Goal: Task Accomplishment & Management: Complete application form

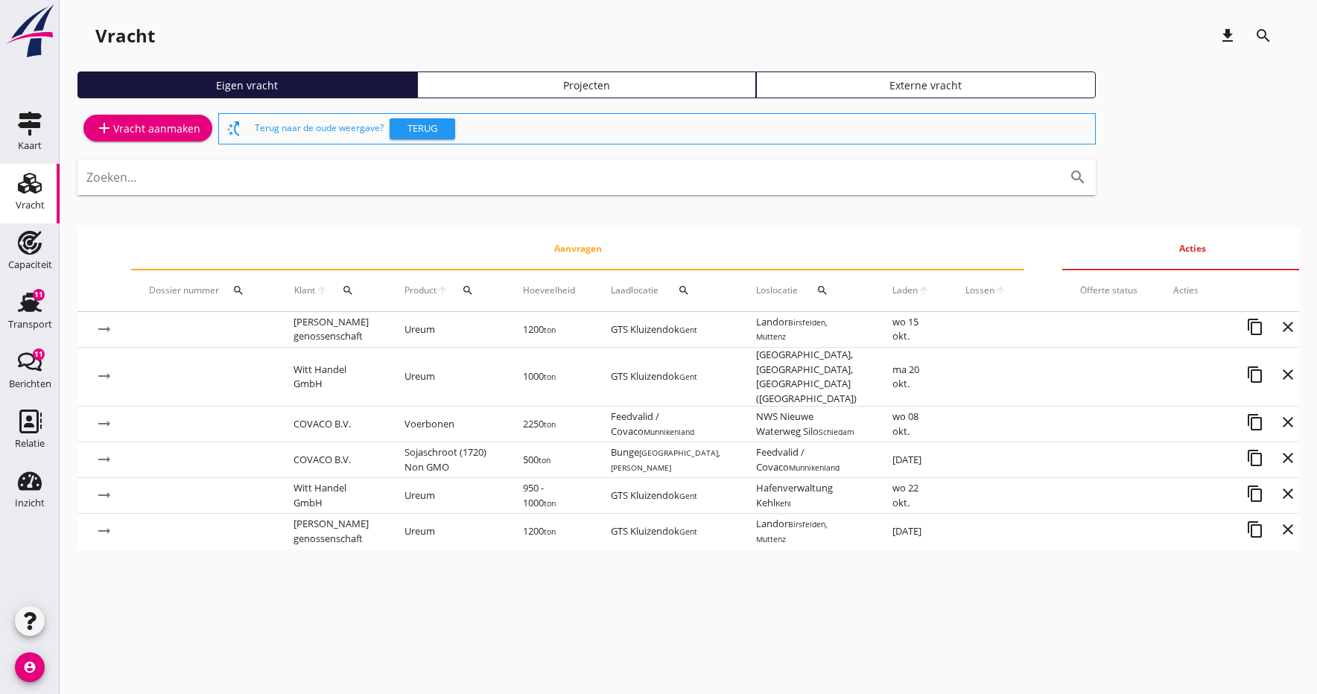
click at [328, 419] on td "COVACO B.V." at bounding box center [331, 425] width 111 height 36
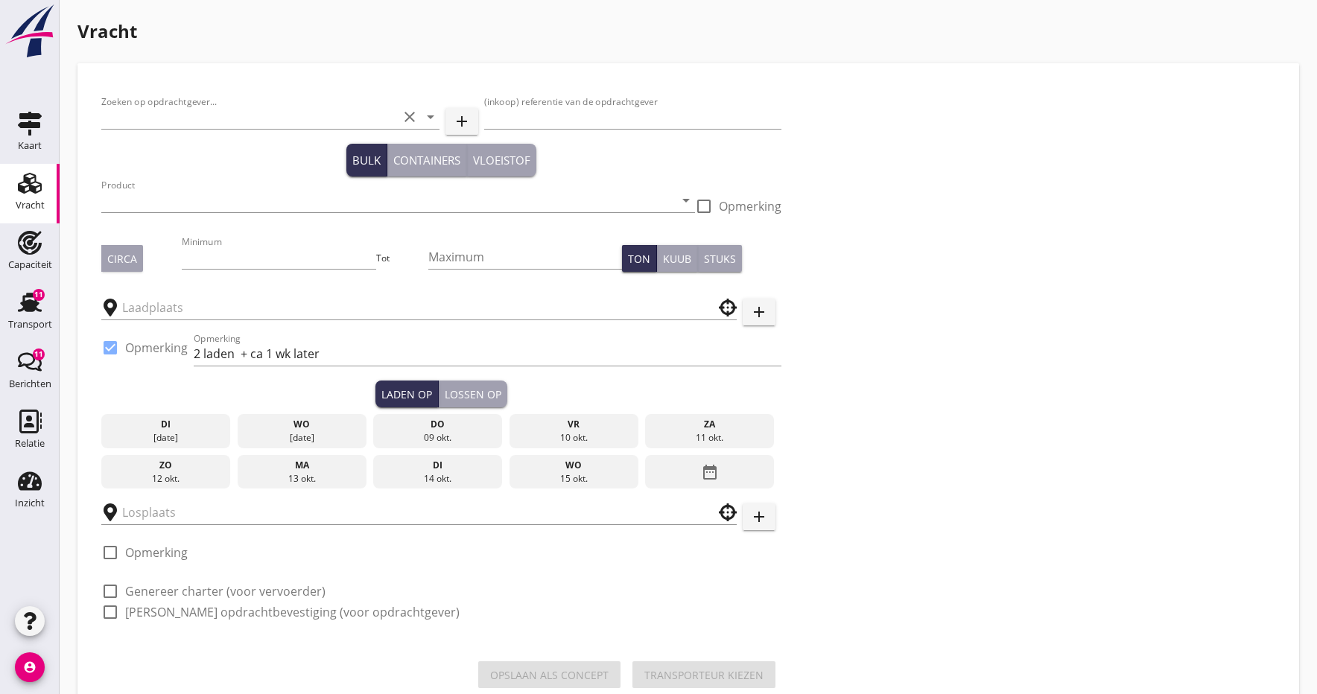
type input "COVACO B.V."
type input "EWOS wk 44/45"
type input "Voerbonen (1792)"
type input "2250"
checkbox input "true"
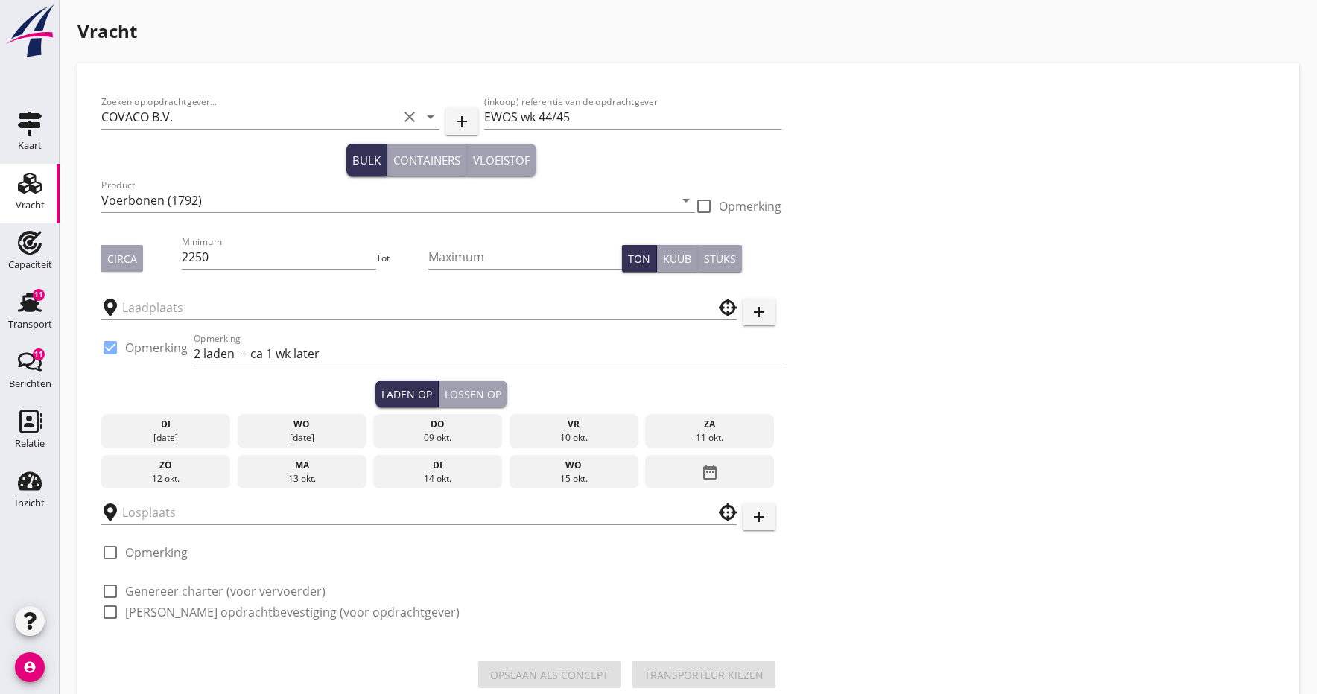
type input "NWS Nieuwe Waterweg Silo"
type input "Feedvalid / Covaco"
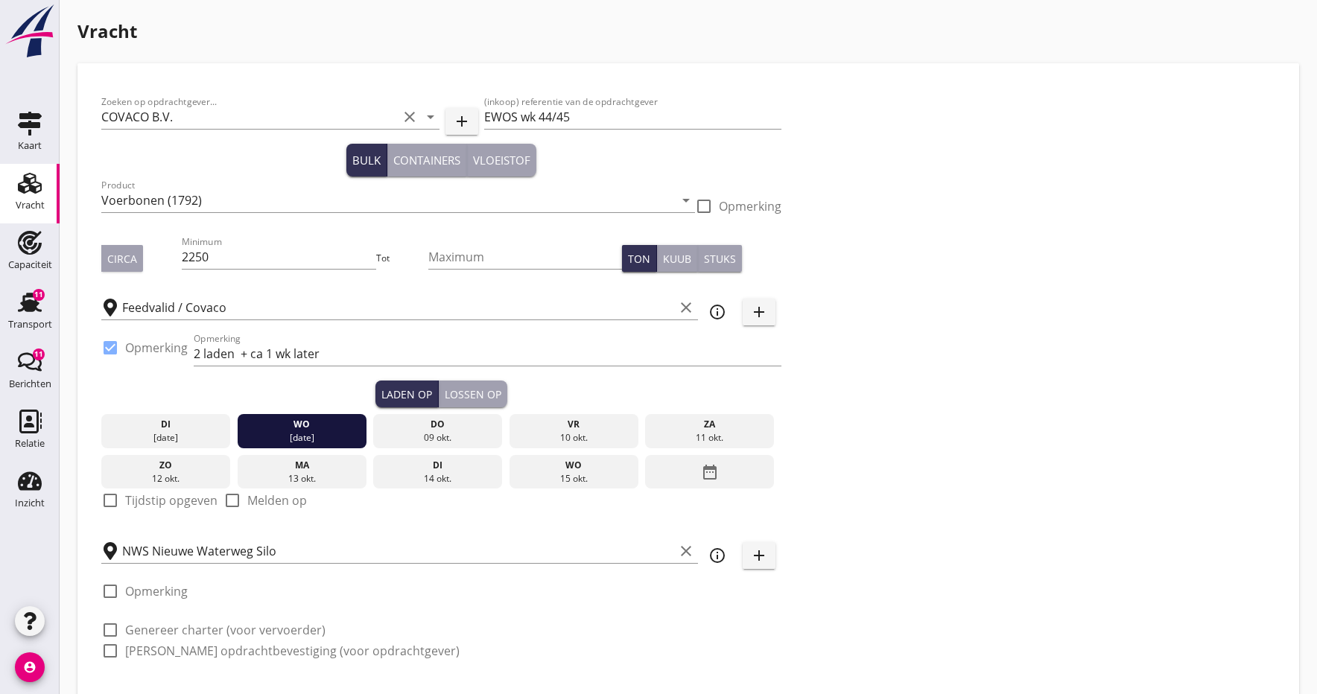
drag, startPoint x: 350, startPoint y: 353, endPoint x: 247, endPoint y: 419, distance: 122.5
click at [348, 352] on input "2 laden + ca 1 wk later" at bounding box center [488, 354] width 588 height 24
type input "2"
drag, startPoint x: 232, startPoint y: 352, endPoint x: 142, endPoint y: 366, distance: 91.3
click at [232, 352] on input "laden 09.10 + 15.10" at bounding box center [488, 354] width 588 height 24
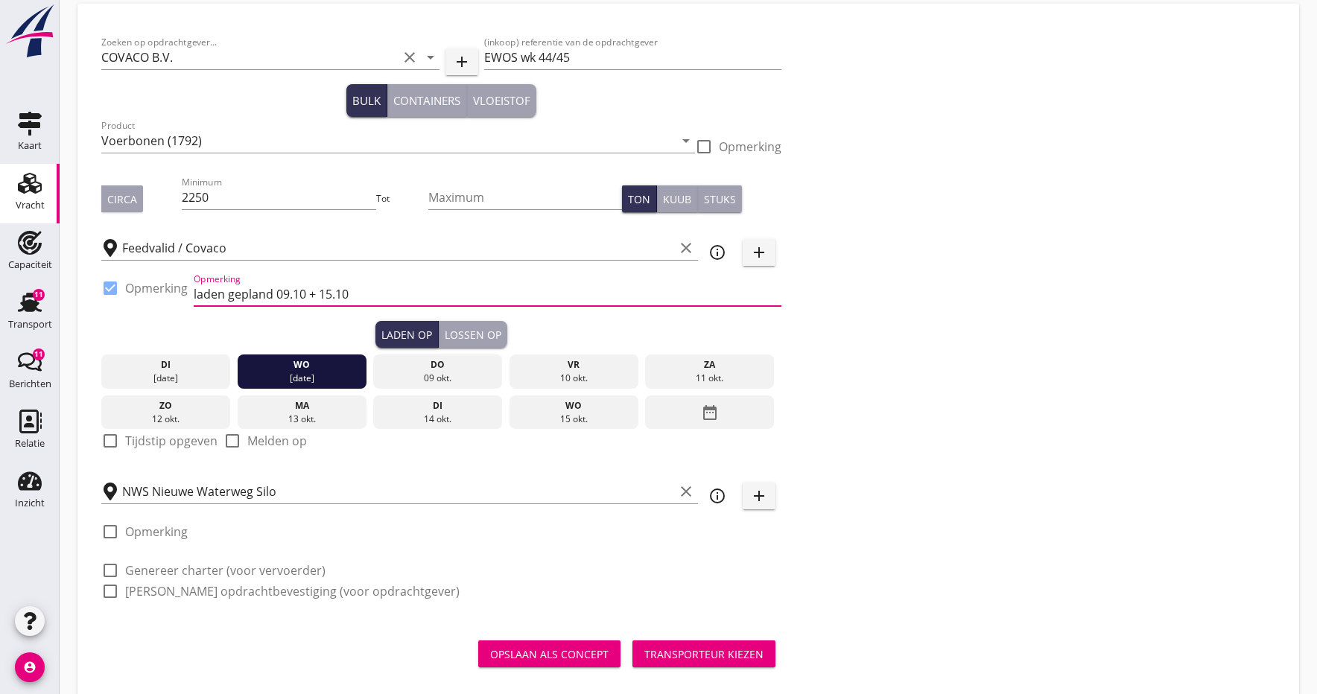
scroll to position [60, 0]
type input "laden gepland 09.10 + 15.10"
click at [430, 374] on div "09 okt." at bounding box center [438, 377] width 122 height 13
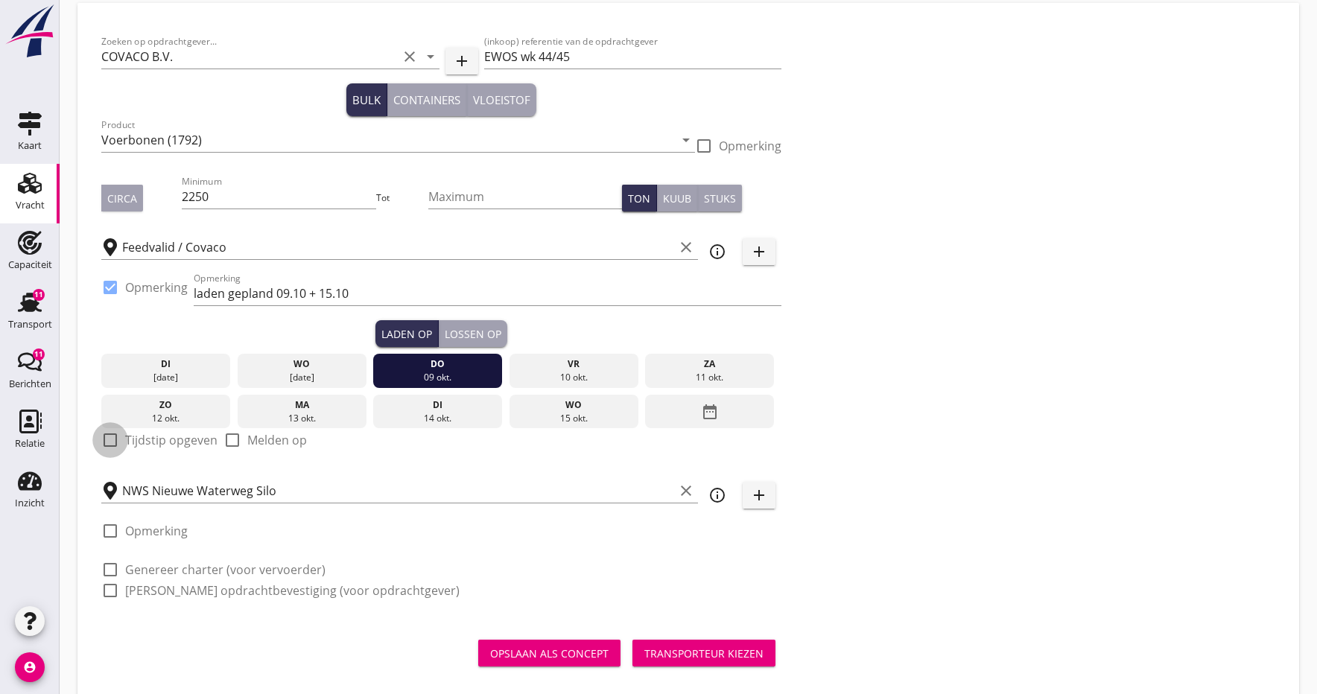
click at [109, 439] on div at bounding box center [110, 440] width 25 height 25
checkbox input "true"
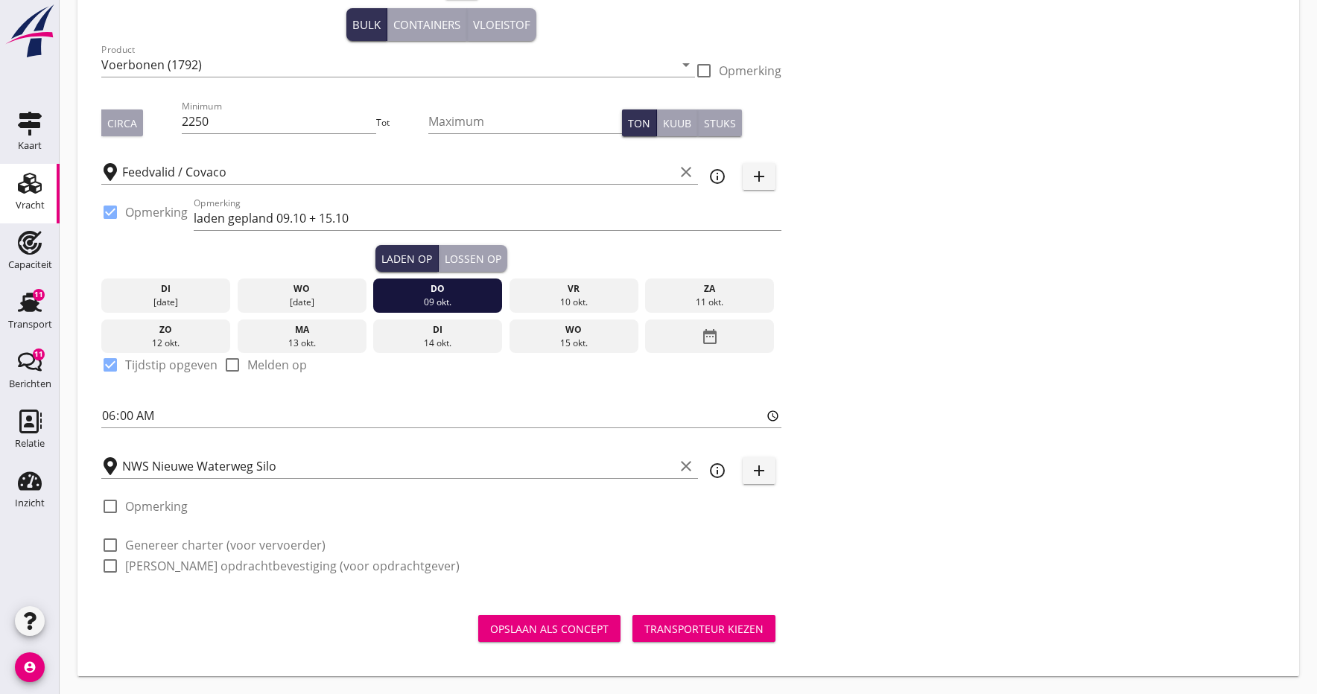
scroll to position [136, 0]
click at [479, 258] on div "Lossen op" at bounding box center [473, 259] width 57 height 16
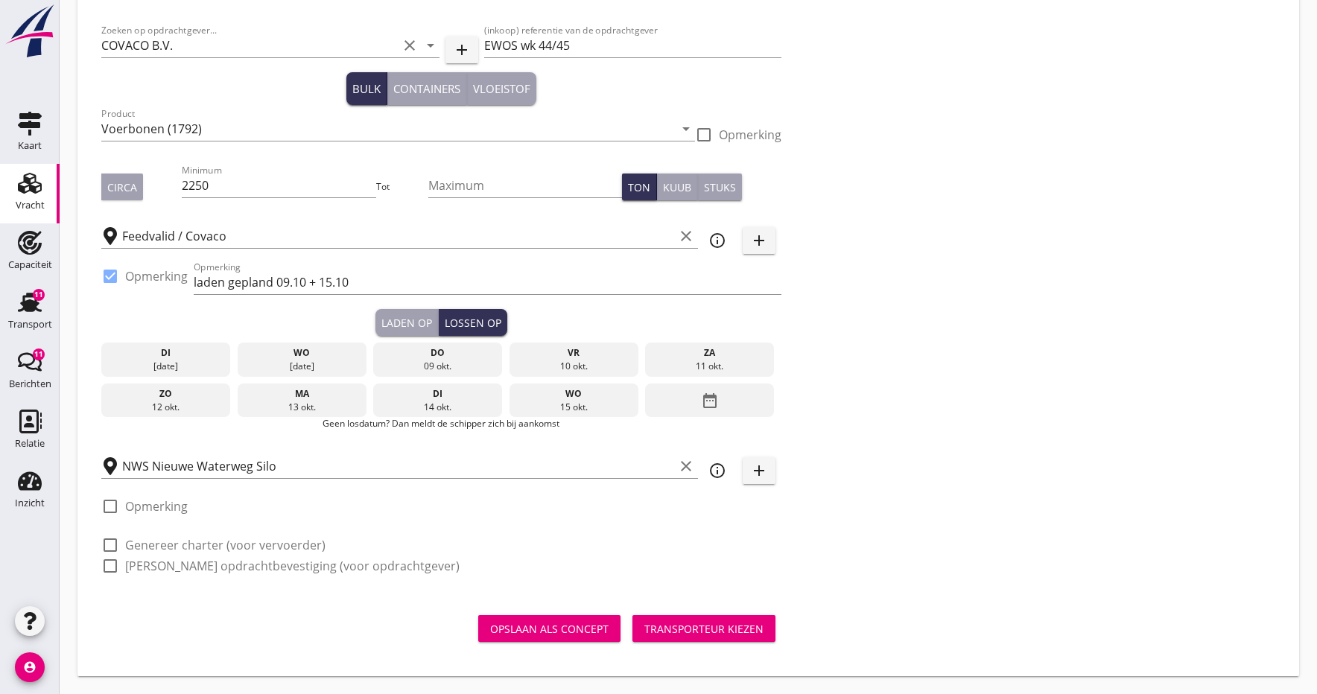
scroll to position [72, 0]
click at [108, 509] on div at bounding box center [110, 506] width 25 height 25
checkbox input "true"
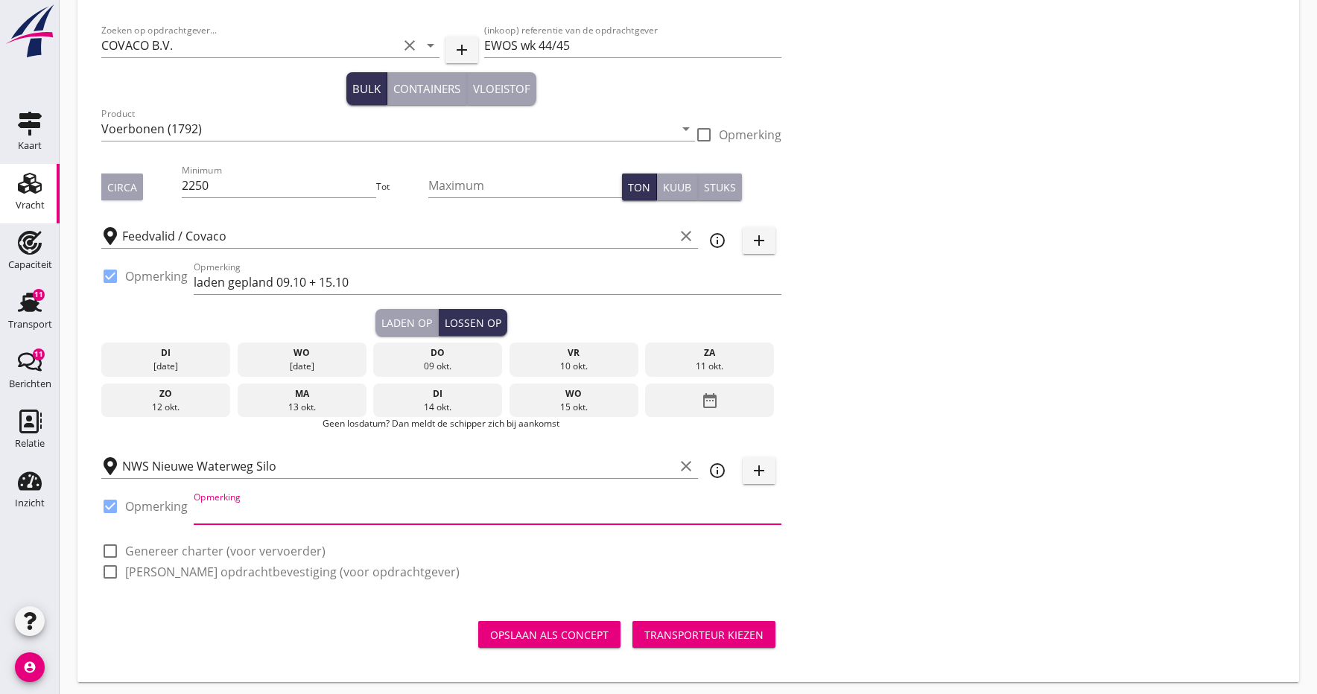
click at [268, 518] on input "Opmerking" at bounding box center [488, 513] width 588 height 24
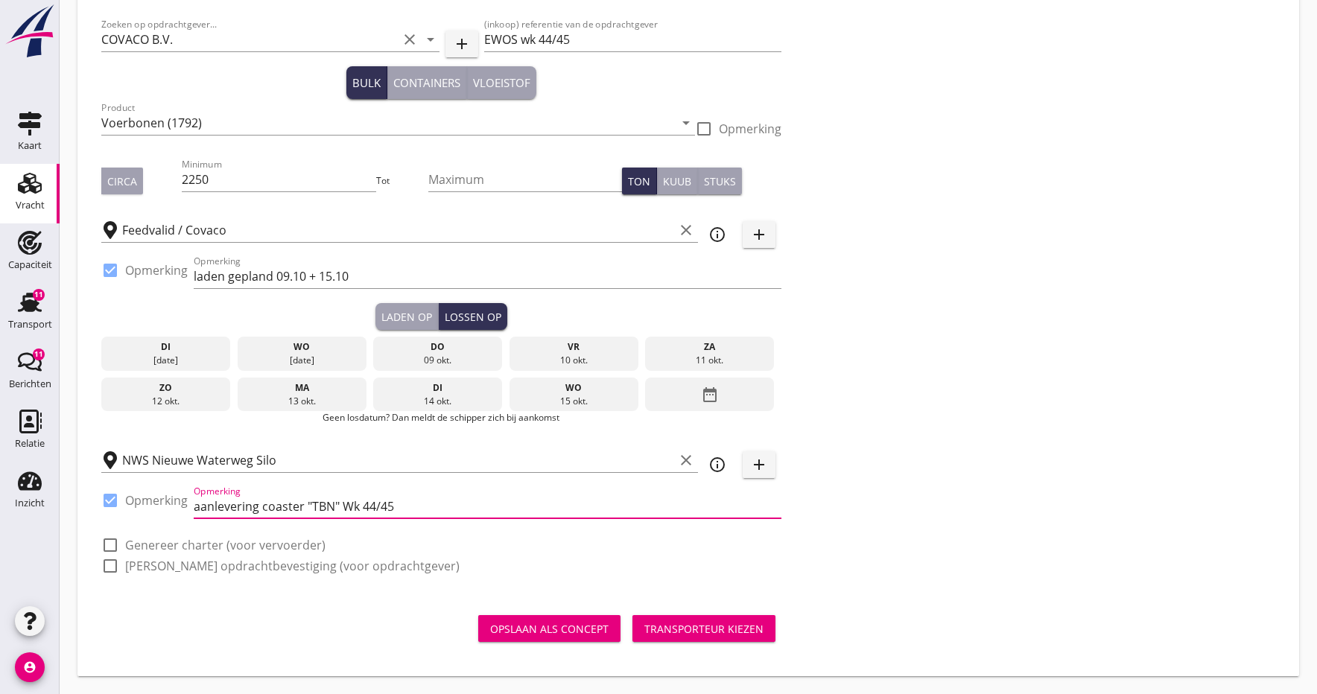
scroll to position [77, 0]
type input "aanlevering coaster "TBN" Wk 44/45"
click at [112, 547] on div at bounding box center [110, 545] width 25 height 25
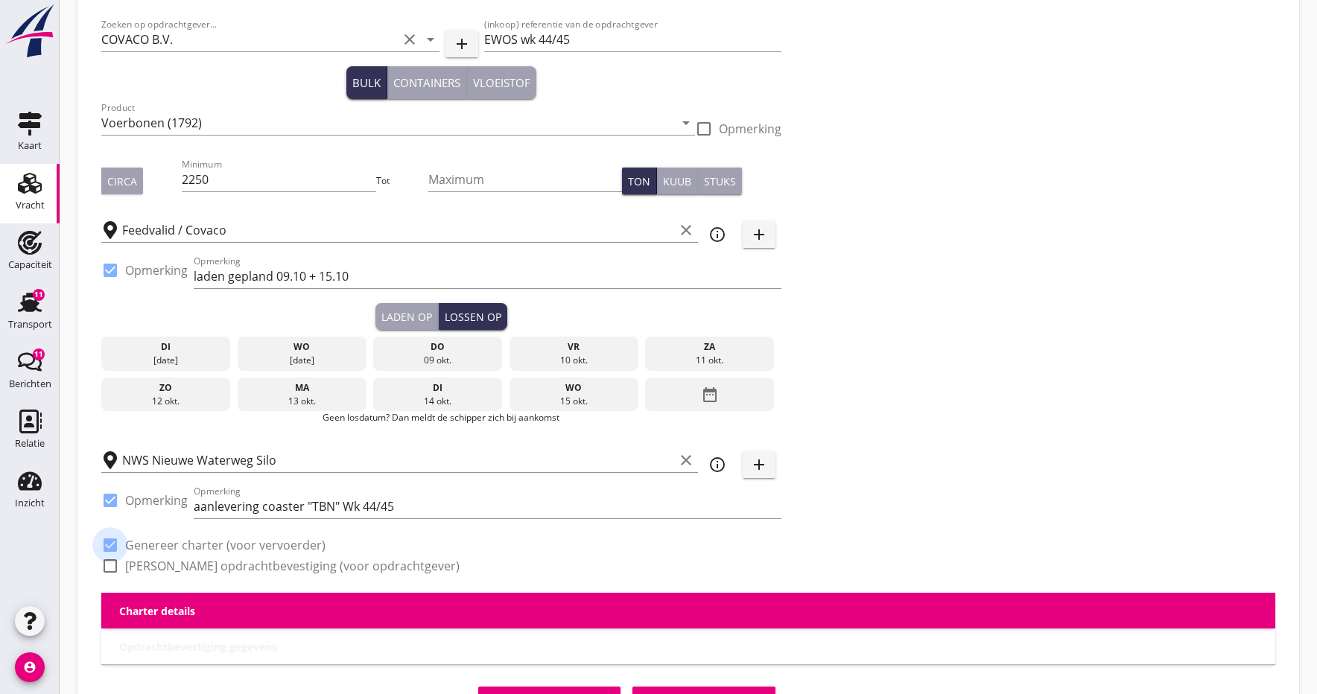
checkbox input "true"
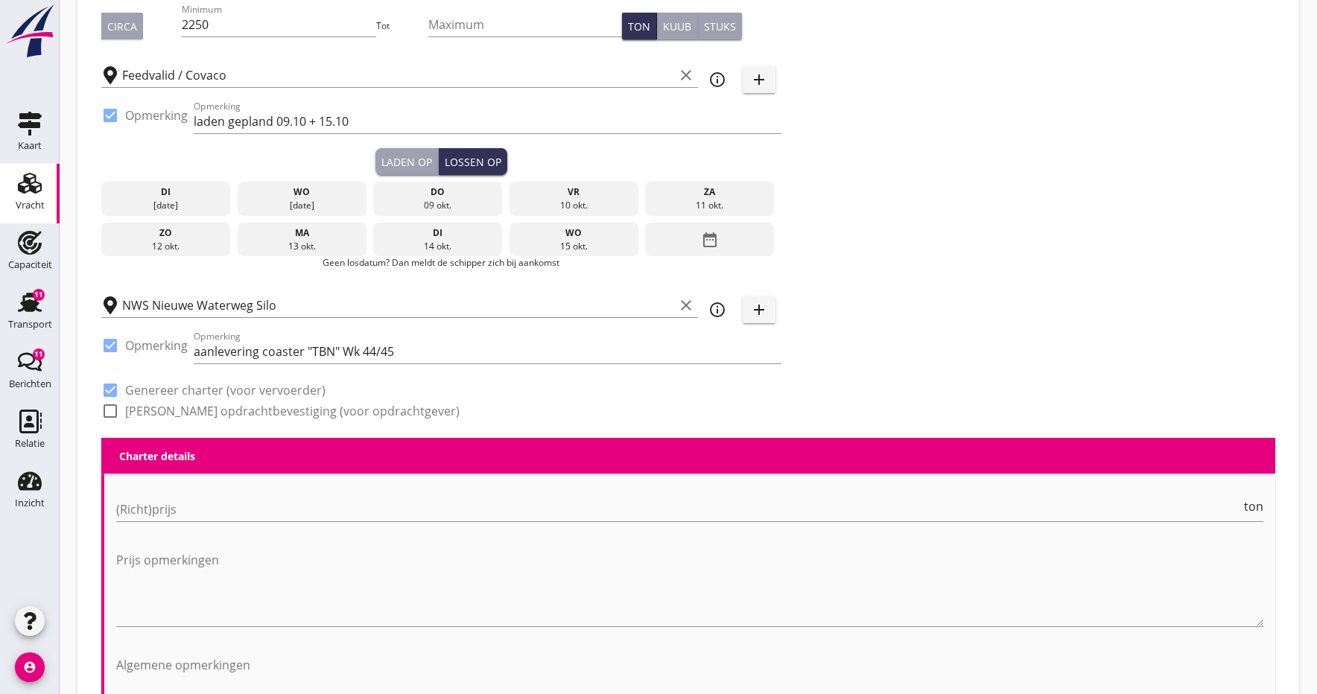
scroll to position [236, 0]
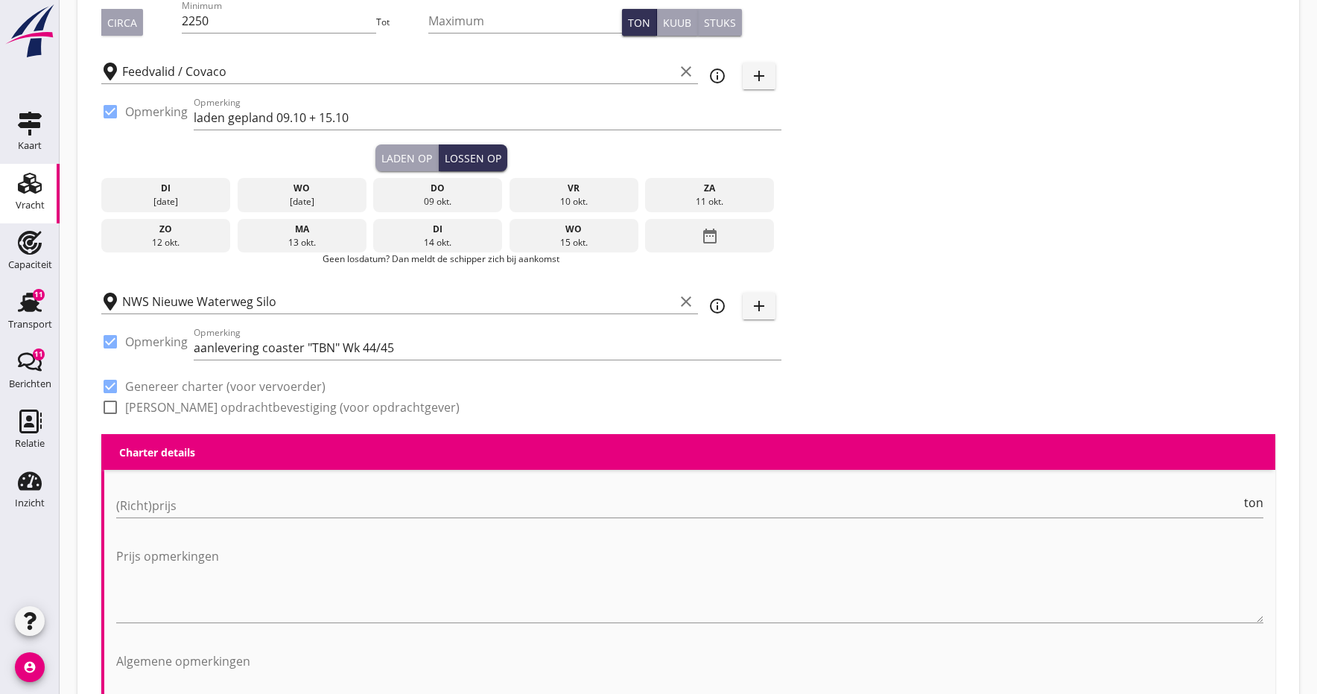
click at [109, 409] on div at bounding box center [110, 407] width 25 height 25
checkbox input "true"
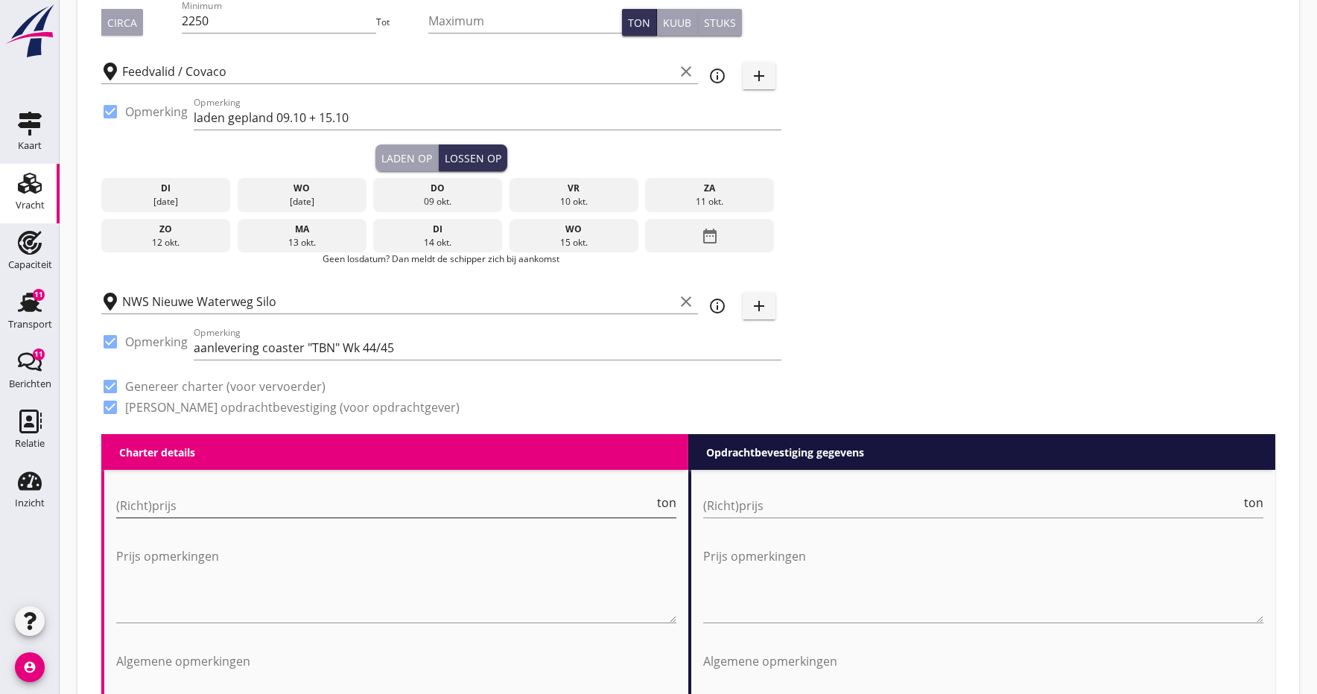
click at [207, 509] on input "(Richt)prijs" at bounding box center [385, 506] width 538 height 24
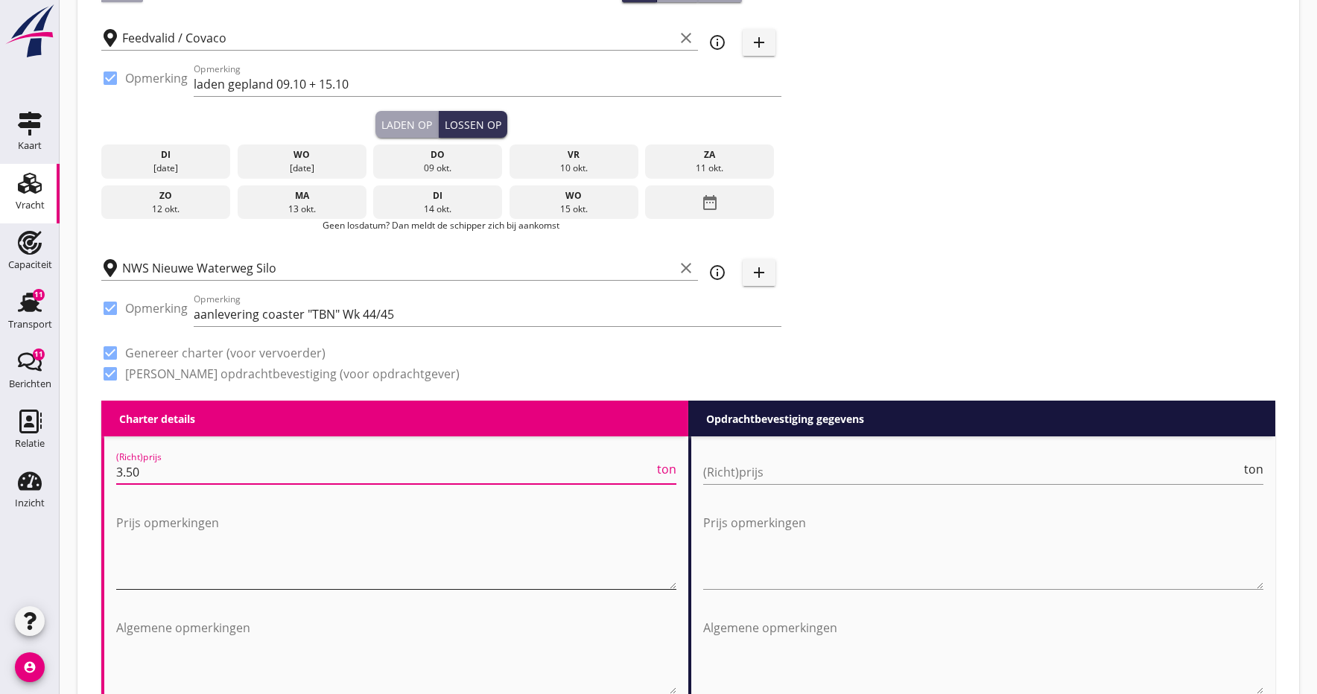
scroll to position [276, 0]
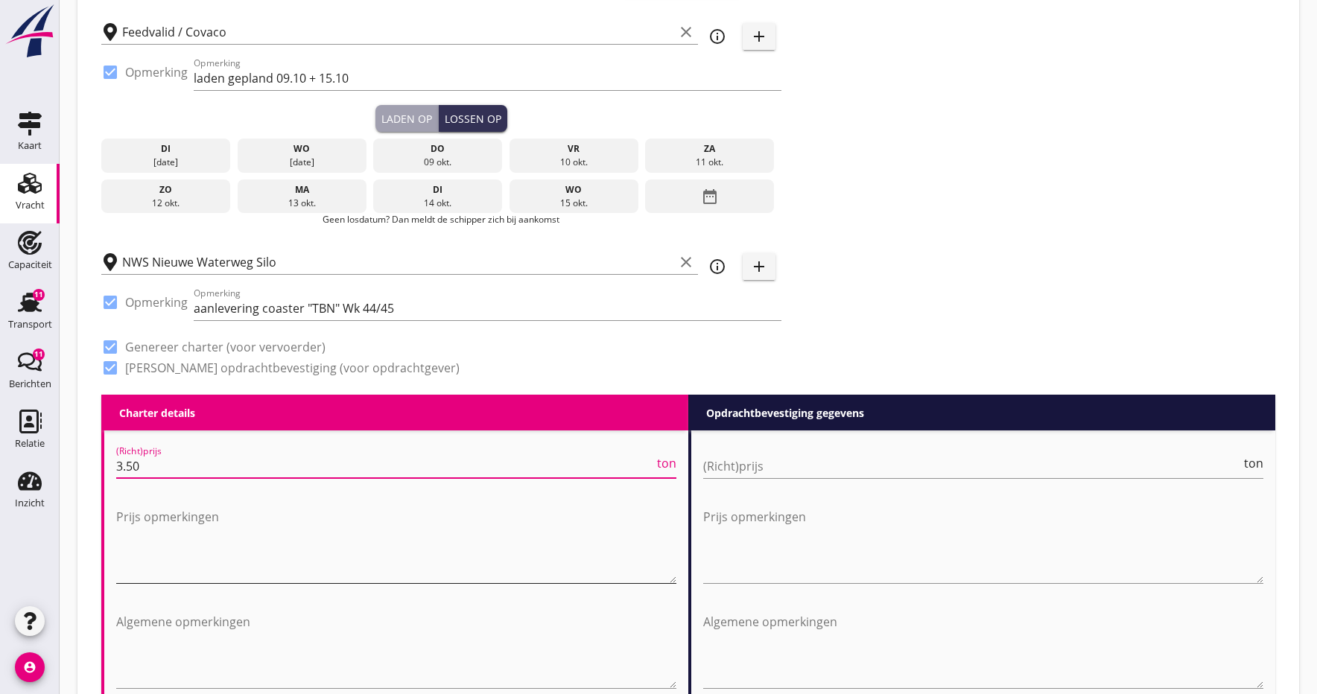
type input "3.50"
click at [129, 554] on textarea "Prijs opmerkingen" at bounding box center [396, 544] width 560 height 78
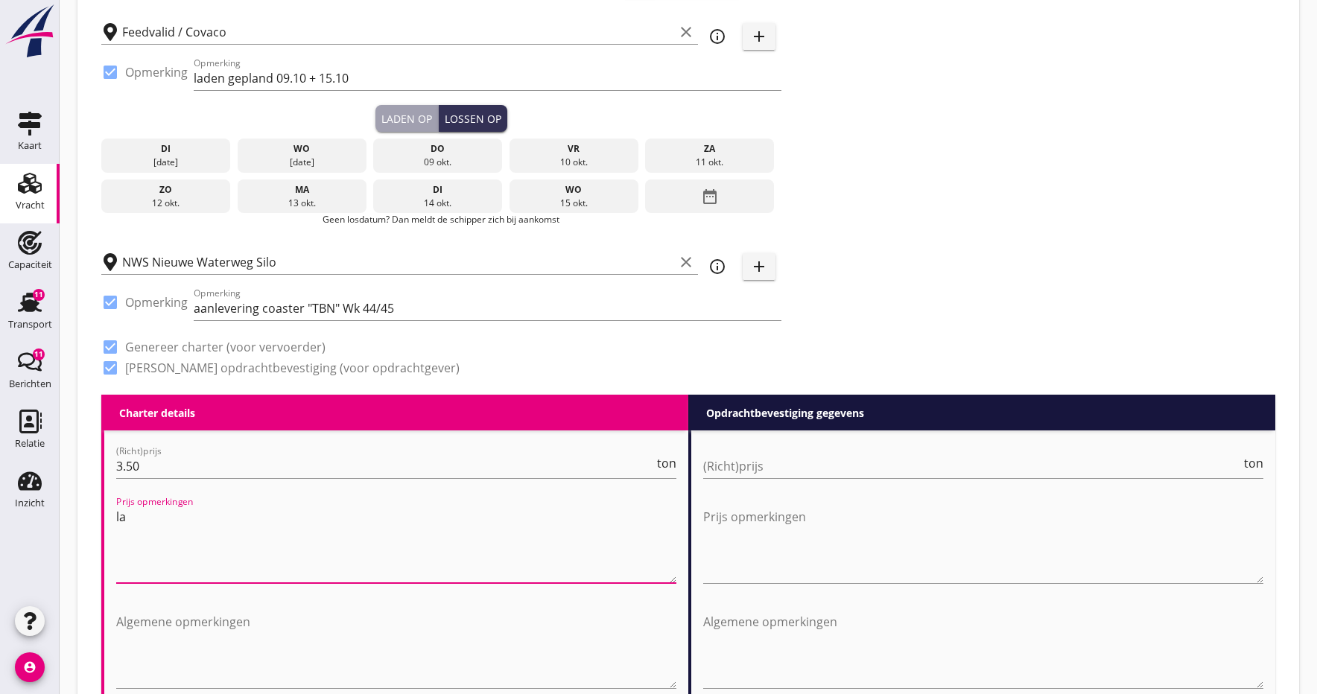
type textarea "l"
type textarea "+"
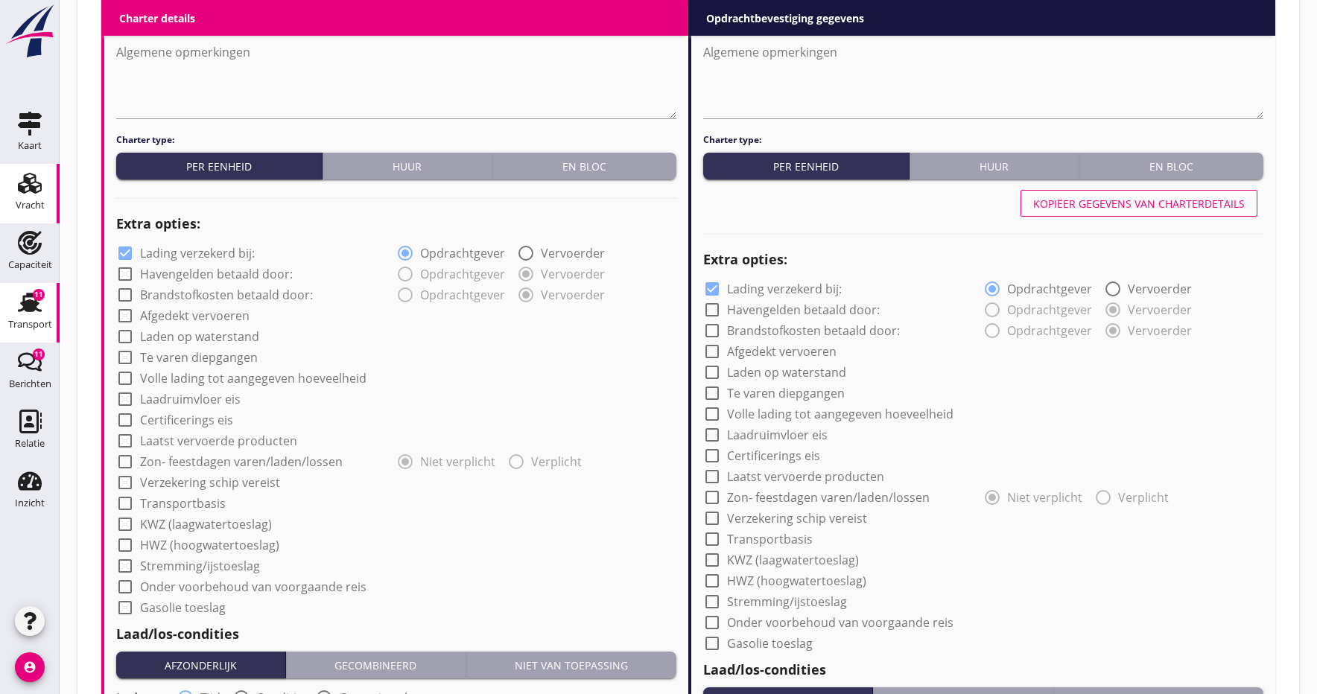
scroll to position [847, 0]
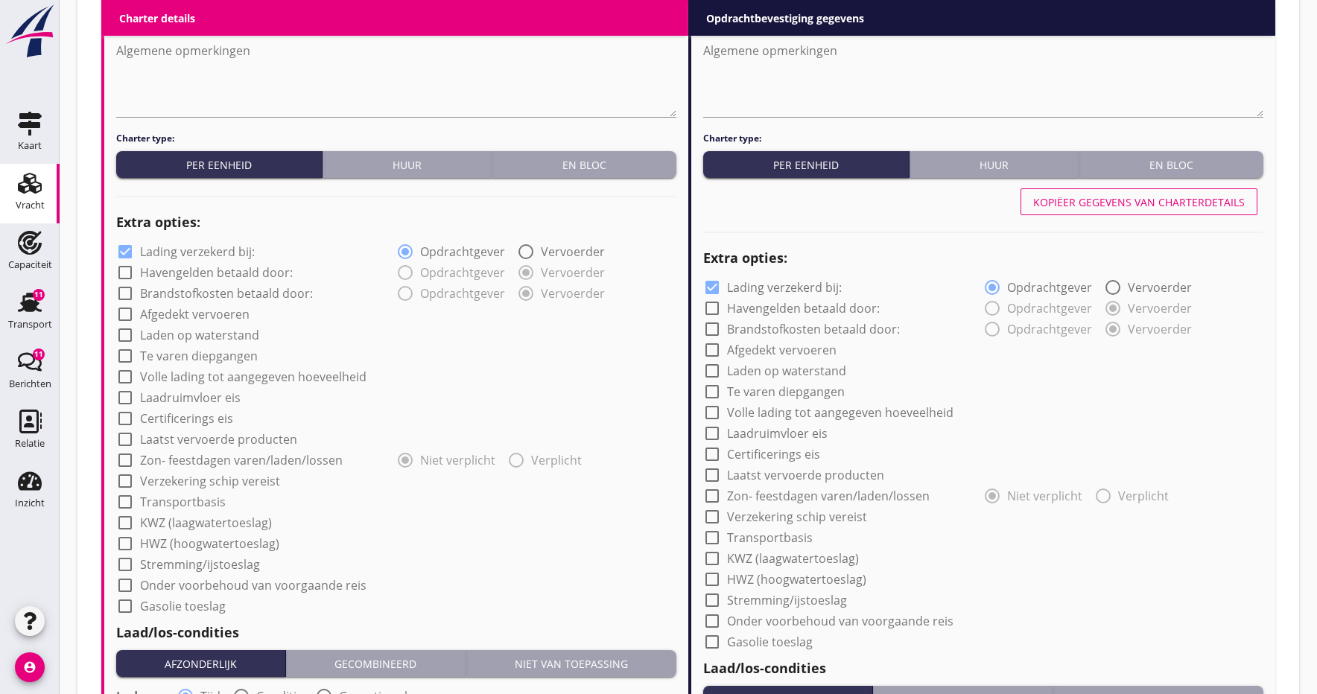
type textarea "laden 2 x 24 uur / lossen 1 x 24 uur liggeld Euro 700,- per dag"
click at [129, 318] on div at bounding box center [124, 314] width 25 height 25
checkbox input "true"
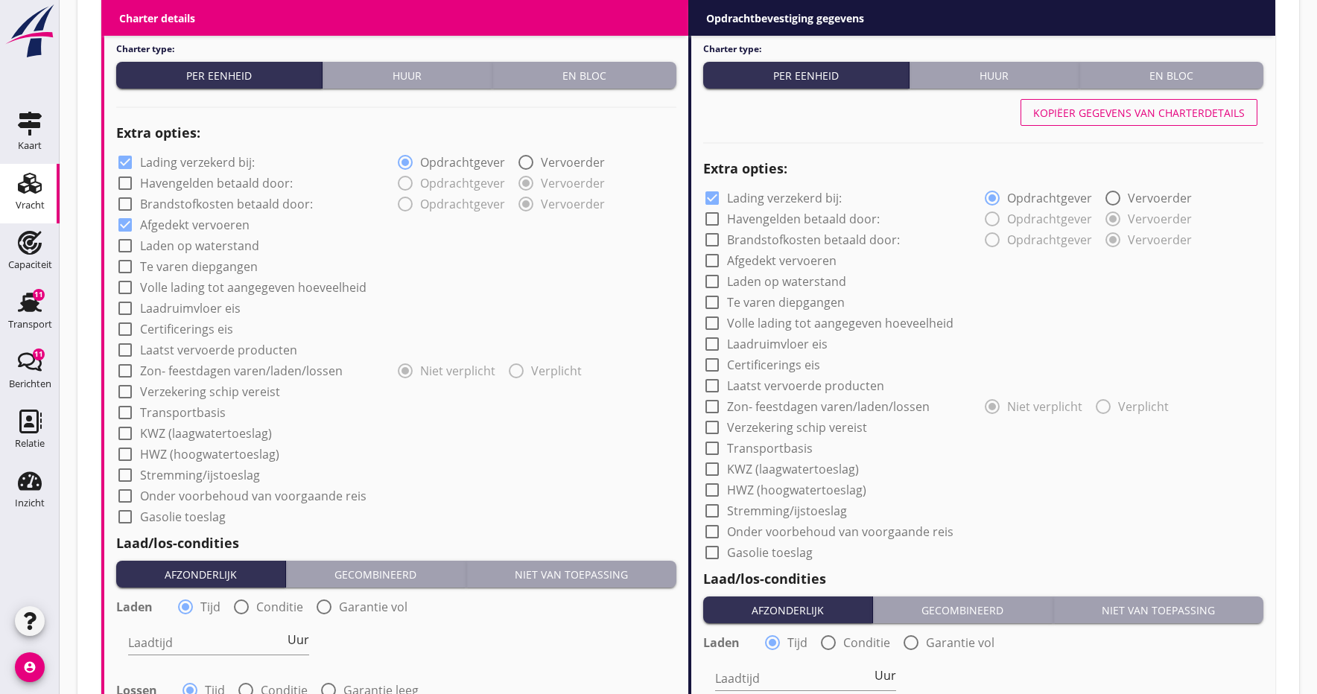
scroll to position [937, 0]
click at [128, 328] on div at bounding box center [124, 328] width 25 height 25
checkbox input "true"
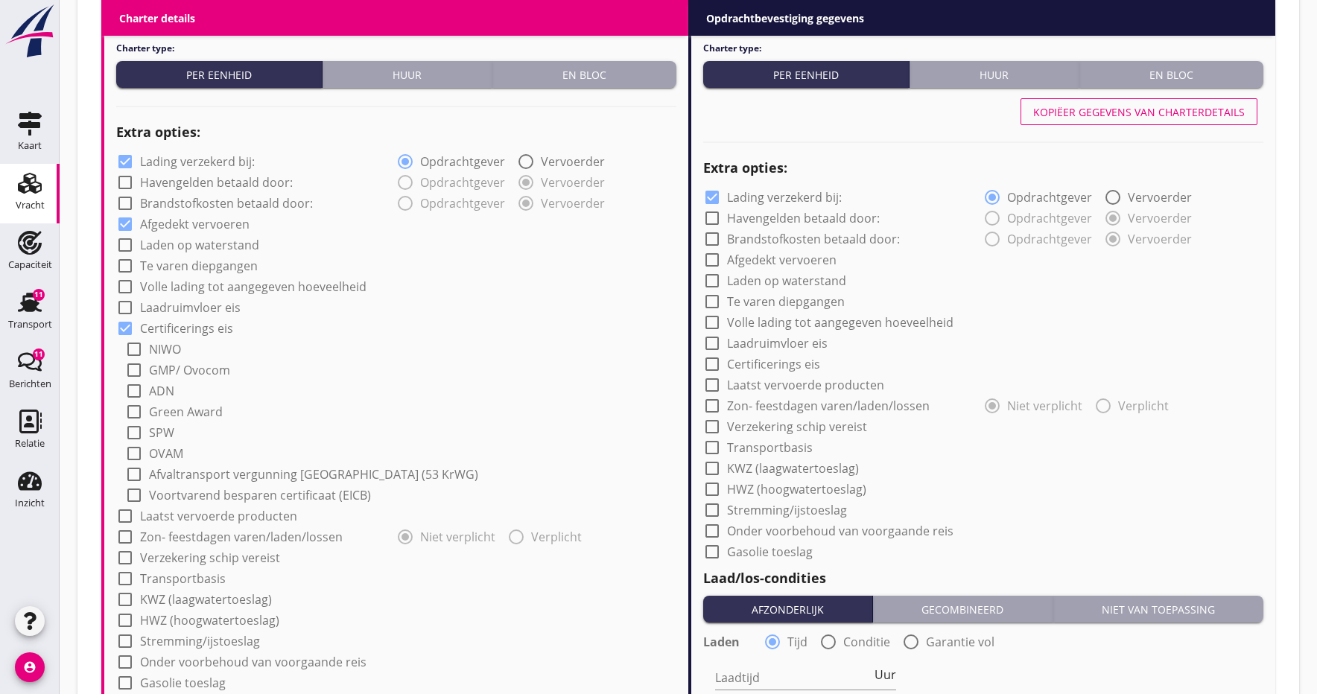
click at [133, 369] on div at bounding box center [133, 370] width 25 height 25
checkbox input "true"
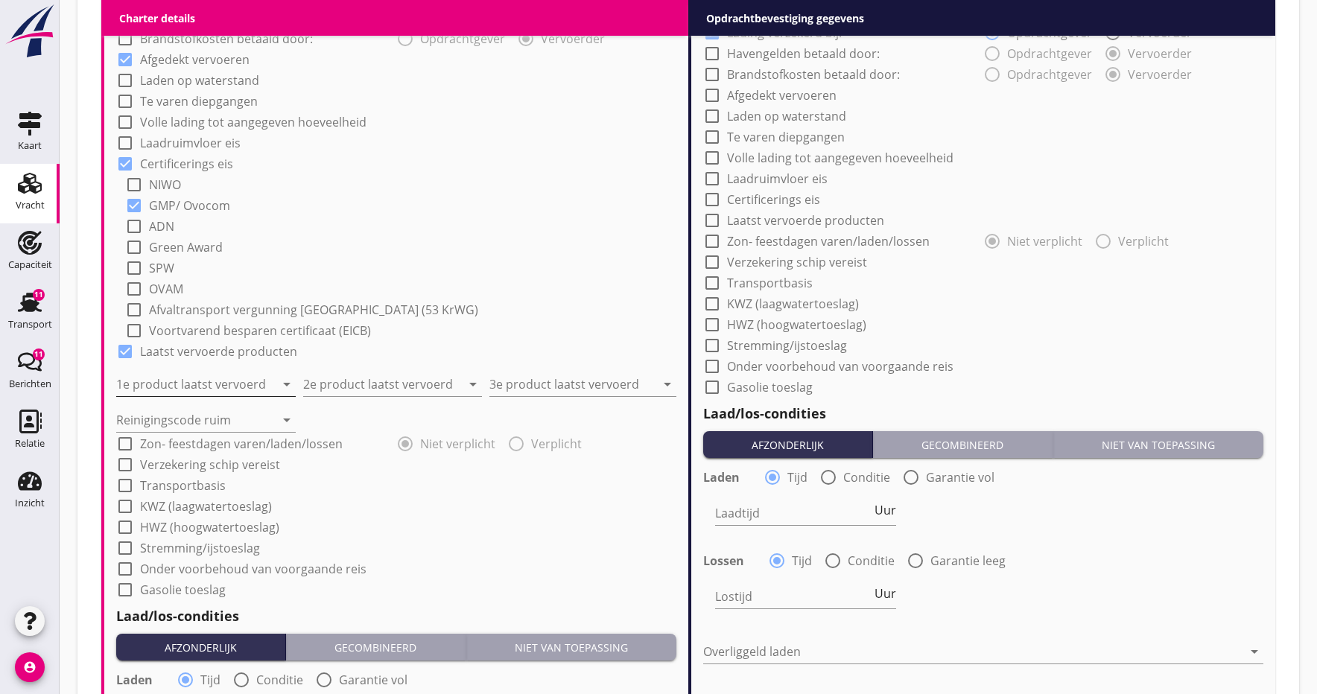
scroll to position [1102, 0]
drag, startPoint x: 172, startPoint y: 384, endPoint x: 243, endPoint y: 318, distance: 97.0
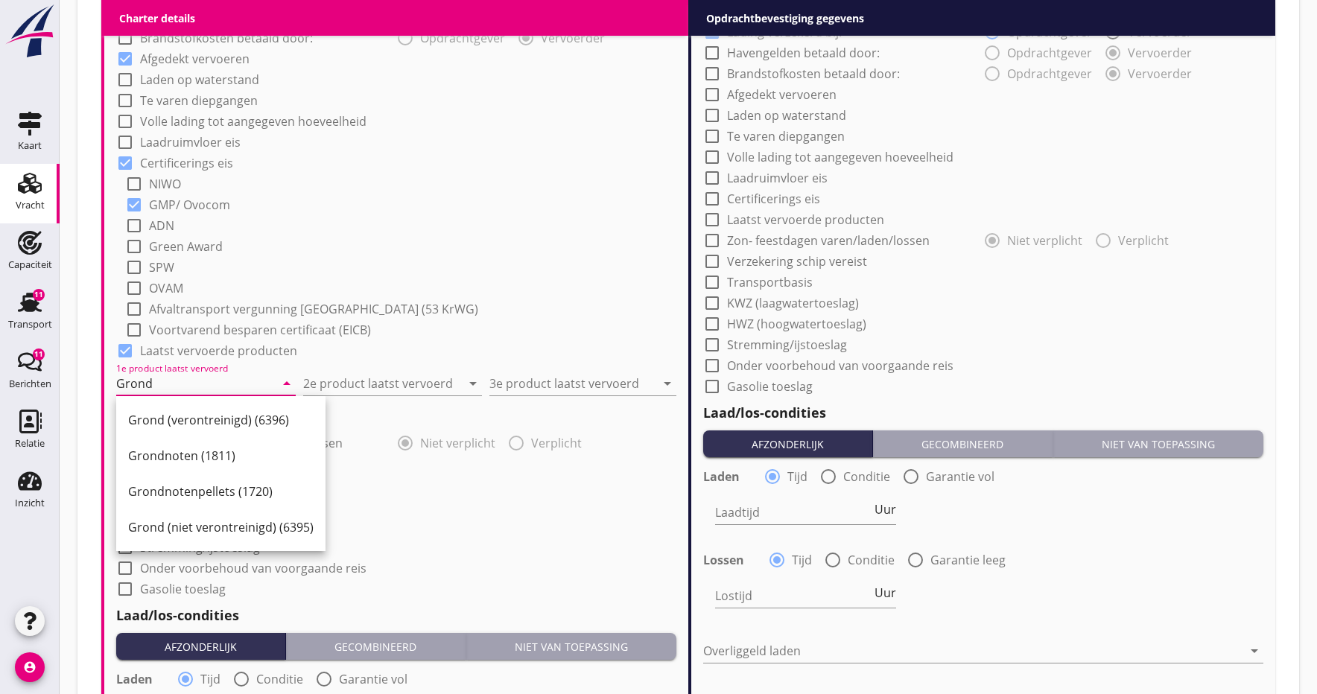
click at [537, 518] on div "check_box_outline_blank HWZ (hoogwatertoeslag)" at bounding box center [396, 525] width 560 height 21
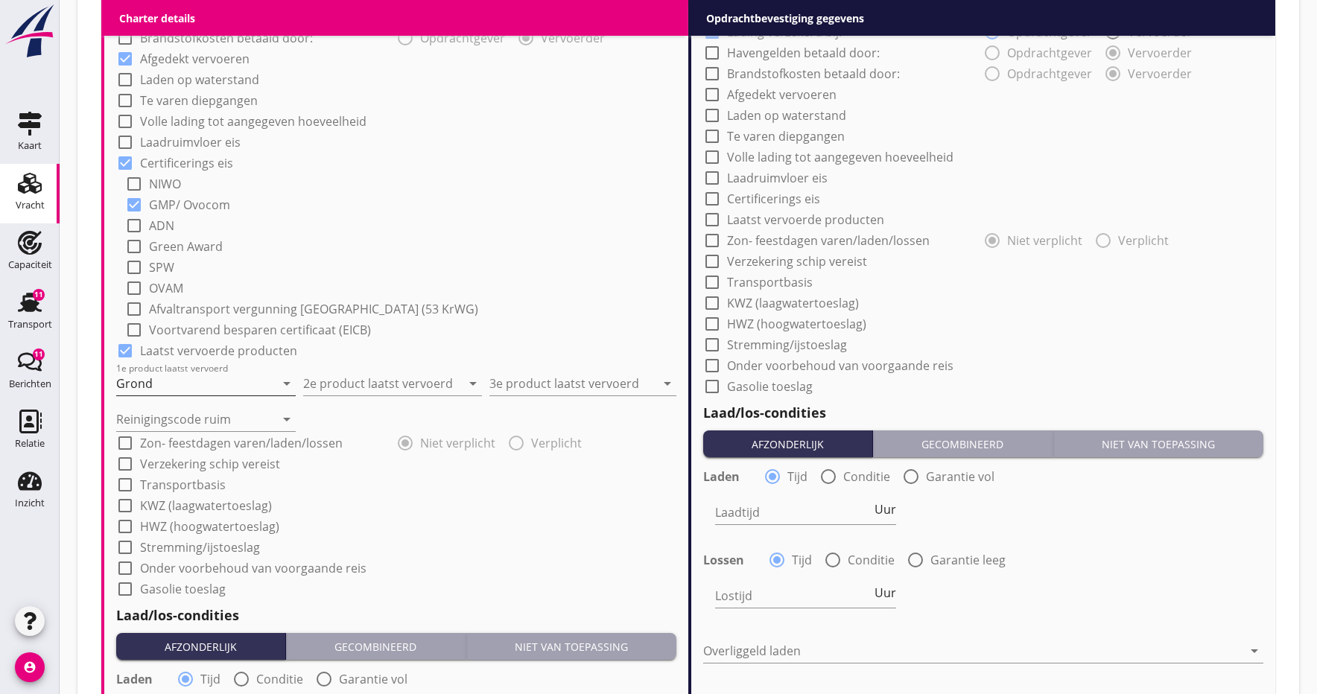
click at [228, 393] on input "Grond" at bounding box center [195, 384] width 159 height 24
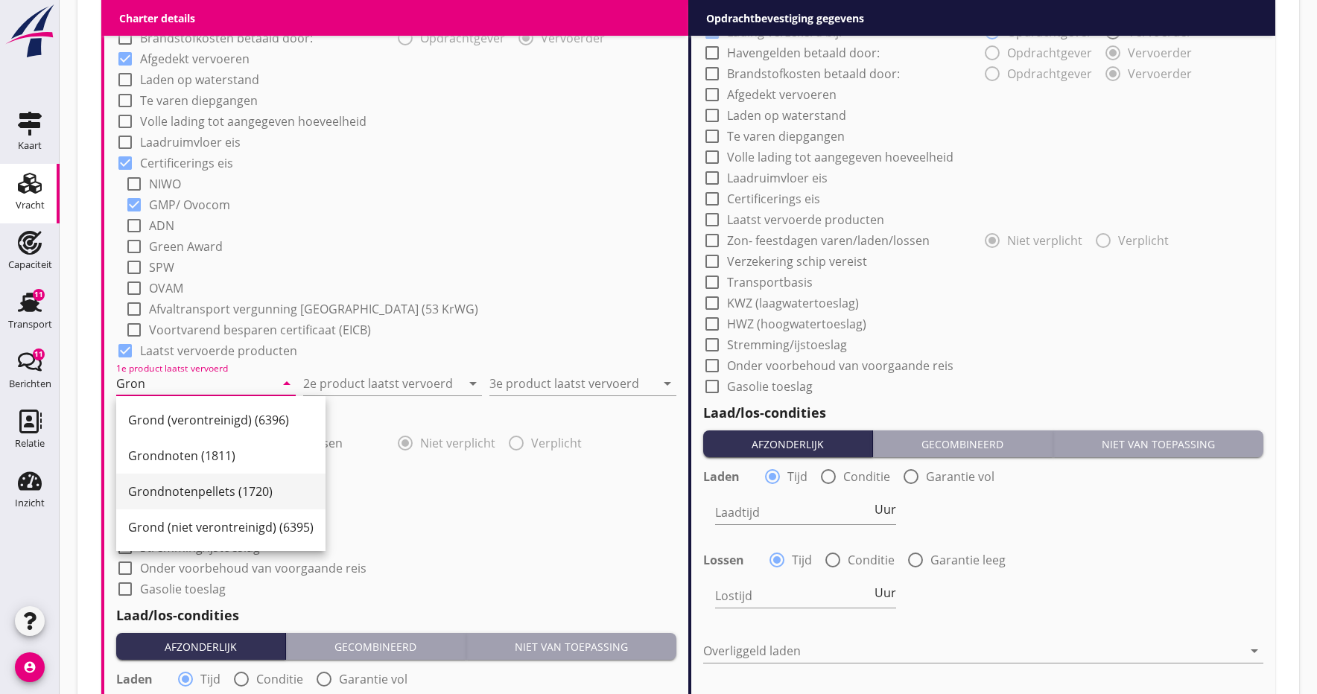
scroll to position [1137, 0]
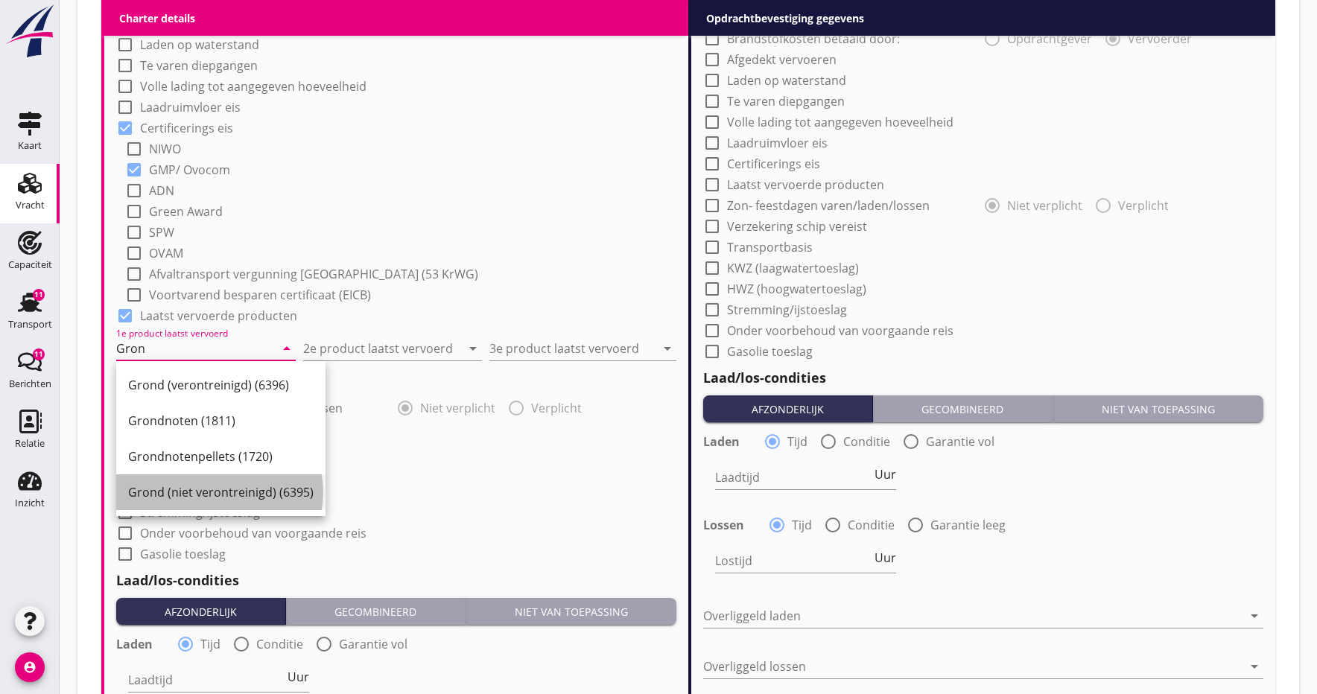
click at [185, 497] on div "Grond (niet verontreinigd) (6395)" at bounding box center [220, 492] width 185 height 18
type input "Grond (niet verontreinigd) (6395)"
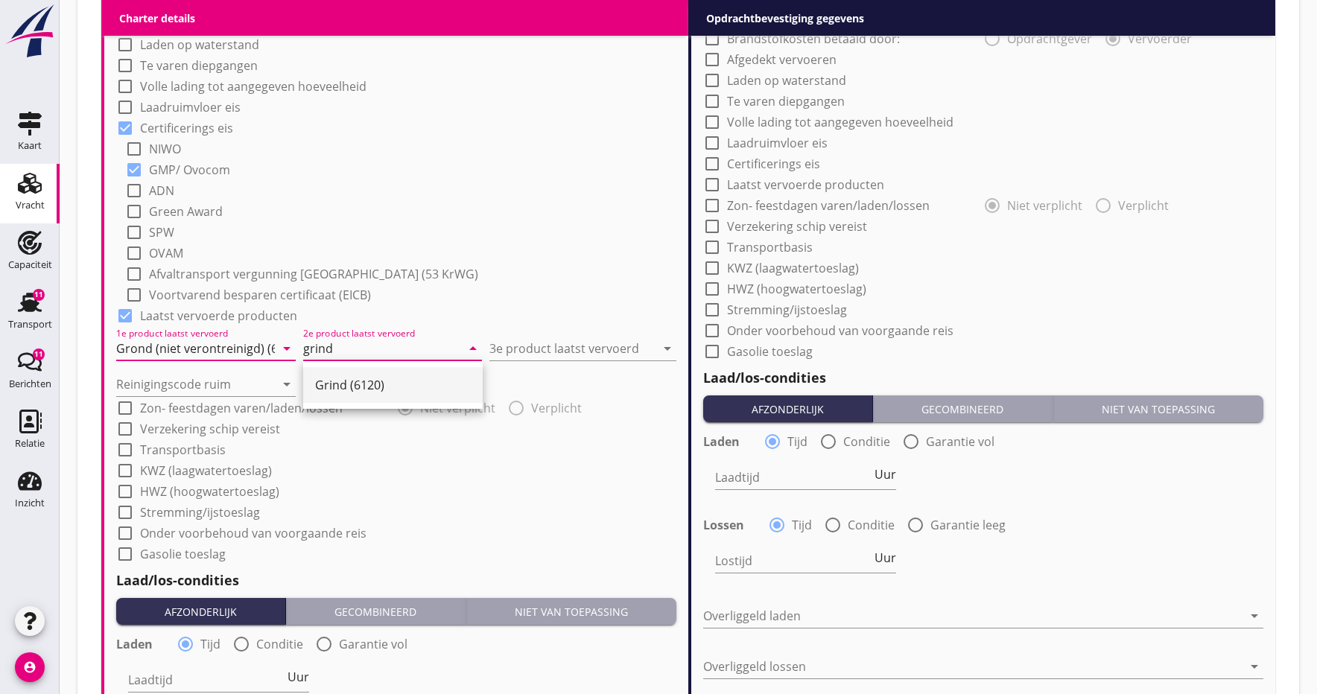
click at [396, 390] on div "Grind (6120)" at bounding box center [393, 385] width 156 height 18
type input "Grind (6120)"
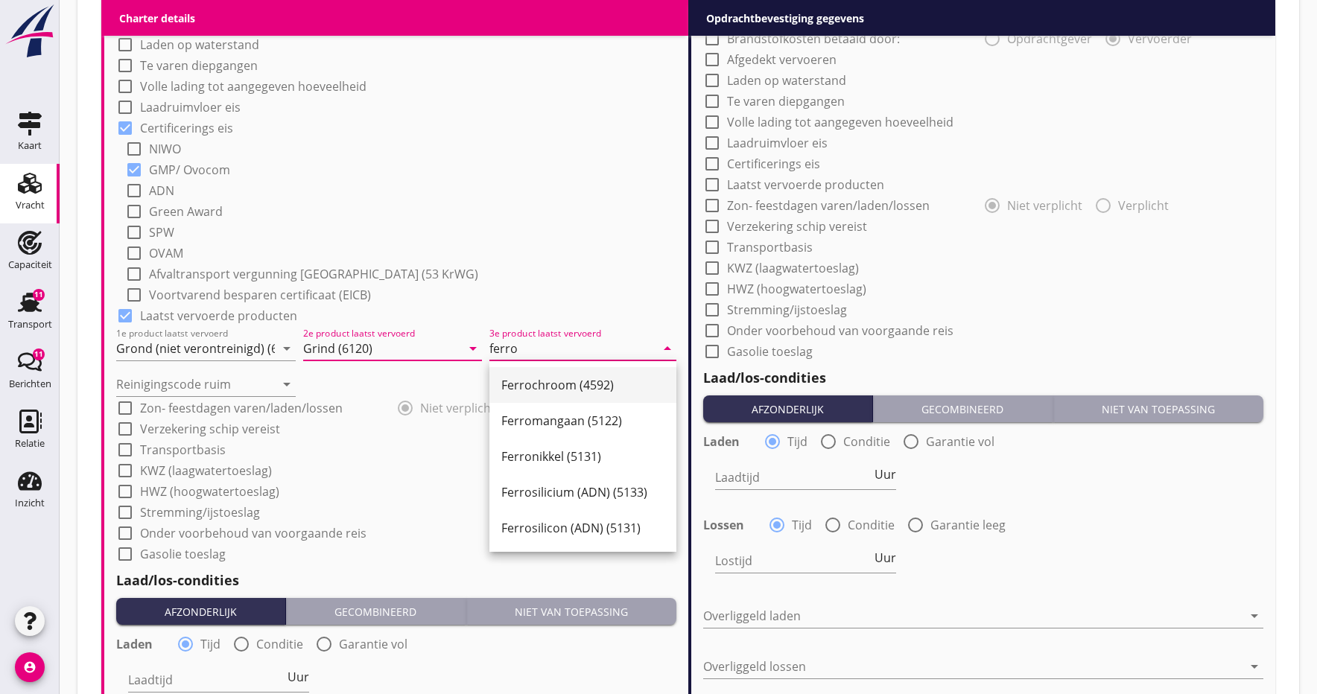
click at [593, 383] on div "Ferrochroom (4592)" at bounding box center [582, 385] width 163 height 18
type input "Ferrochroom (4592)"
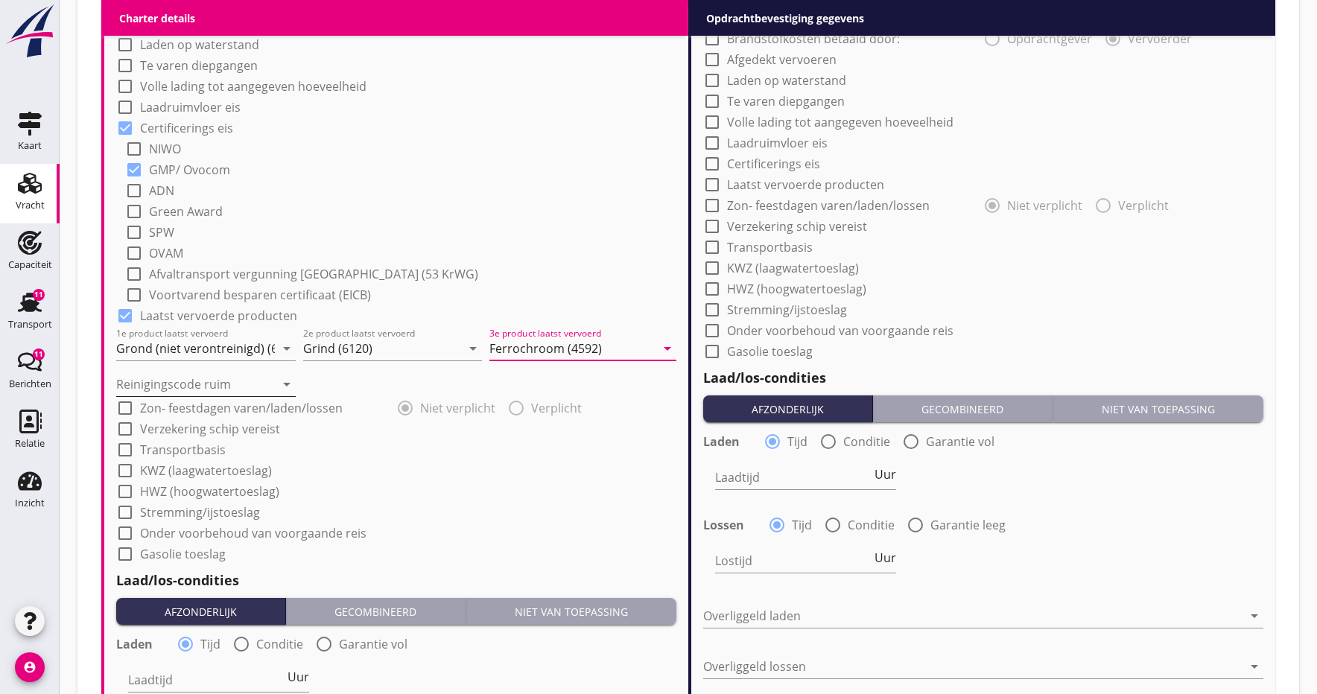
click at [223, 384] on input "Reinigingscode ruim" at bounding box center [195, 384] width 159 height 24
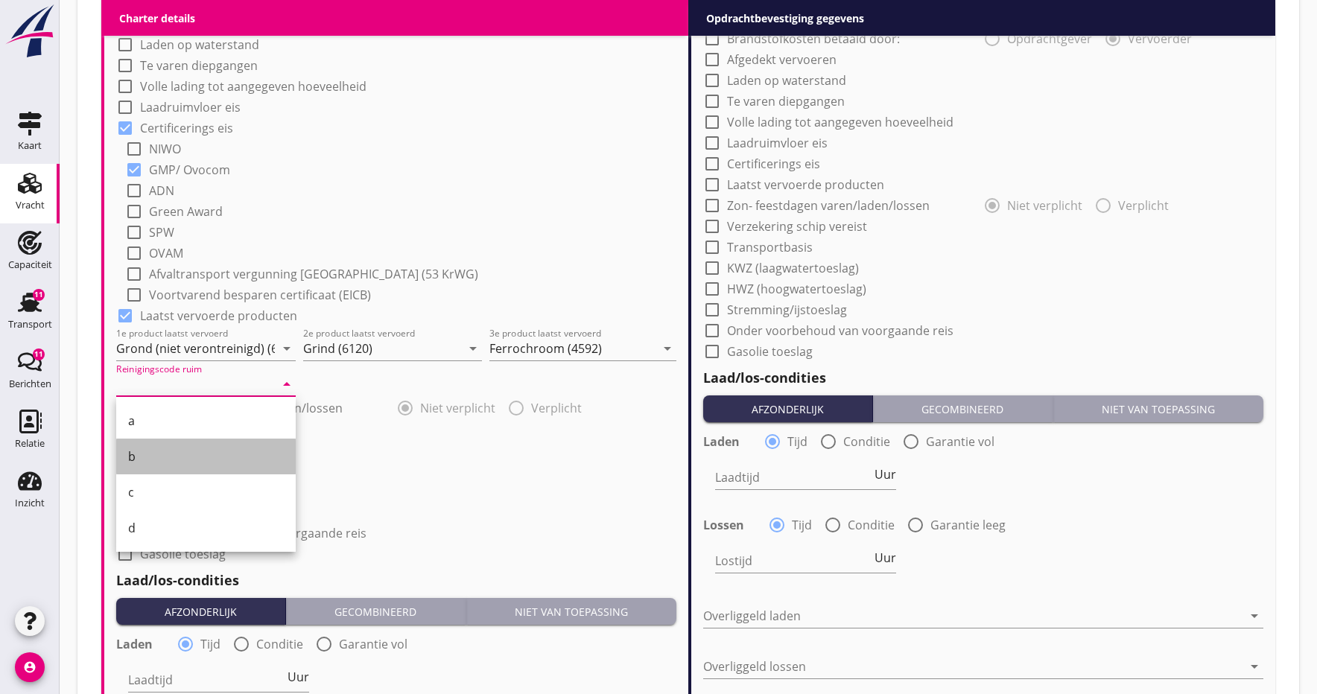
click at [127, 454] on link "b" at bounding box center [206, 457] width 180 height 36
type input "b"
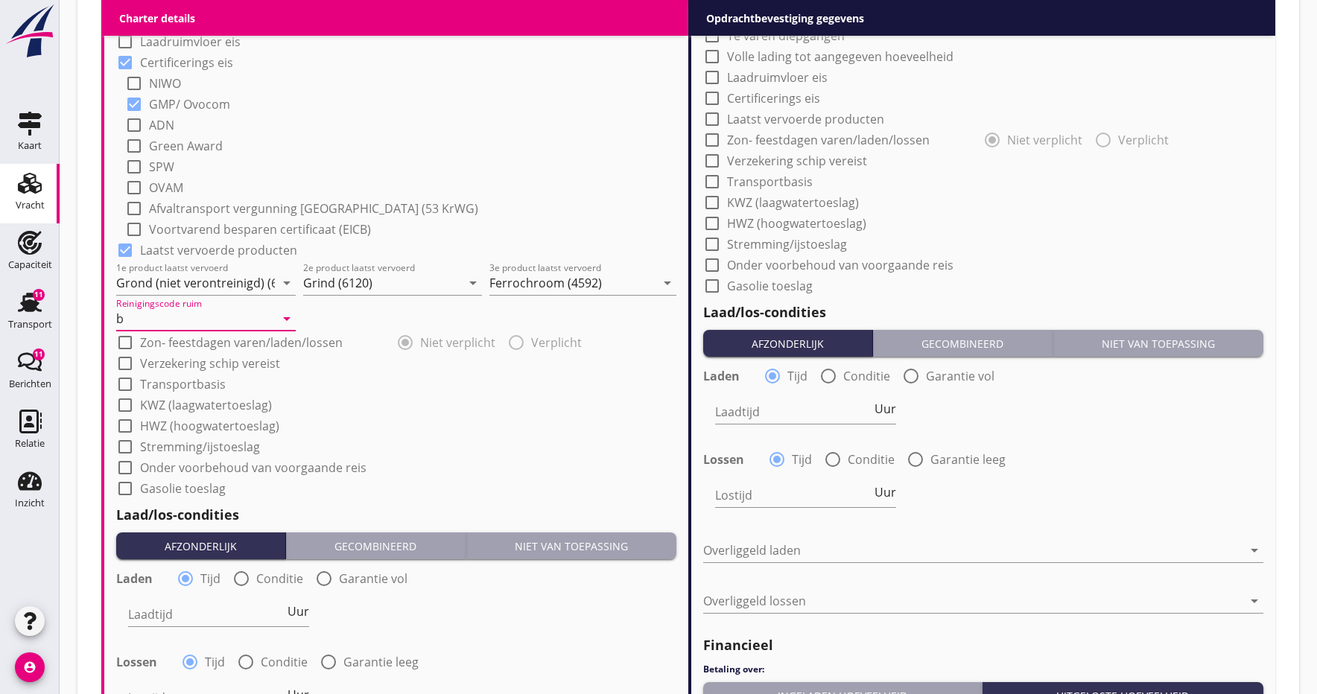
scroll to position [1204, 0]
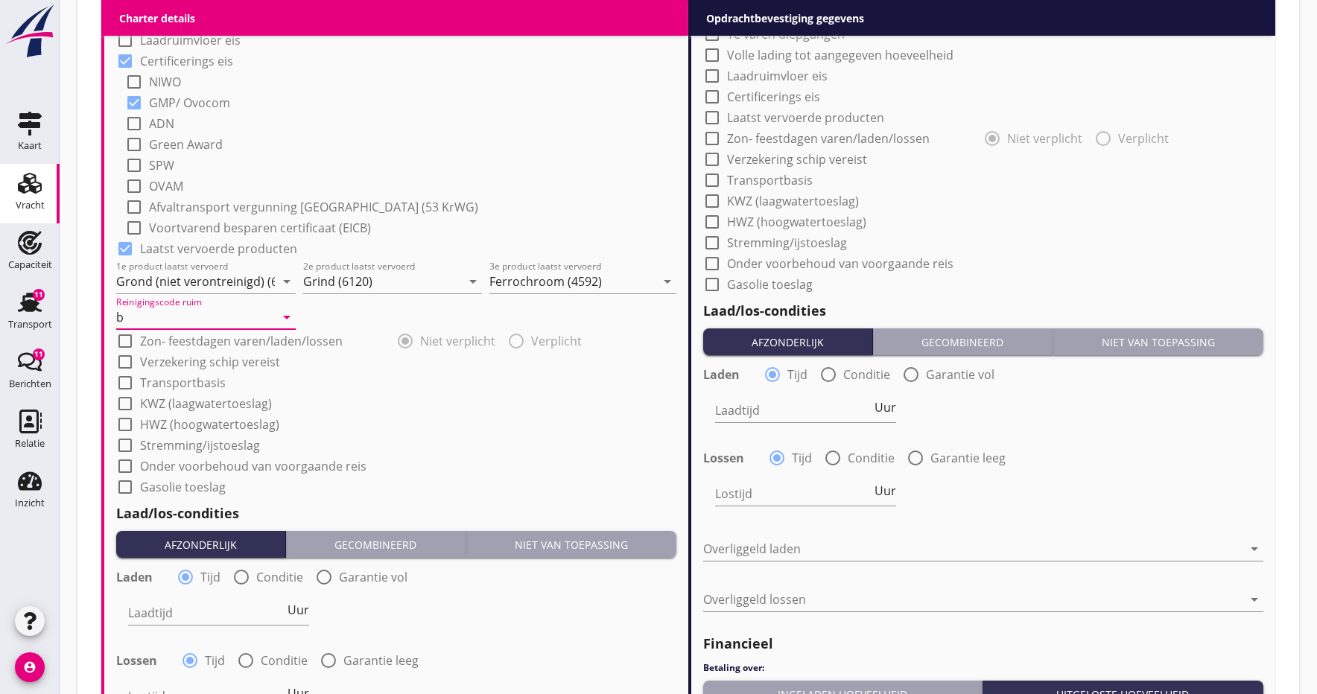
click at [123, 364] on div at bounding box center [124, 361] width 25 height 25
checkbox input "true"
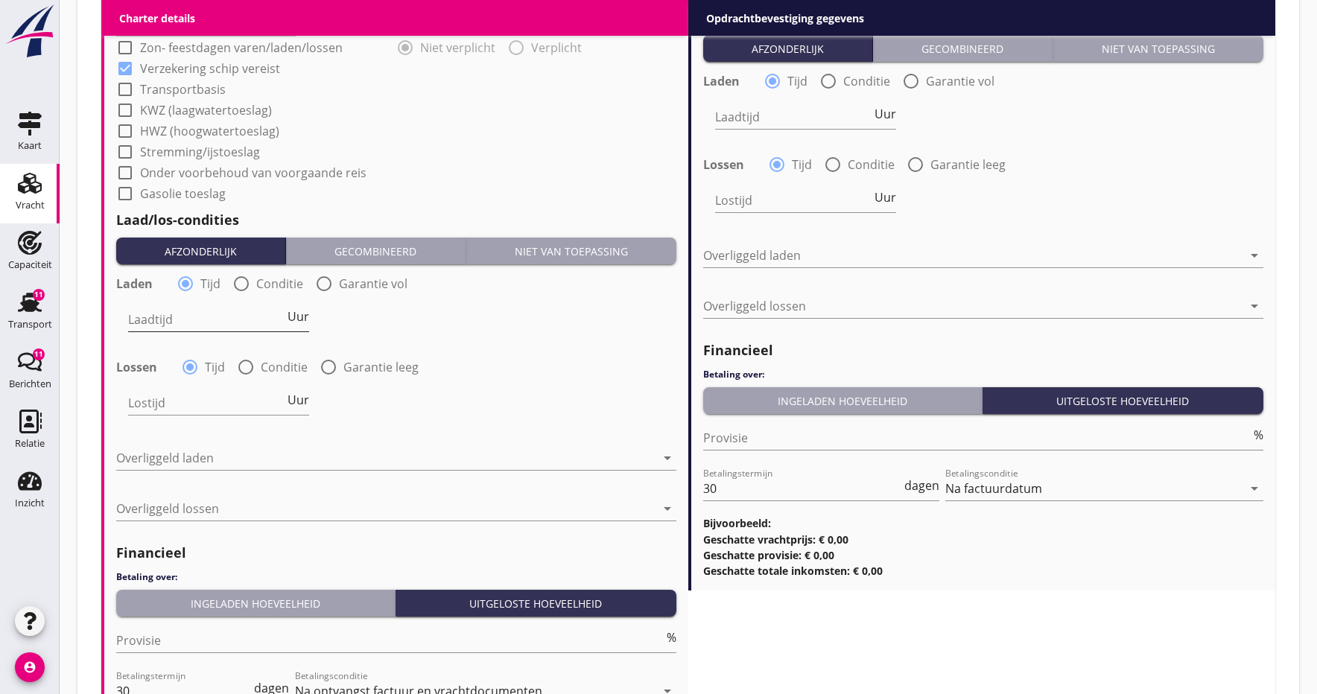
scroll to position [1499, 0]
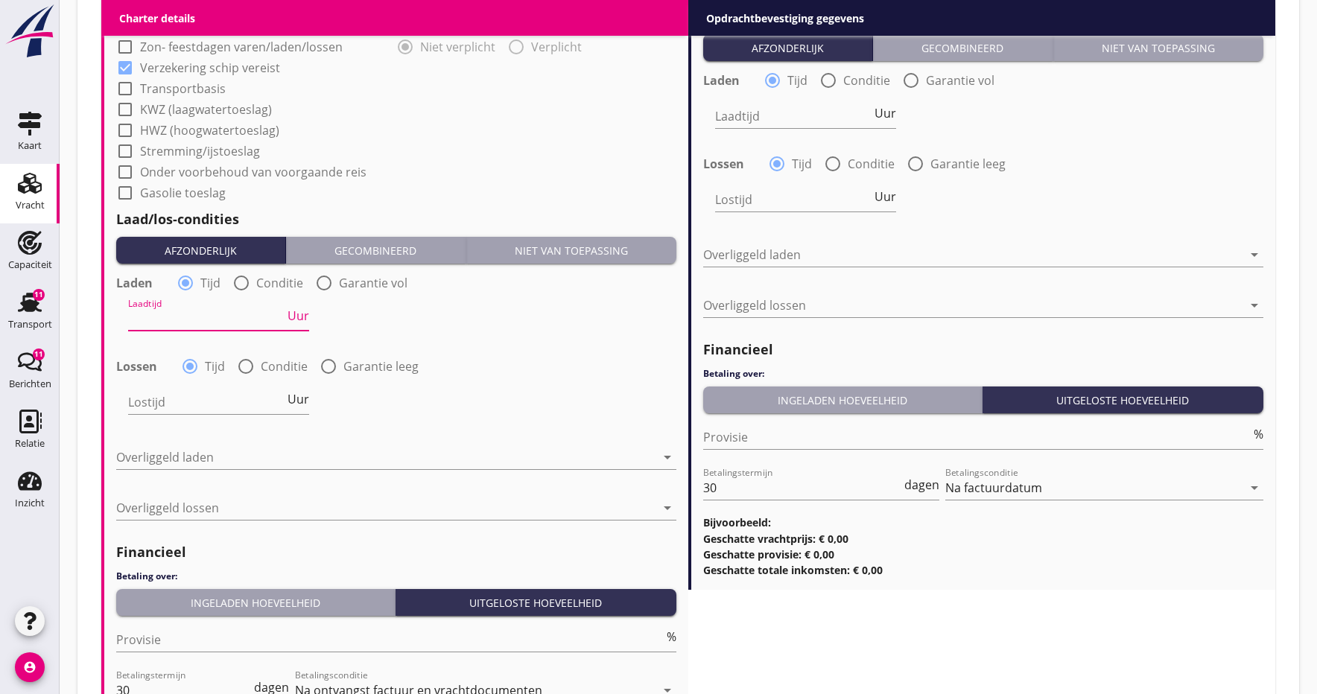
click at [222, 321] on input "Laadtijd" at bounding box center [206, 319] width 156 height 24
click at [248, 284] on div at bounding box center [241, 282] width 25 height 25
radio input "false"
radio input "true"
click at [255, 323] on div at bounding box center [254, 319] width 252 height 24
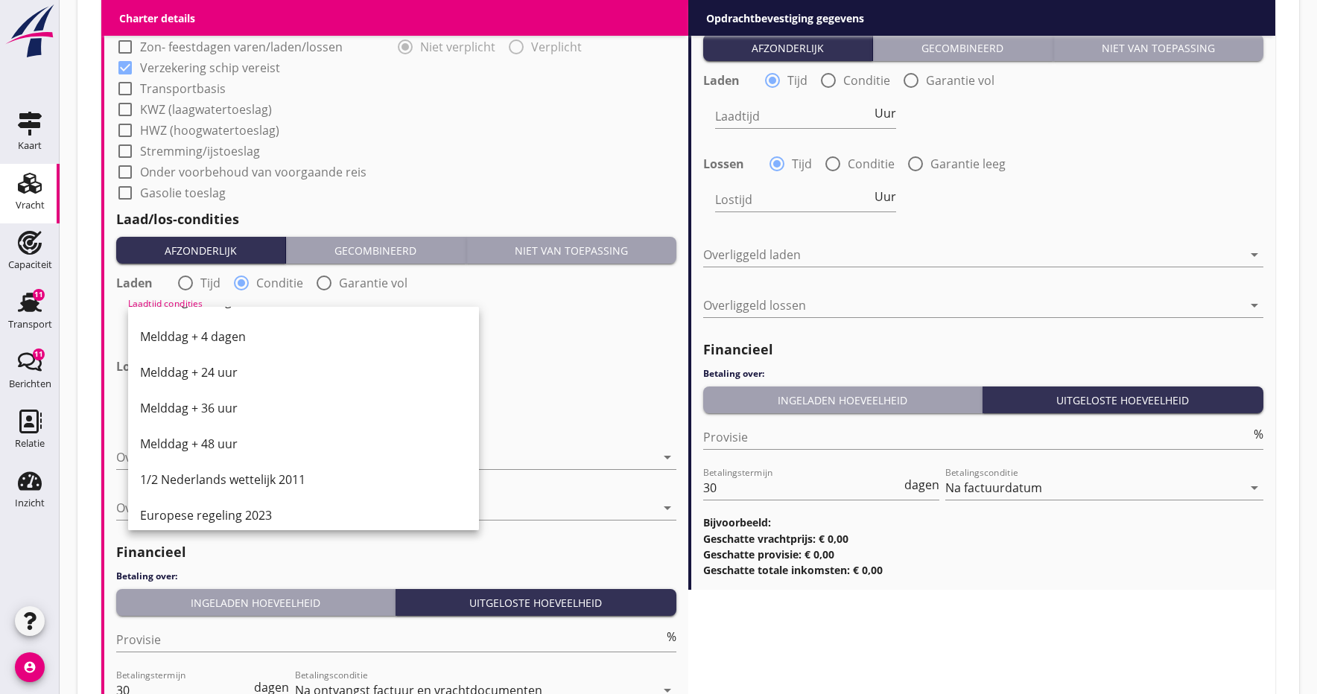
scroll to position [718, 0]
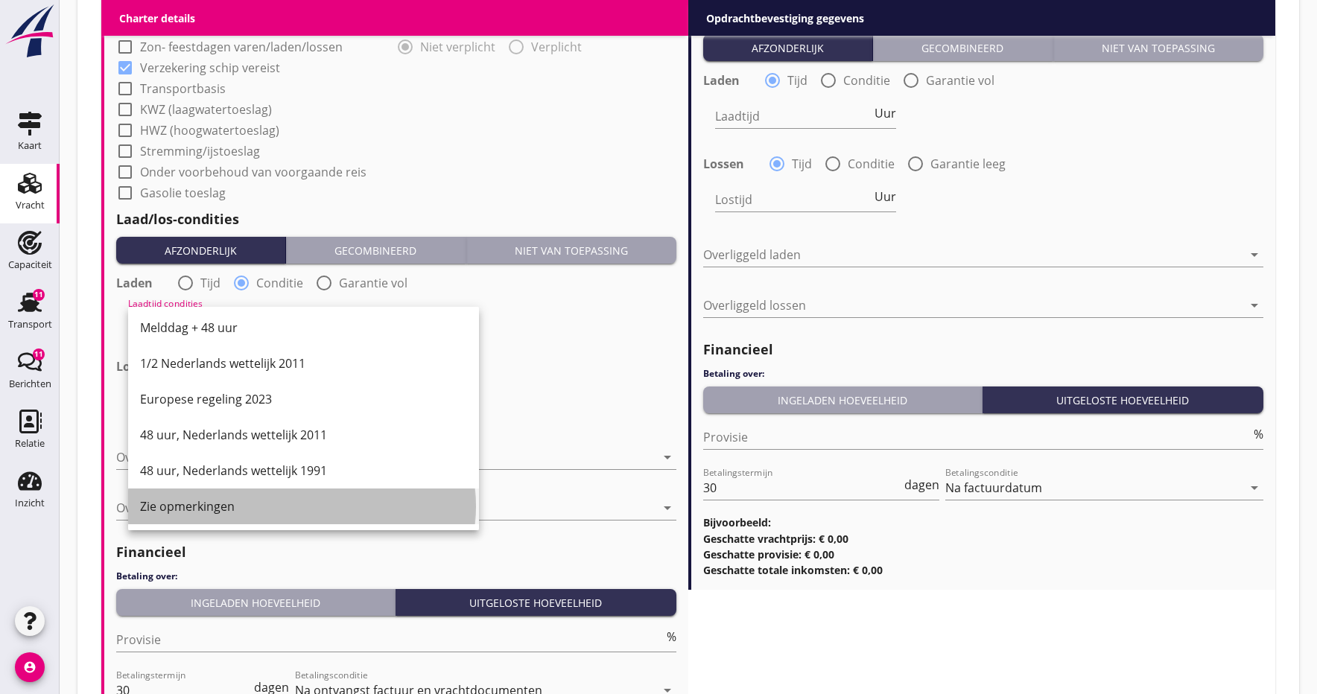
click at [150, 509] on div "Zie opmerkingen" at bounding box center [303, 507] width 327 height 18
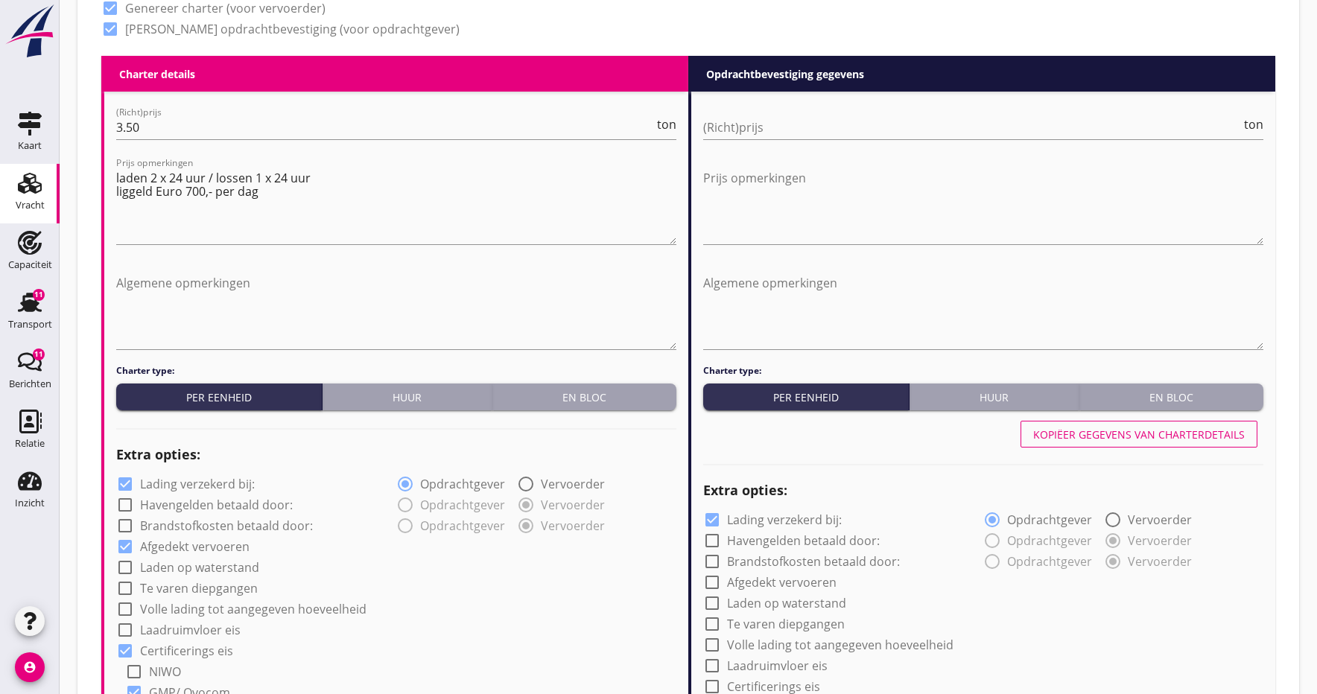
scroll to position [610, 0]
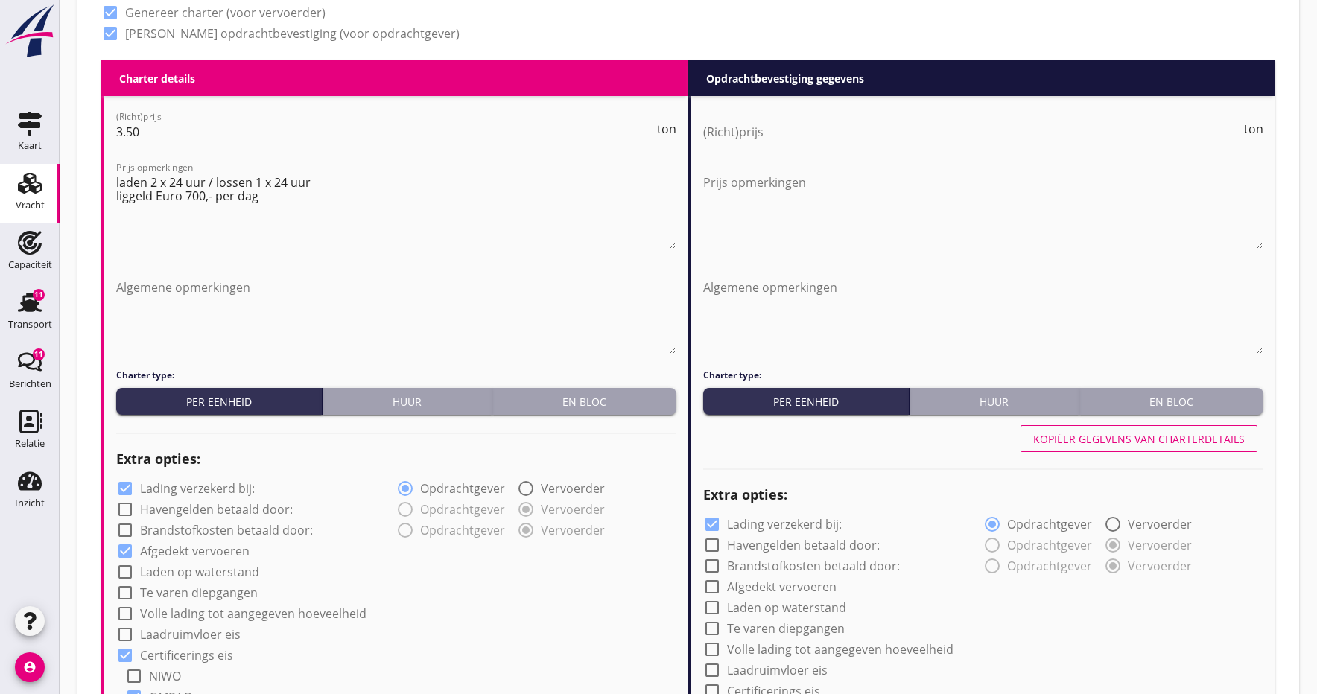
click at [131, 301] on textarea "Algemene opmerkingen" at bounding box center [396, 315] width 560 height 78
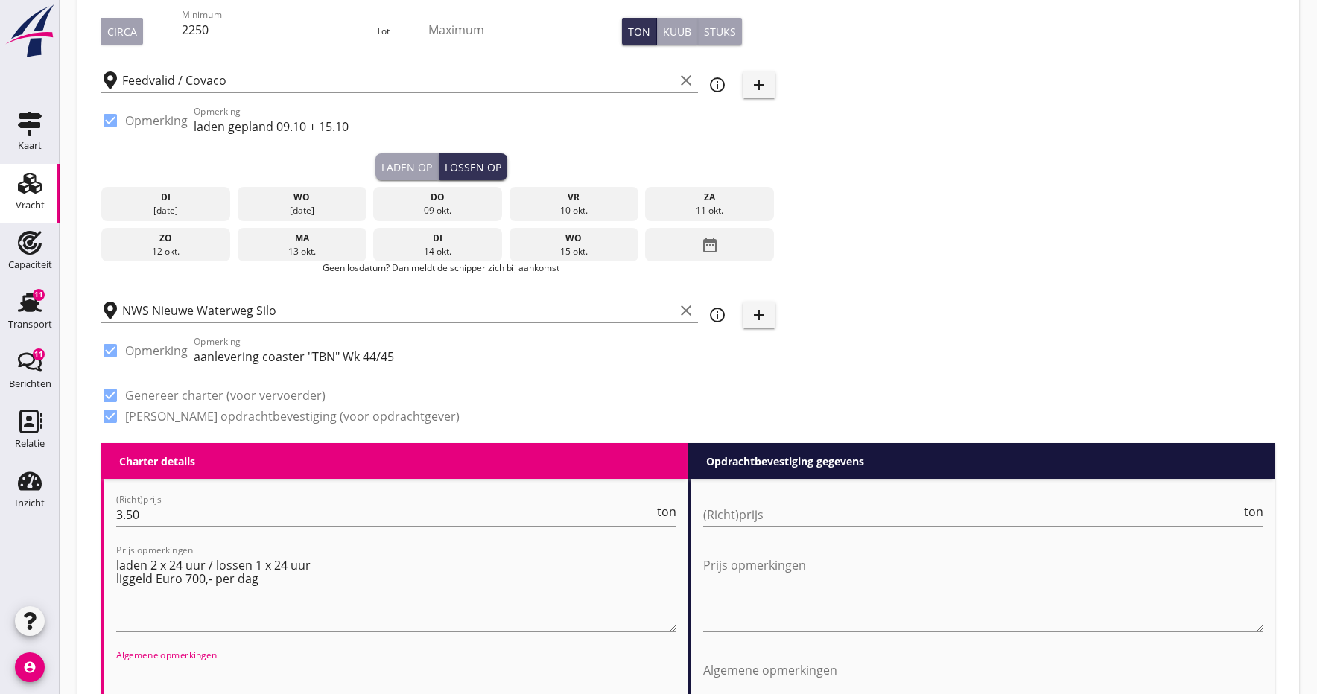
scroll to position [228, 0]
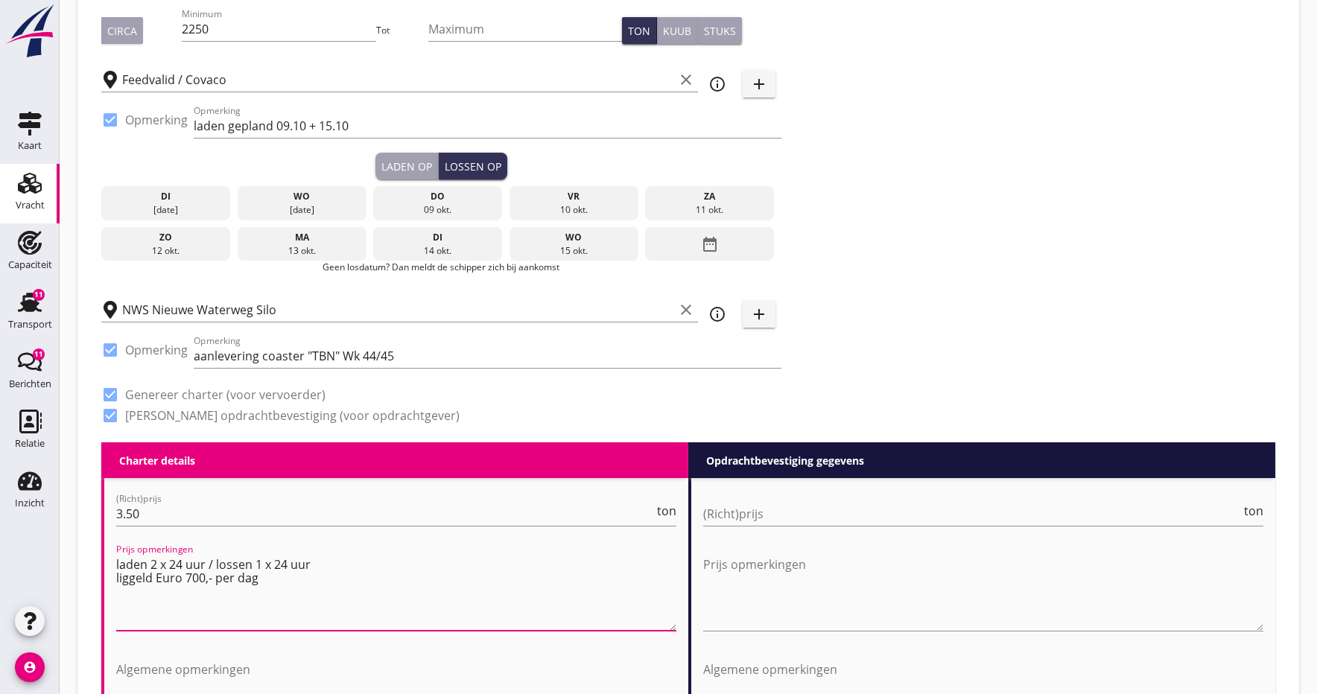
drag, startPoint x: 117, startPoint y: 565, endPoint x: 313, endPoint y: 560, distance: 195.9
click at [313, 560] on textarea "laden 2 x 24 uur / lossen 1 x 24 uur liggeld Euro 700,- per dag" at bounding box center [396, 592] width 560 height 78
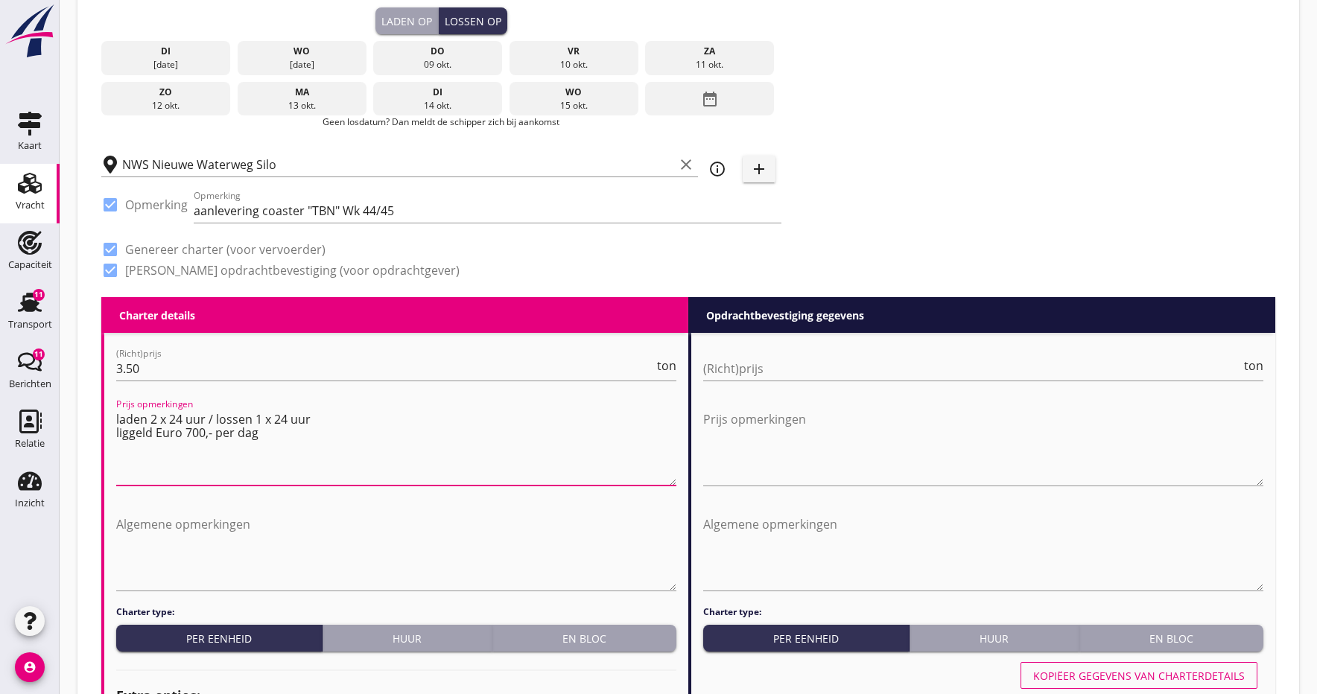
scroll to position [388, 0]
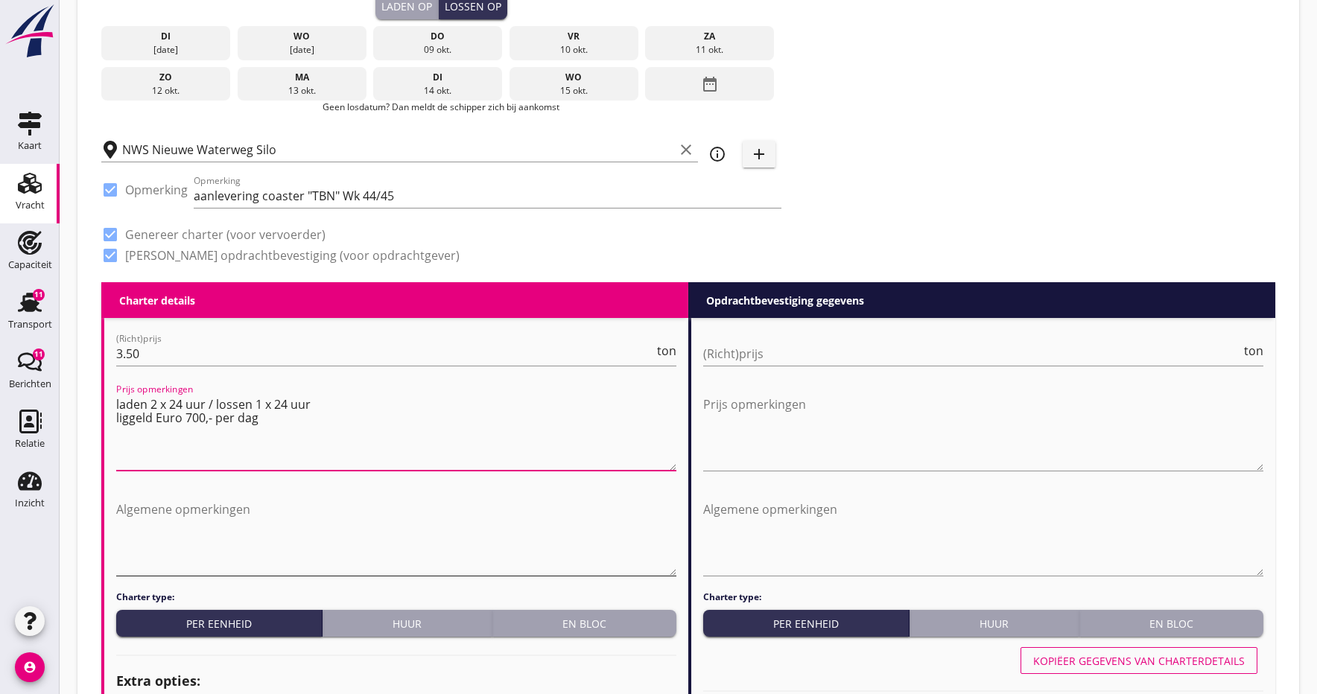
click at [132, 525] on textarea "Algemene opmerkingen" at bounding box center [396, 537] width 560 height 78
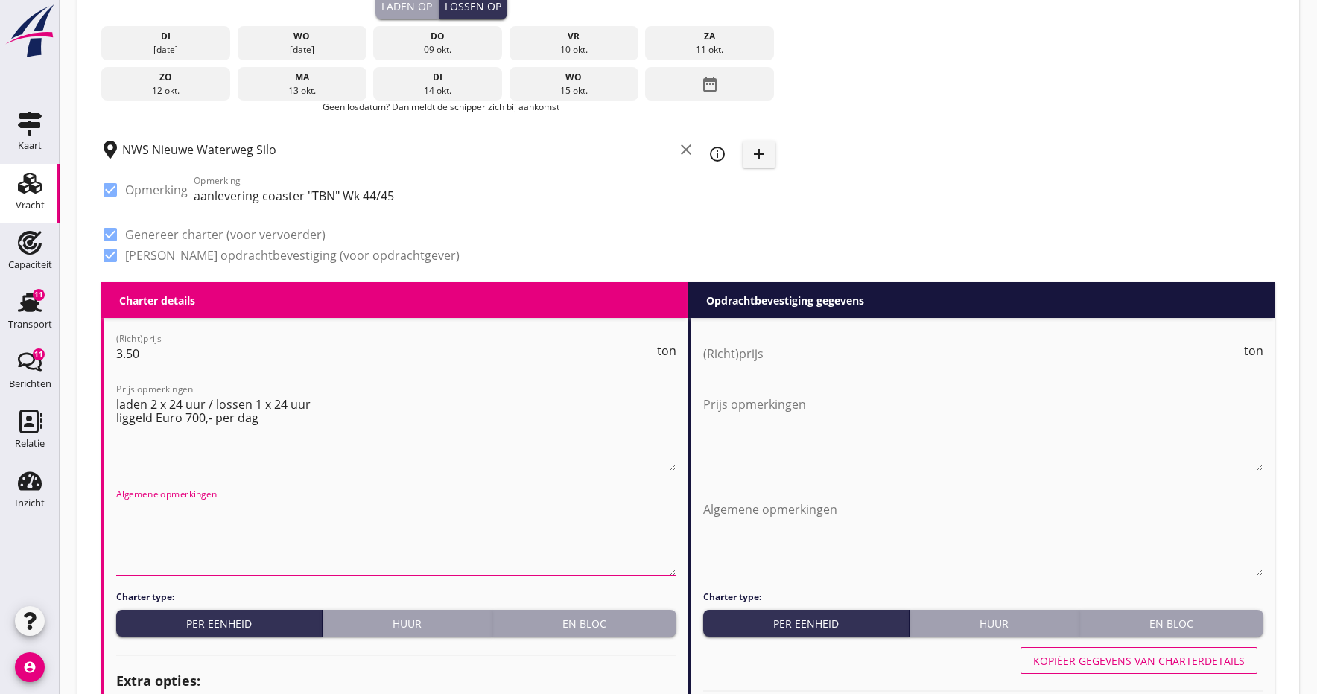
paste textarea "laden 2 x 24 uur / lossen 1 x 24 uur"
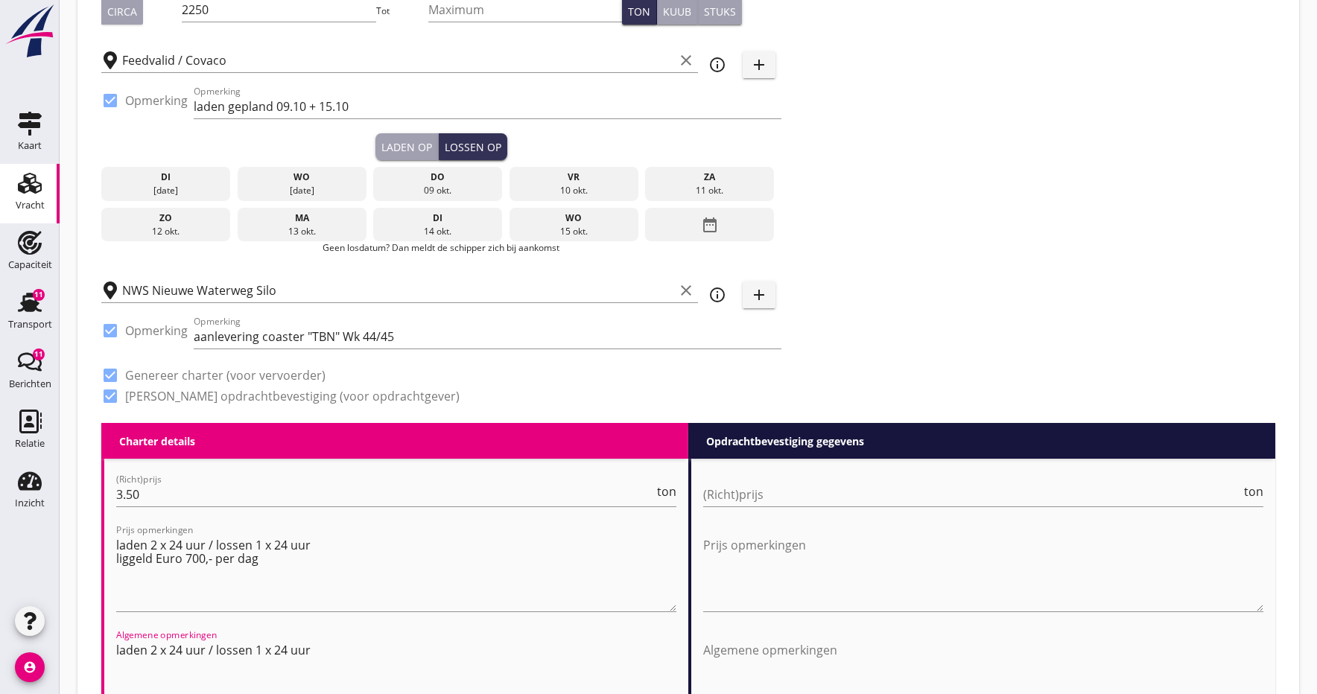
scroll to position [258, 0]
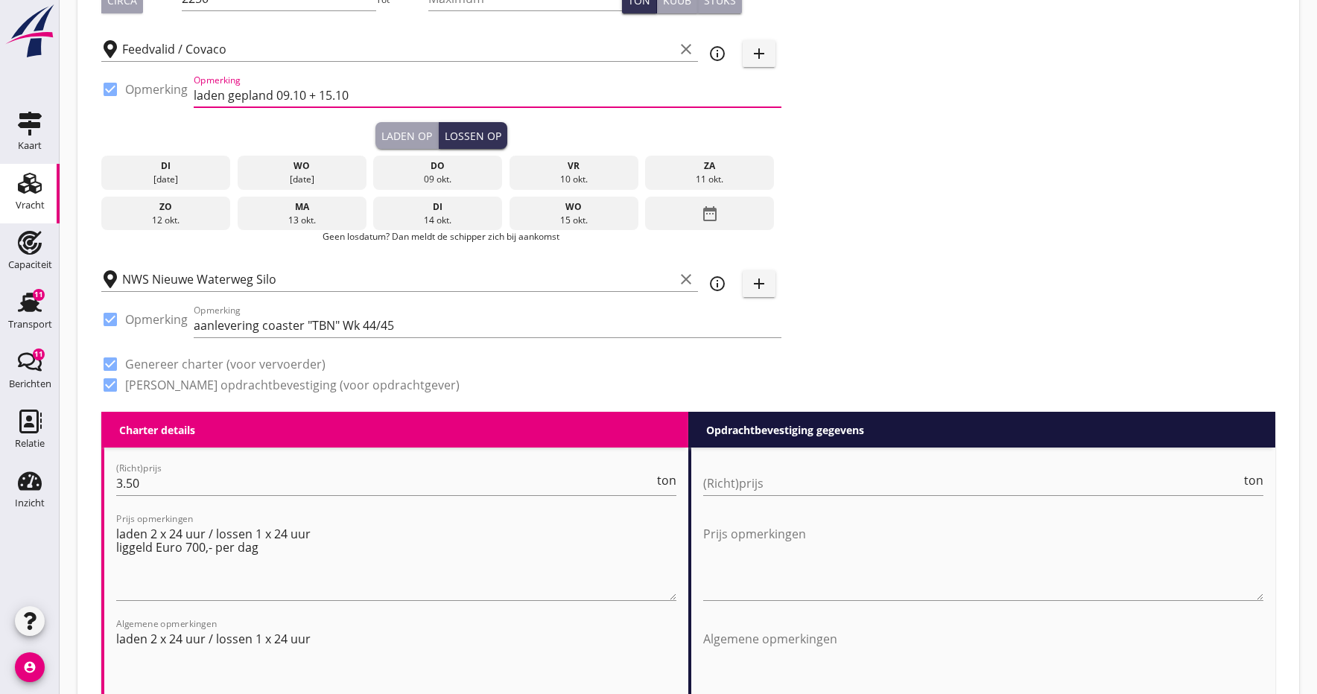
drag, startPoint x: 193, startPoint y: 95, endPoint x: 336, endPoint y: 89, distance: 143.1
click at [355, 92] on input "laden gepland 09.10 + 15.10" at bounding box center [488, 95] width 588 height 24
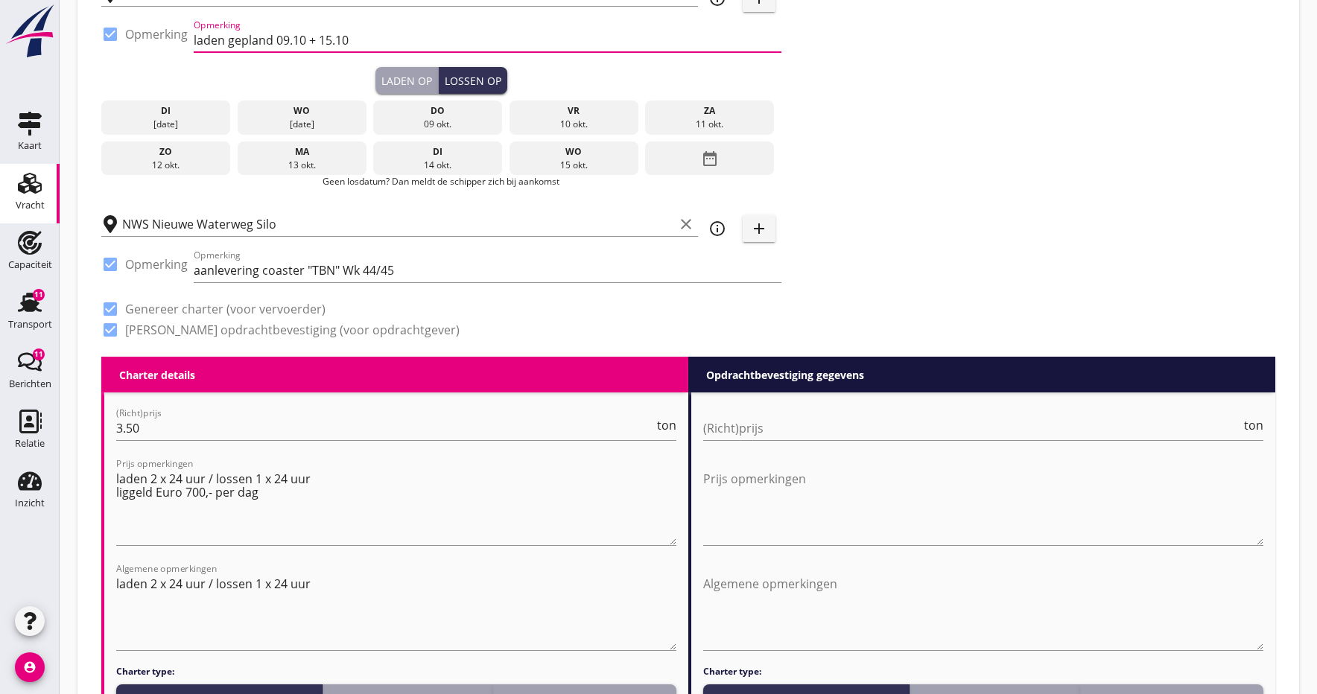
scroll to position [322, 0]
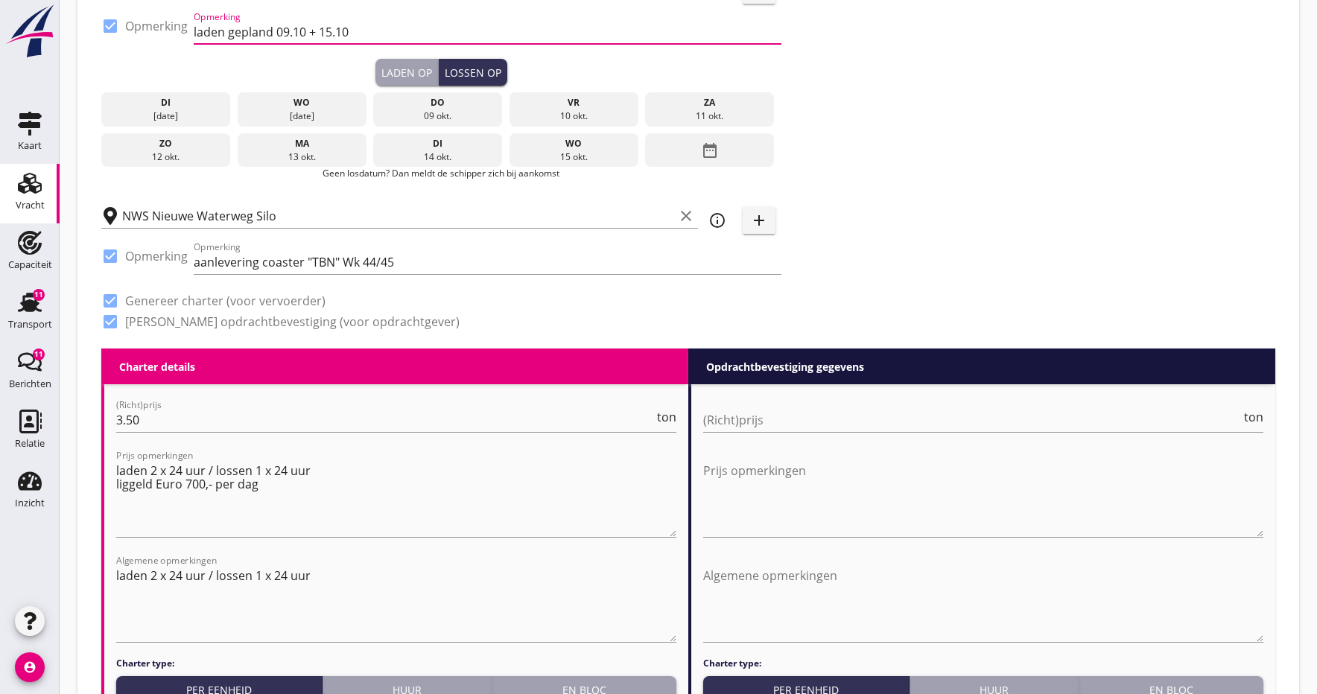
click at [240, 558] on div "Algemene opmerkingen laden 2 x 24 uur / lossen 1 x 24 uur" at bounding box center [396, 606] width 560 height 102
click at [334, 576] on textarea "laden 2 x 24 uur / lossen 1 x 24 uur" at bounding box center [396, 603] width 560 height 78
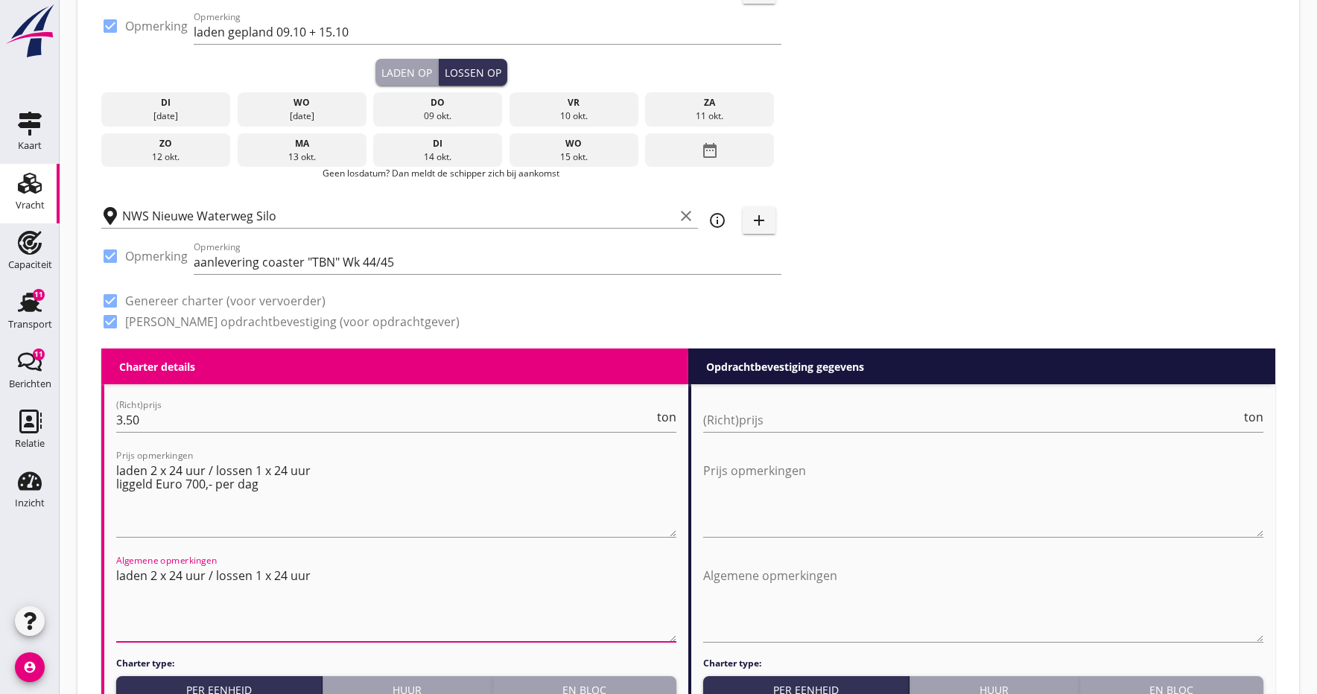
paste textarea "laden gepland 09.10 + 15.10"
drag, startPoint x: 211, startPoint y: 575, endPoint x: 156, endPoint y: 623, distance: 72.8
click at [211, 575] on textarea "laden 2 x 24 uur / lossen 1 x 24 uur laden gepland 09.10 + 15.10" at bounding box center [396, 603] width 560 height 78
click at [404, 579] on textarea "laden 2 x 24 uur / laden gepland 09.10 + 15.10" at bounding box center [396, 603] width 560 height 78
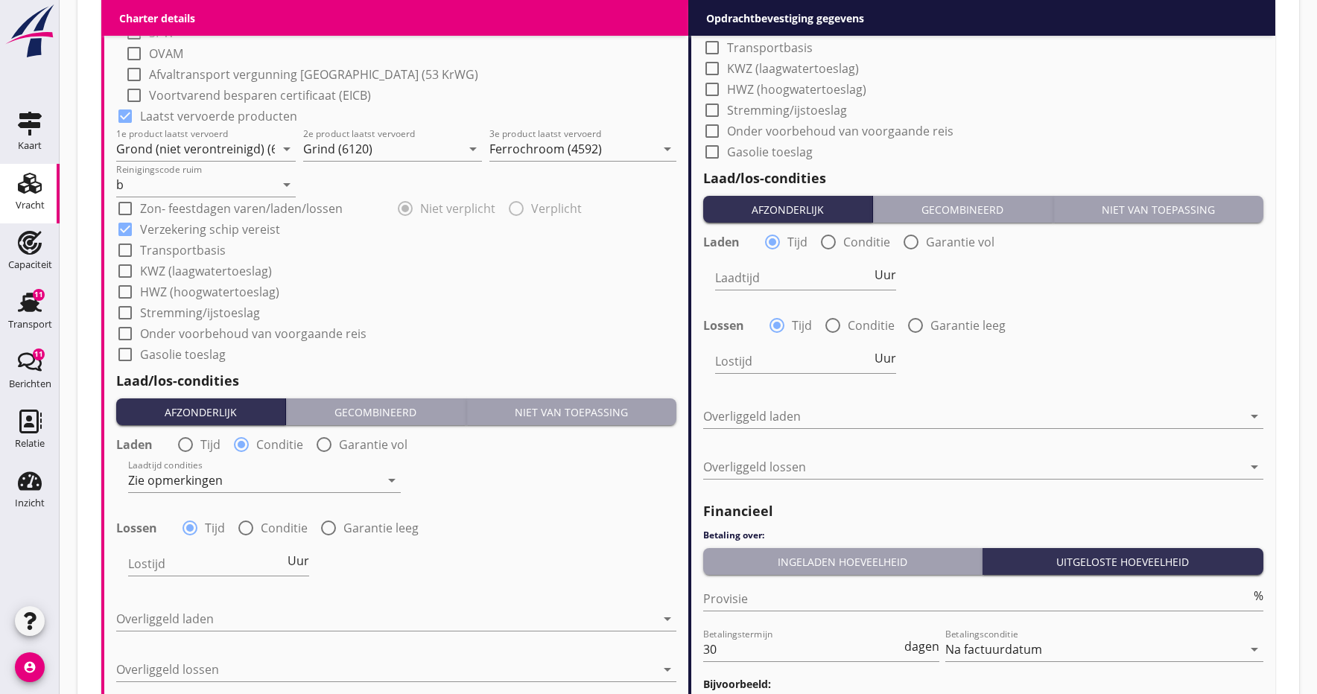
scroll to position [1368, 0]
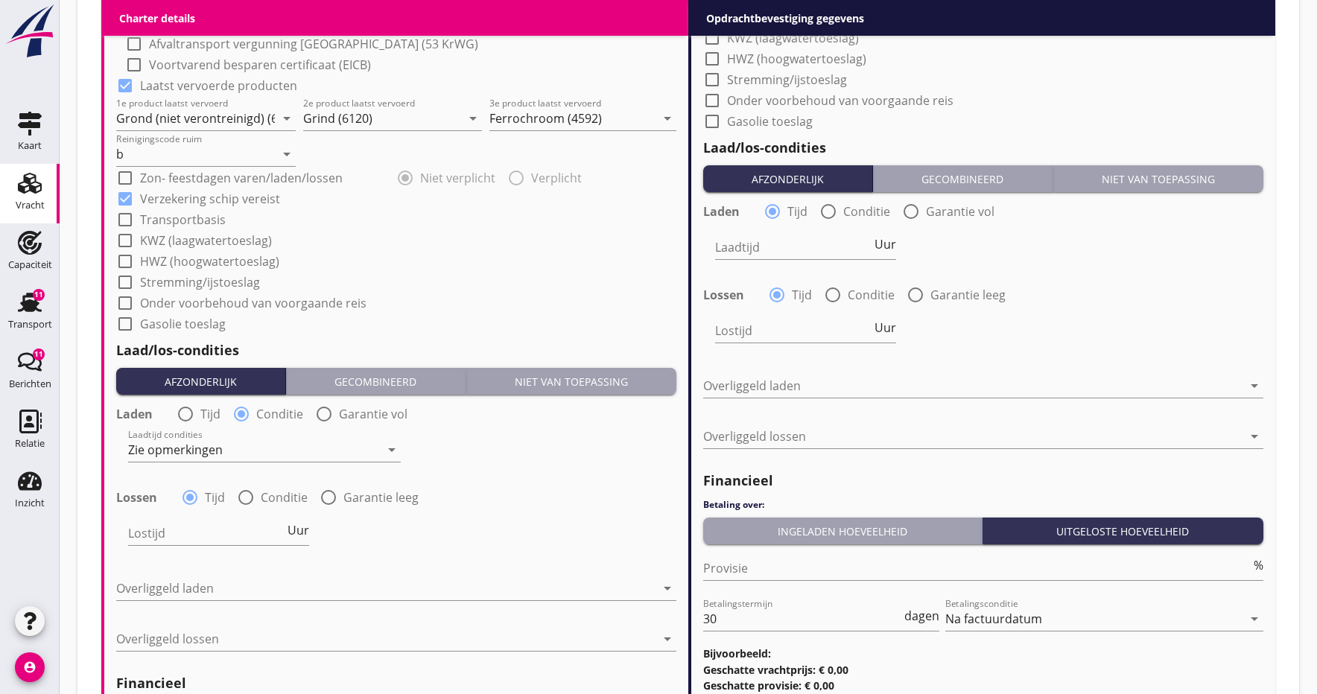
type textarea "laden 2 x 24 uur / laden gepland 09.10 + 15.10 / lossen 1 x 24 uur / aanleverin…"
click at [245, 497] on div at bounding box center [245, 497] width 25 height 25
radio input "false"
radio input "true"
click at [247, 527] on div at bounding box center [254, 533] width 252 height 24
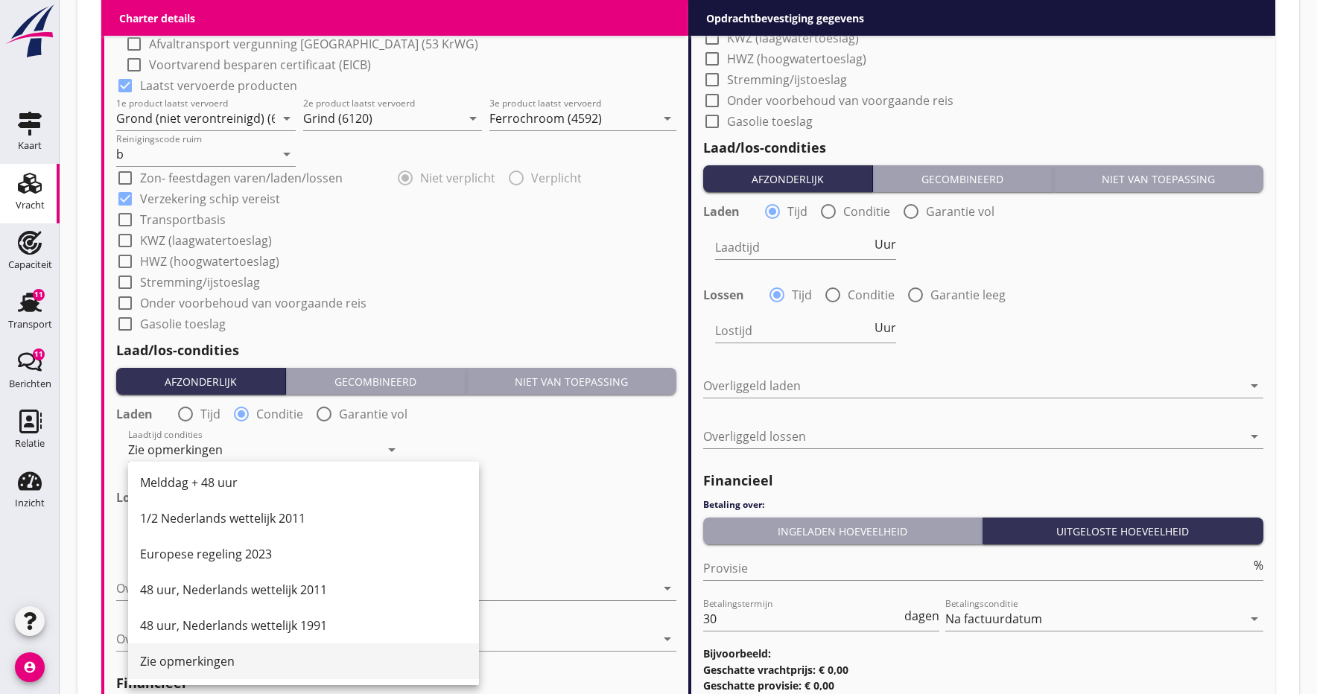
scroll to position [718, 0]
click at [153, 657] on div "Zie opmerkingen" at bounding box center [303, 661] width 327 height 18
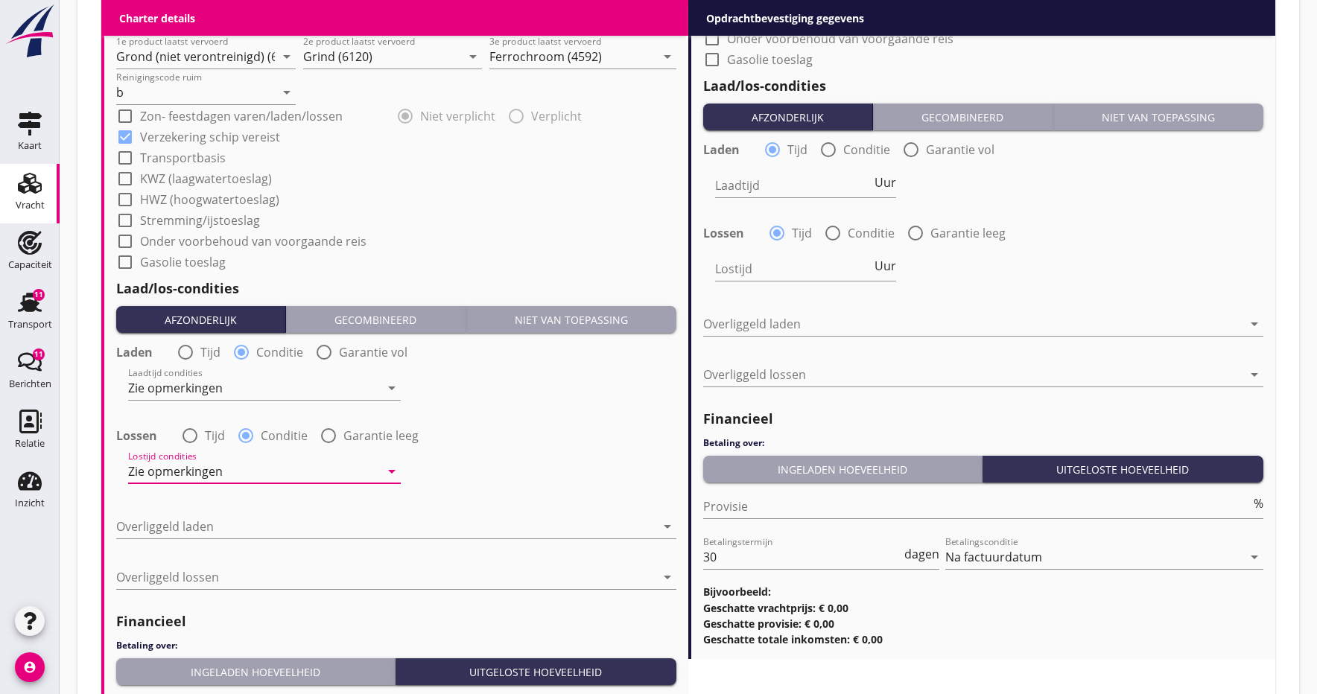
scroll to position [1431, 0]
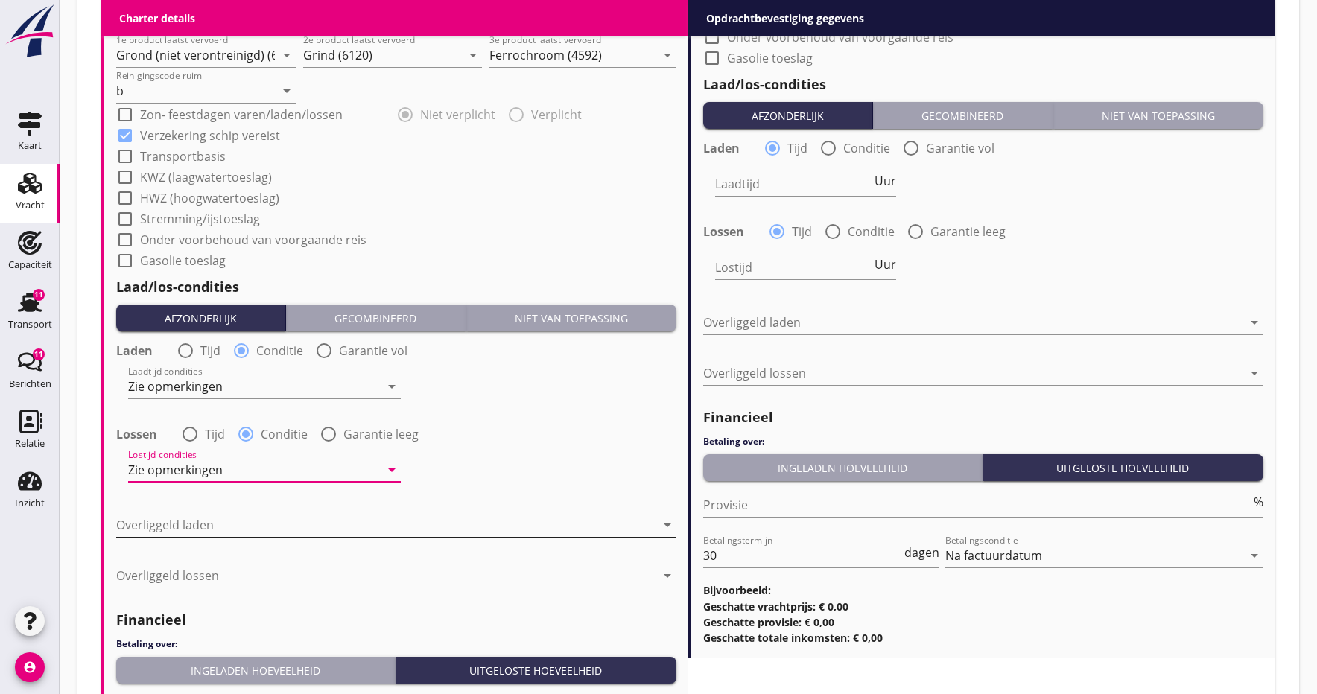
click at [199, 527] on div at bounding box center [385, 525] width 539 height 24
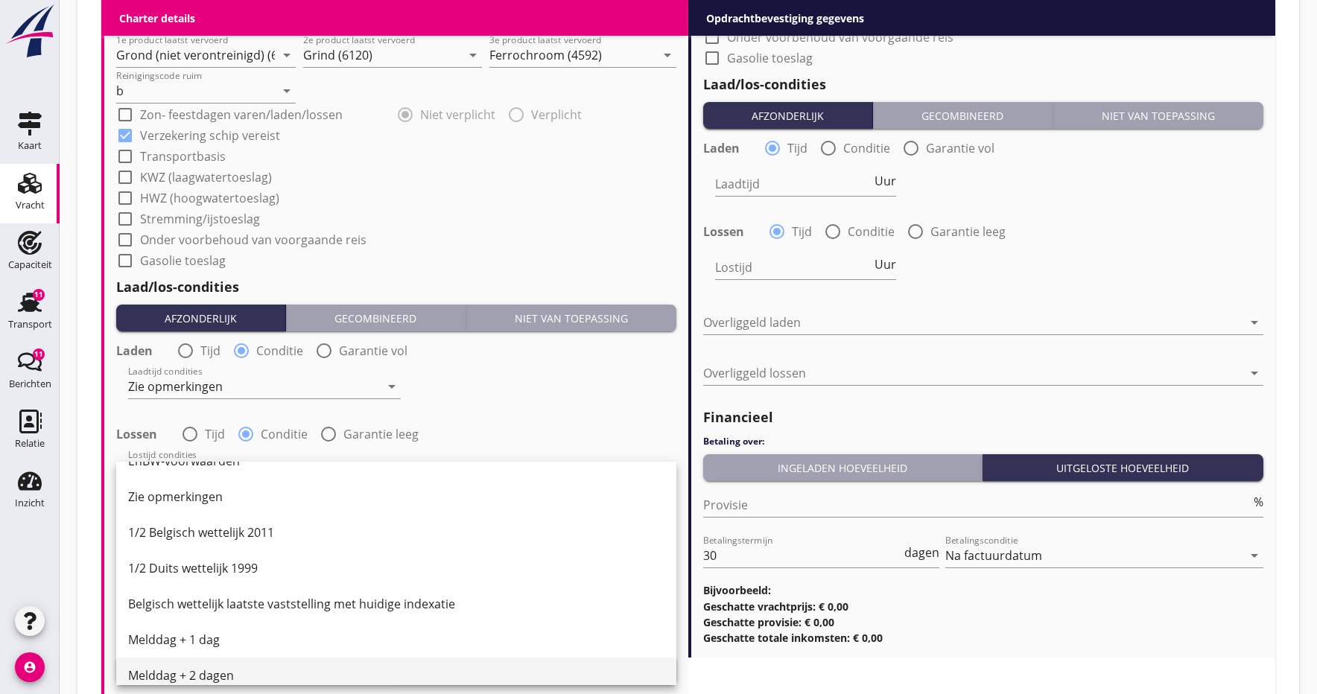
scroll to position [381, 0]
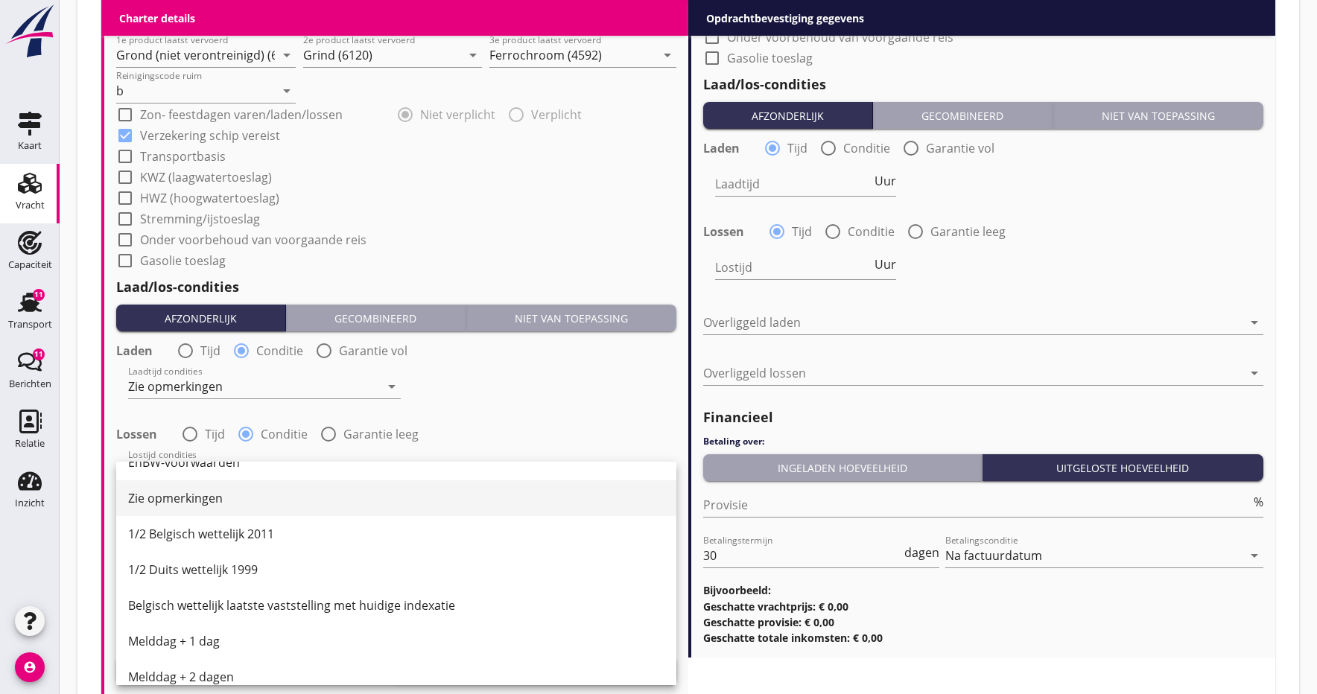
click at [180, 498] on div "Zie opmerkingen" at bounding box center [396, 498] width 536 height 18
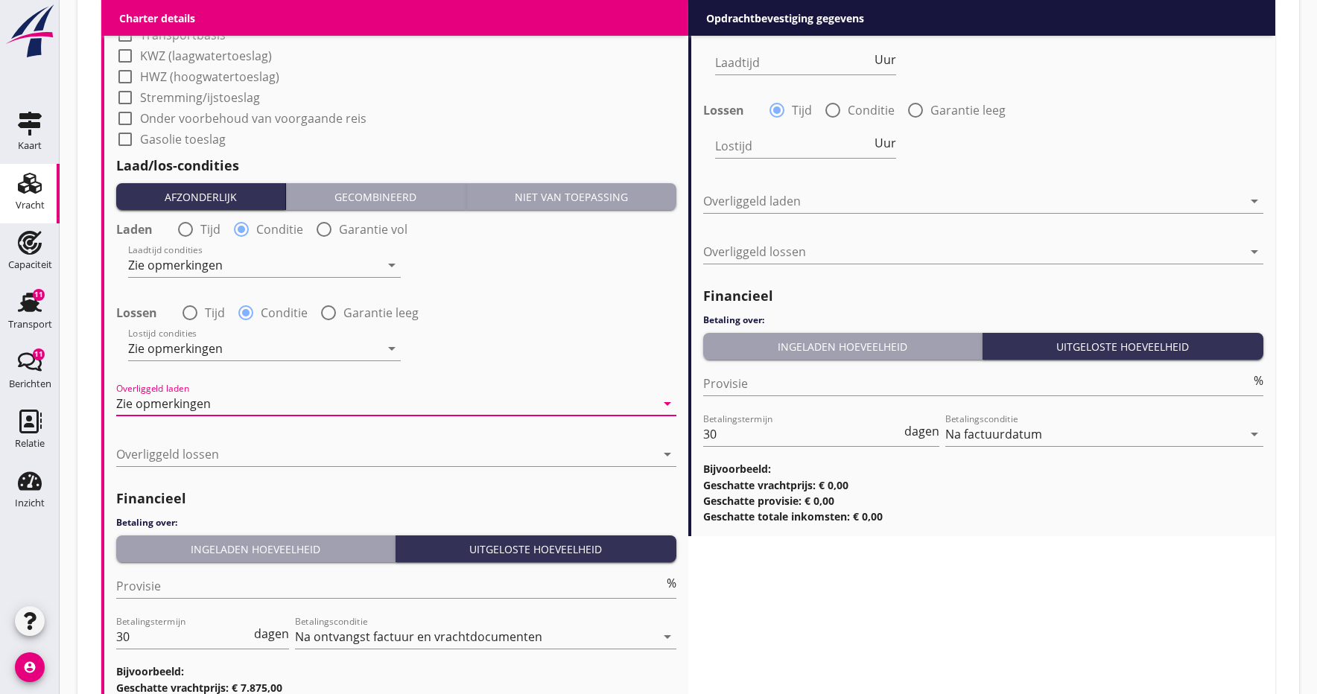
scroll to position [1557, 0]
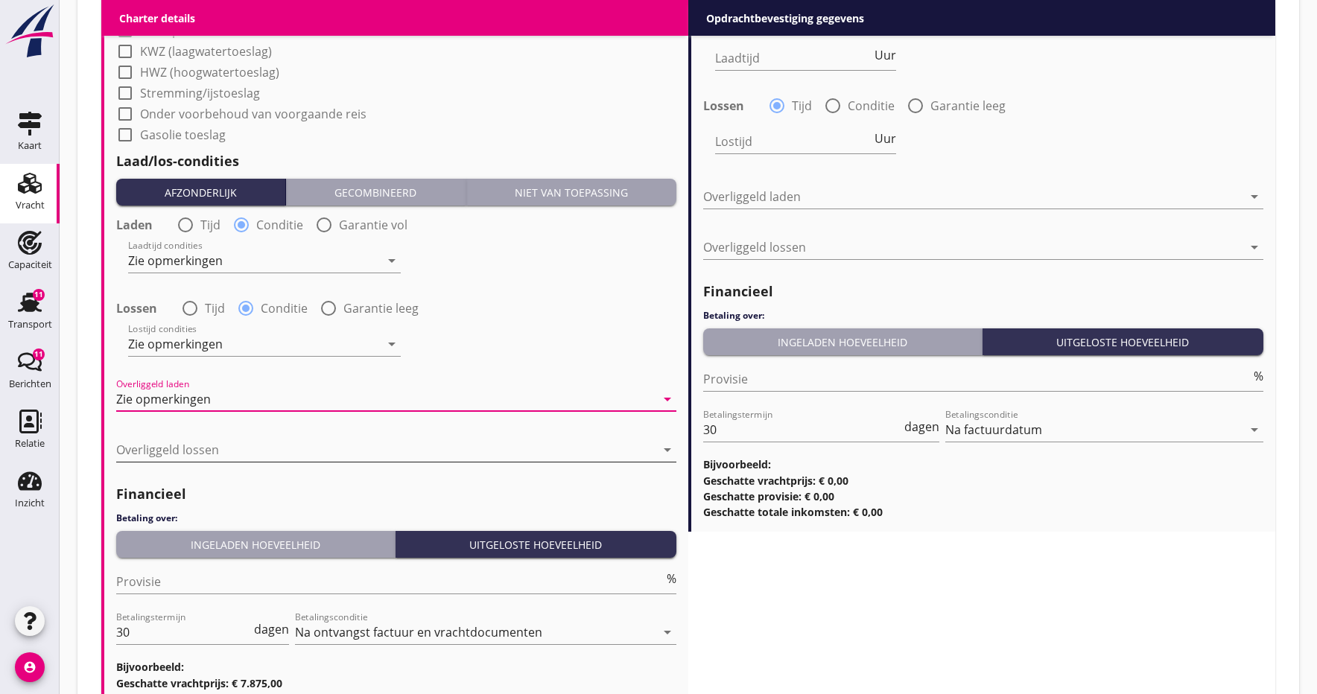
click at [174, 455] on div at bounding box center [385, 450] width 539 height 24
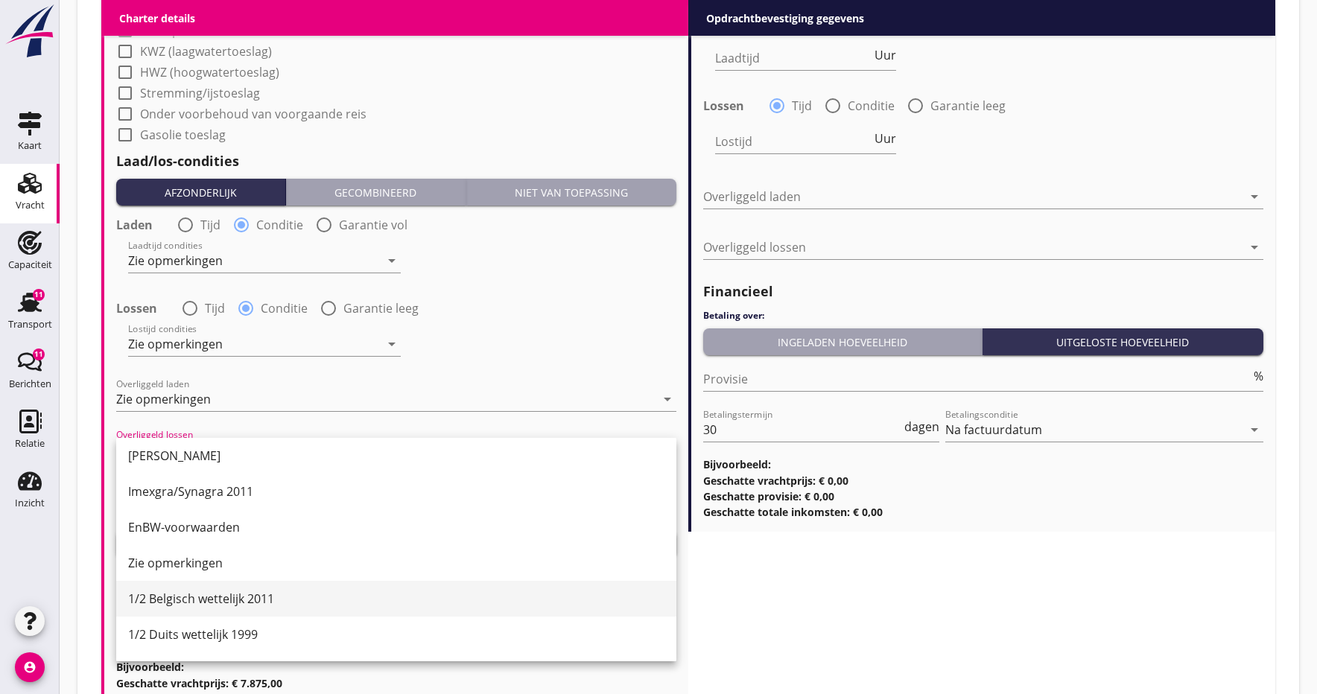
scroll to position [299, 0]
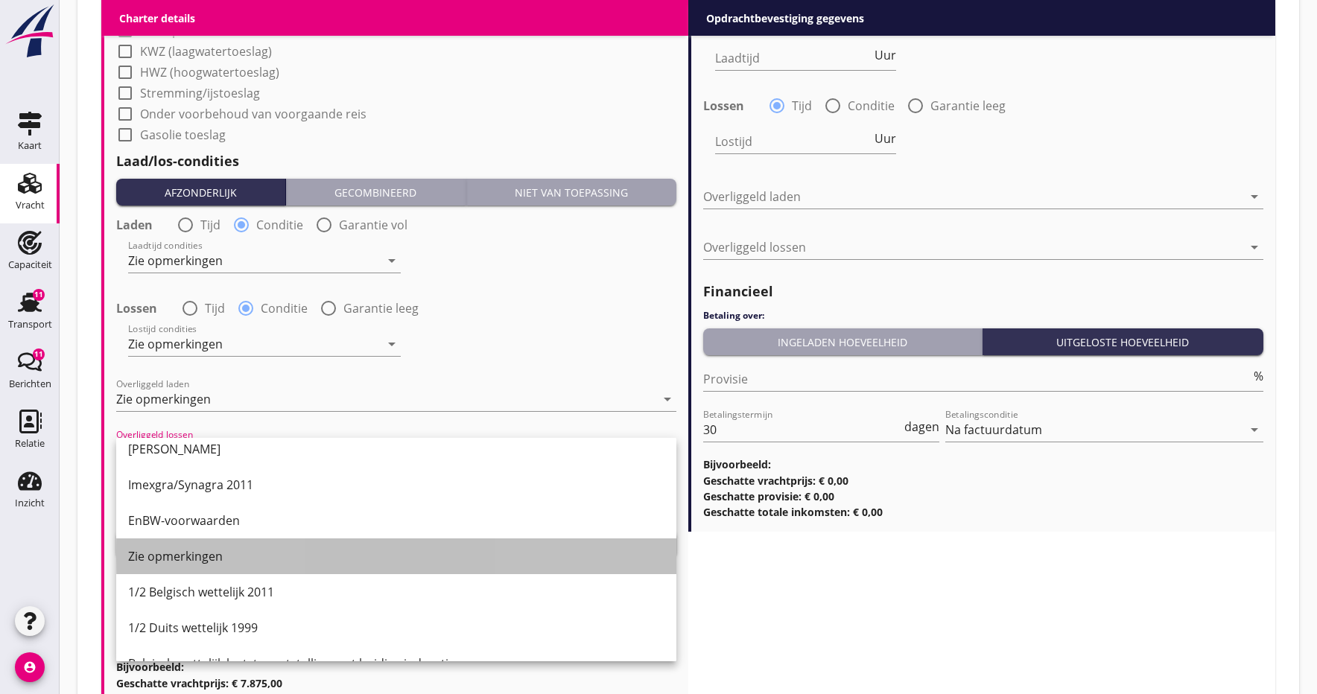
click at [159, 557] on div "Zie opmerkingen" at bounding box center [396, 556] width 536 height 18
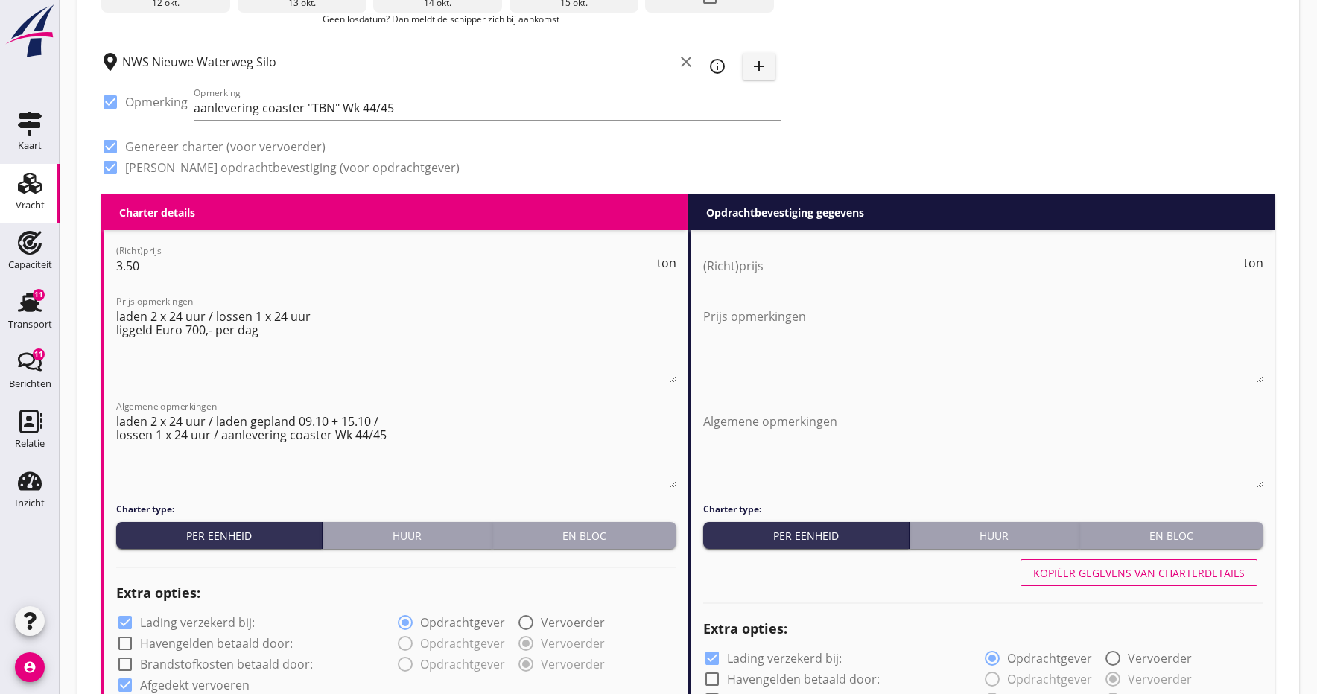
scroll to position [472, 0]
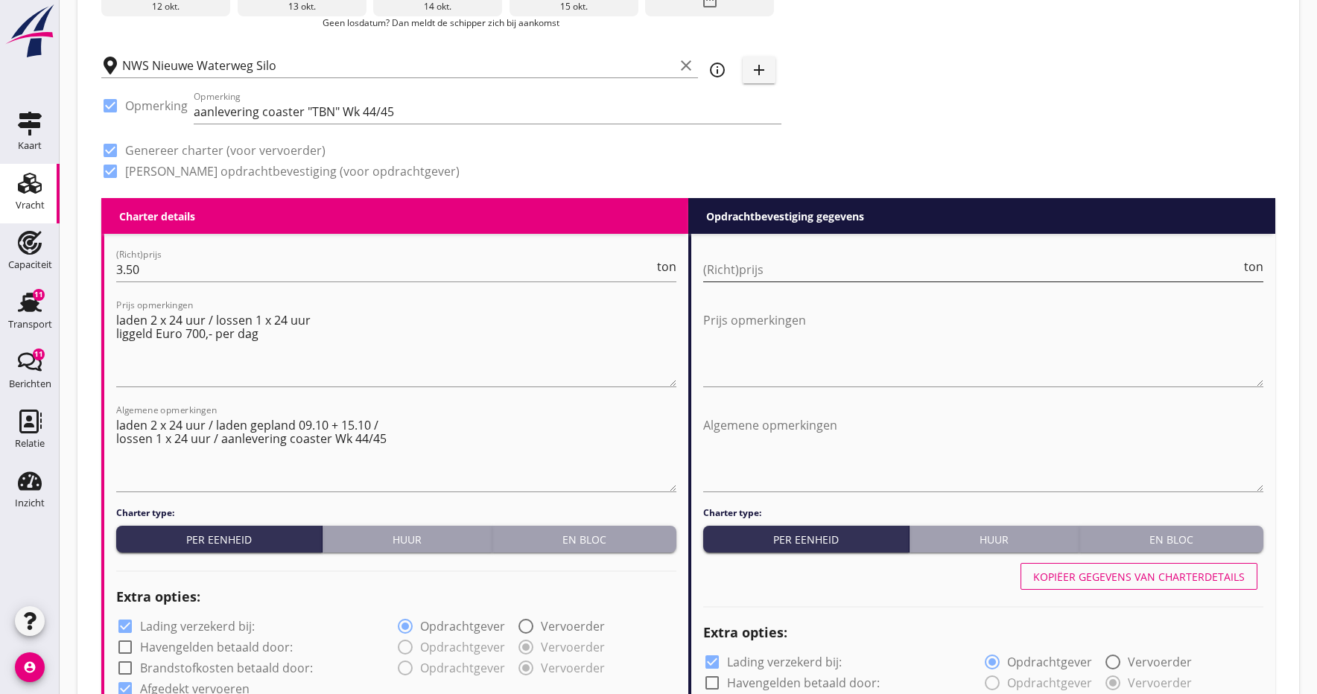
click at [733, 271] on input "(Richt)prijs" at bounding box center [972, 270] width 538 height 24
type input "3.50"
drag, startPoint x: 116, startPoint y: 320, endPoint x: 288, endPoint y: 331, distance: 171.6
click at [288, 331] on textarea "laden 2 x 24 uur / lossen 1 x 24 uur liggeld Euro 700,- per dag" at bounding box center [396, 347] width 560 height 78
click at [346, 358] on textarea "laden 2 x 24 uur / lossen 1 x 24 uur liggeld Euro 700,- per dag" at bounding box center [396, 347] width 560 height 78
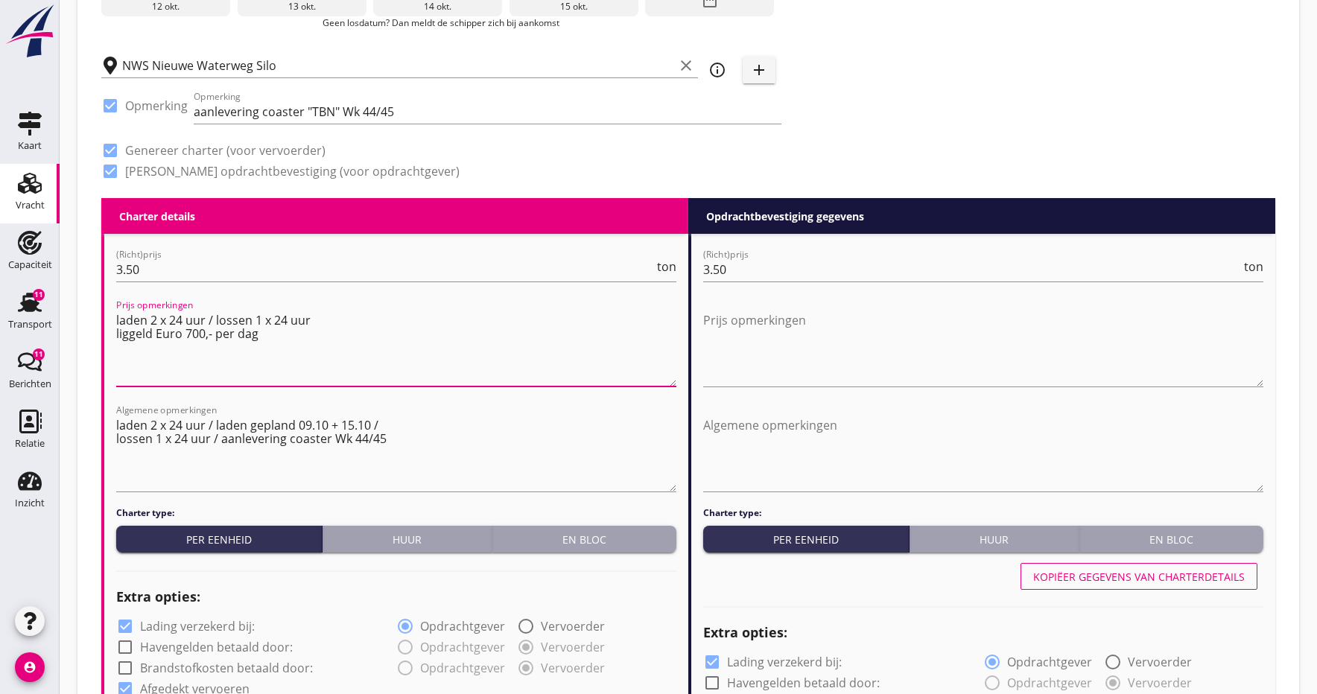
drag, startPoint x: 118, startPoint y: 333, endPoint x: 264, endPoint y: 337, distance: 146.0
click at [264, 337] on textarea "laden 2 x 24 uur / lossen 1 x 24 uur liggeld Euro 700,- per dag" at bounding box center [396, 347] width 560 height 78
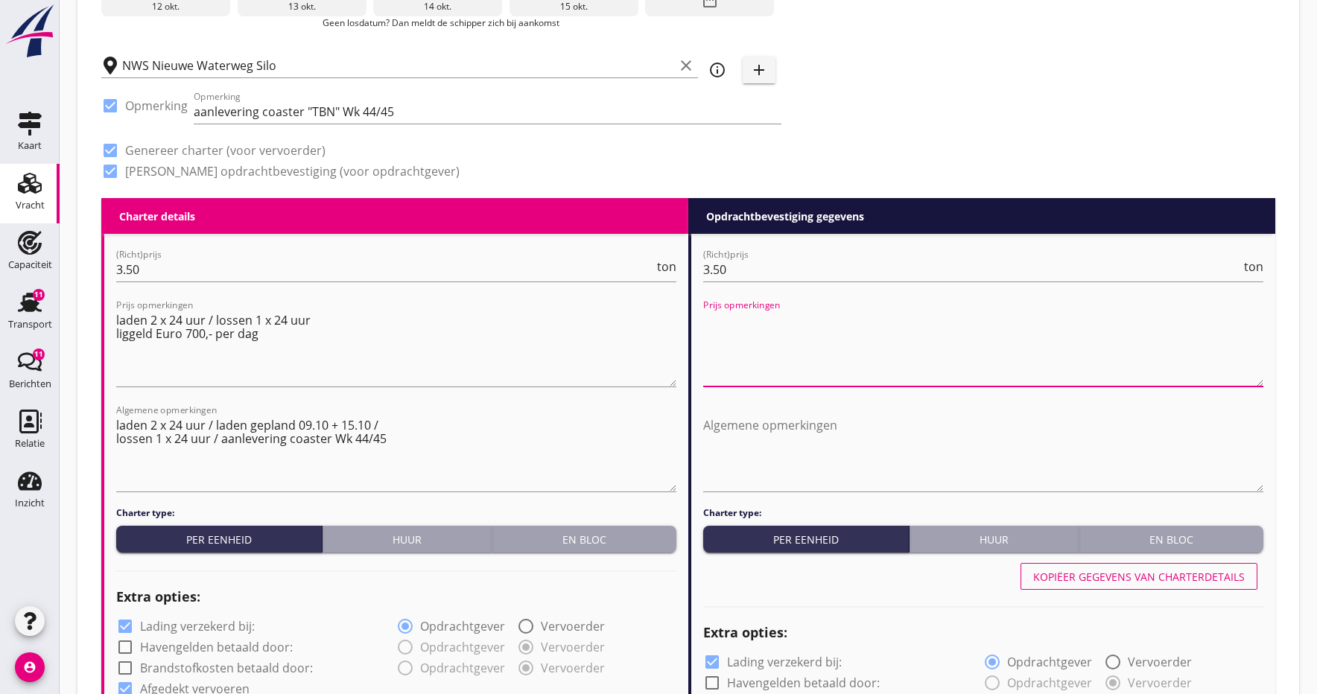
drag, startPoint x: 740, startPoint y: 351, endPoint x: 711, endPoint y: 366, distance: 32.3
click at [740, 351] on textarea "Prijs opmerkingen" at bounding box center [983, 347] width 560 height 78
paste textarea "liggeld Euro 700,- per dag"
click at [704, 320] on textarea "+ fee liggeld Euro 700,- per dag" at bounding box center [983, 347] width 560 height 78
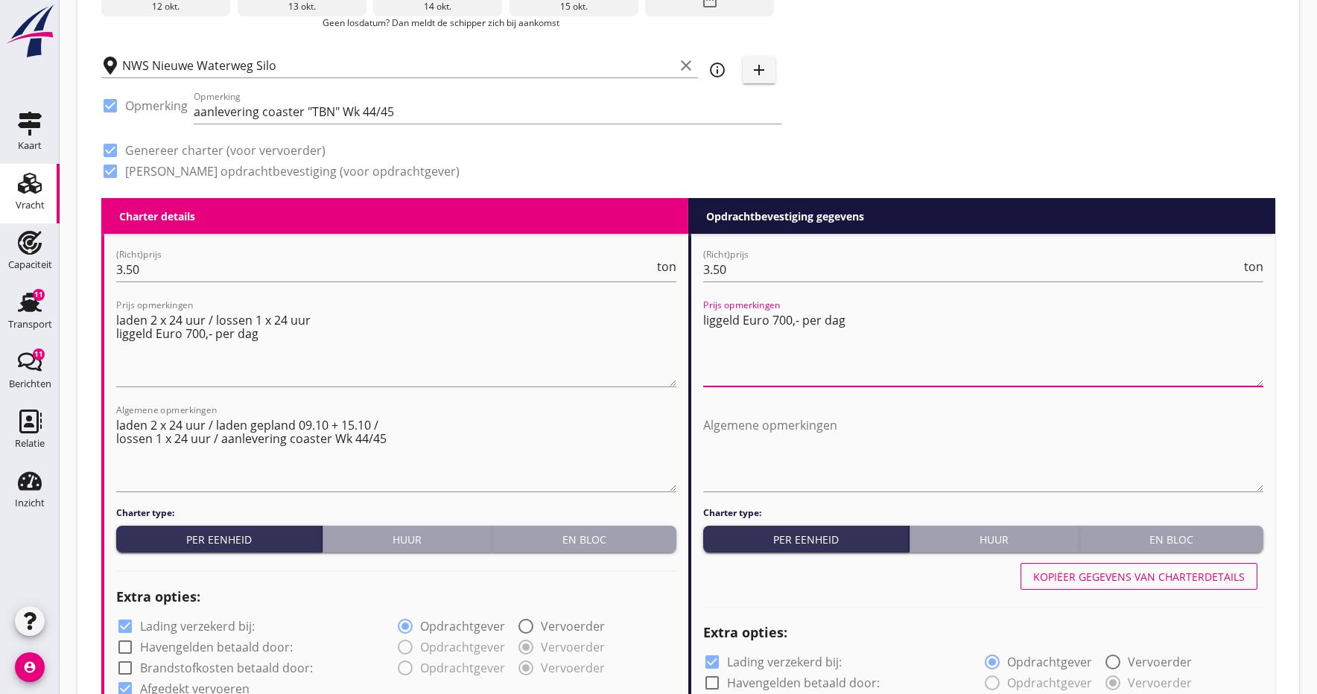
click at [880, 322] on textarea "liggeld Euro 700,- per dag" at bounding box center [983, 347] width 560 height 78
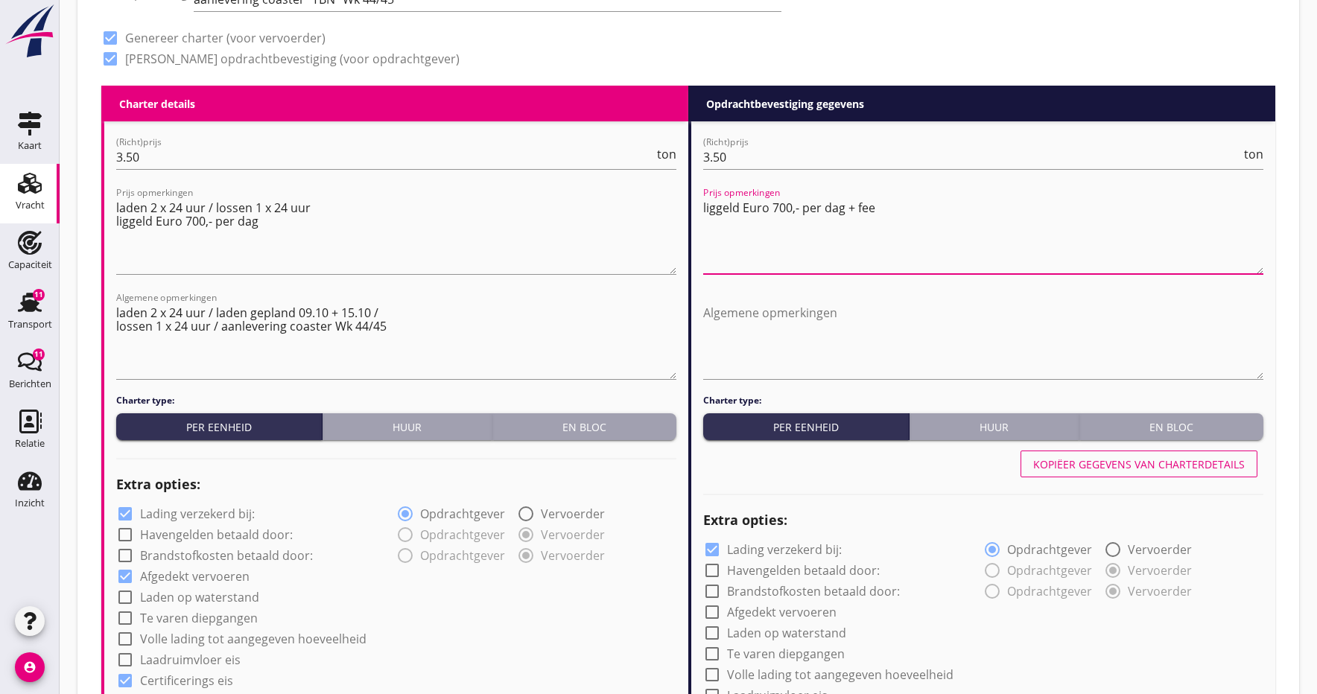
scroll to position [586, 0]
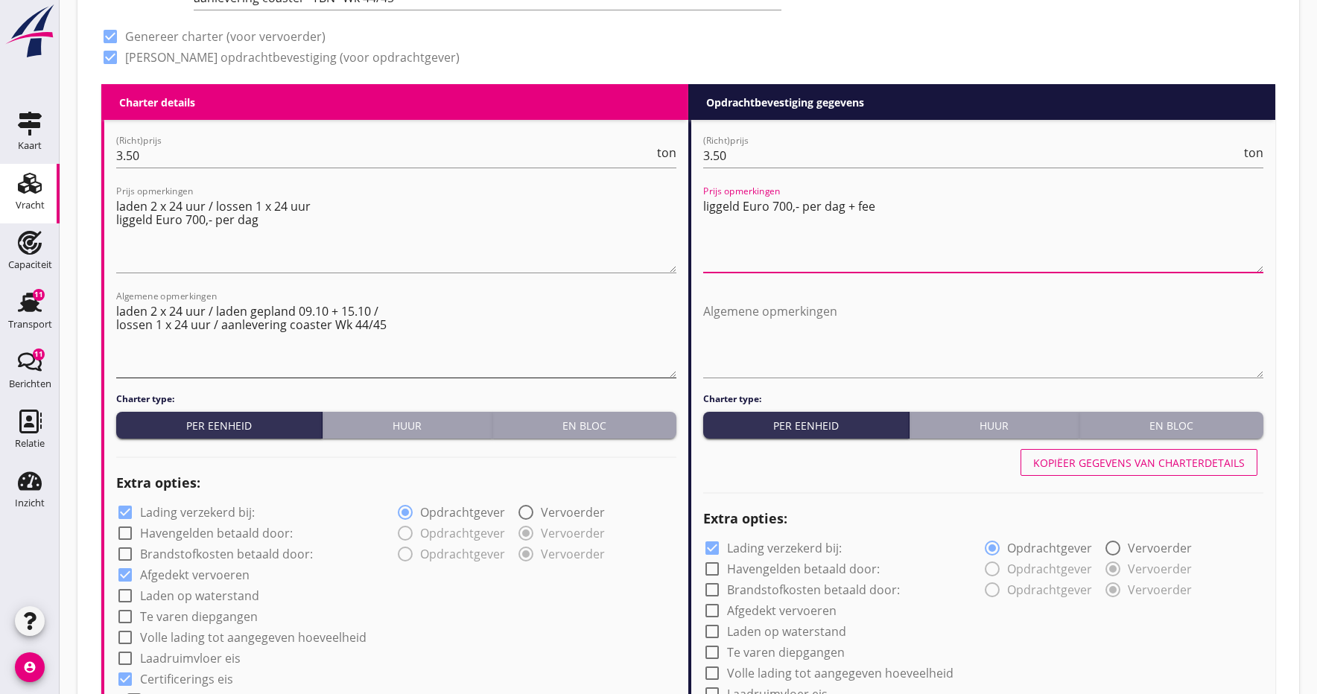
type textarea "liggeld Euro 700,- per dag + fee"
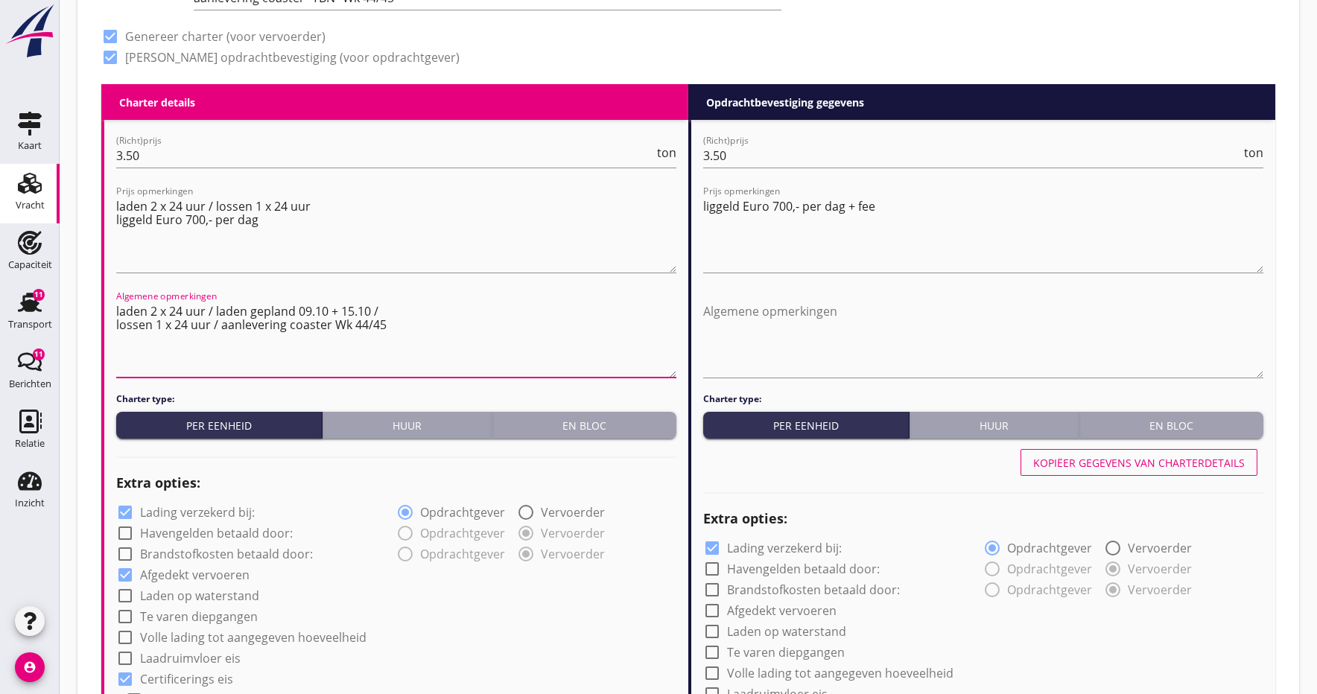
drag, startPoint x: 116, startPoint y: 310, endPoint x: 410, endPoint y: 320, distance: 293.7
click at [410, 320] on textarea "laden 2 x 24 uur / laden gepland 09.10 + 15.10 / lossen 1 x 24 uur / aanleverin…" at bounding box center [396, 338] width 560 height 78
click at [720, 328] on textarea "Algemene opmerkingen" at bounding box center [983, 338] width 560 height 78
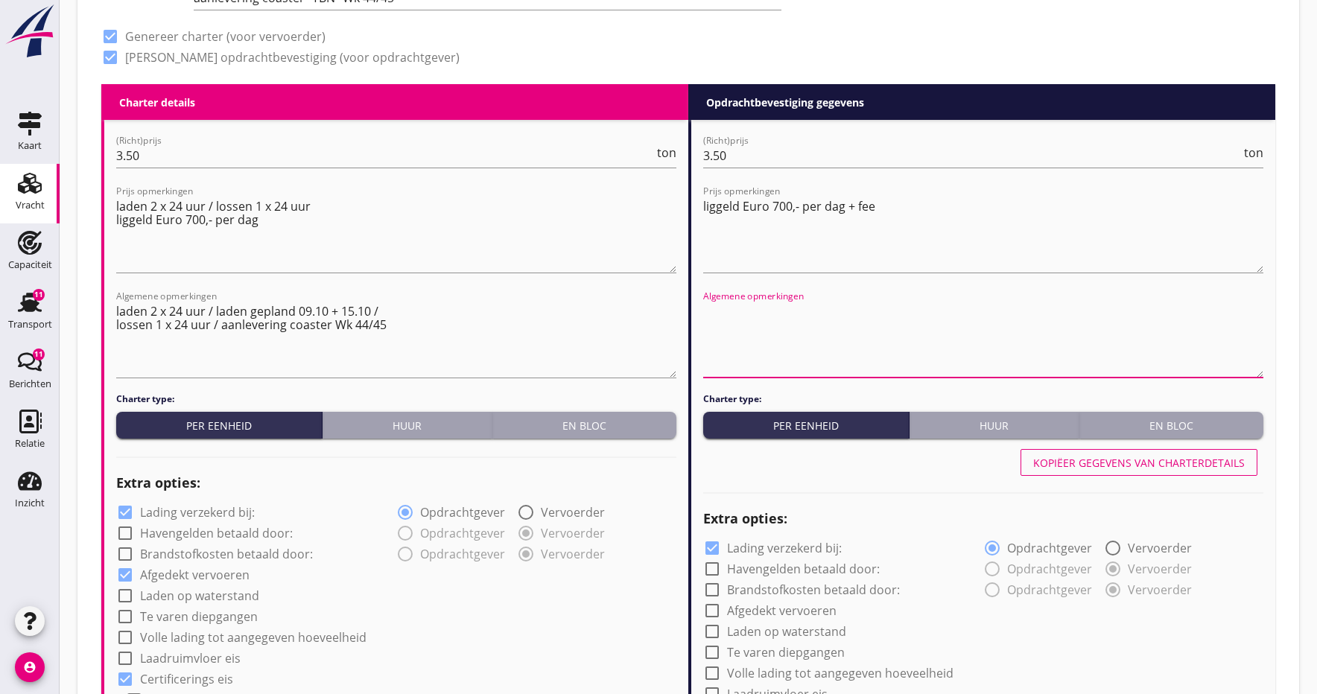
paste textarea "laden 2 x 24 uur / laden gepland 09.10 + 15.10 / lossen 1 x 24 uur / aanleverin…"
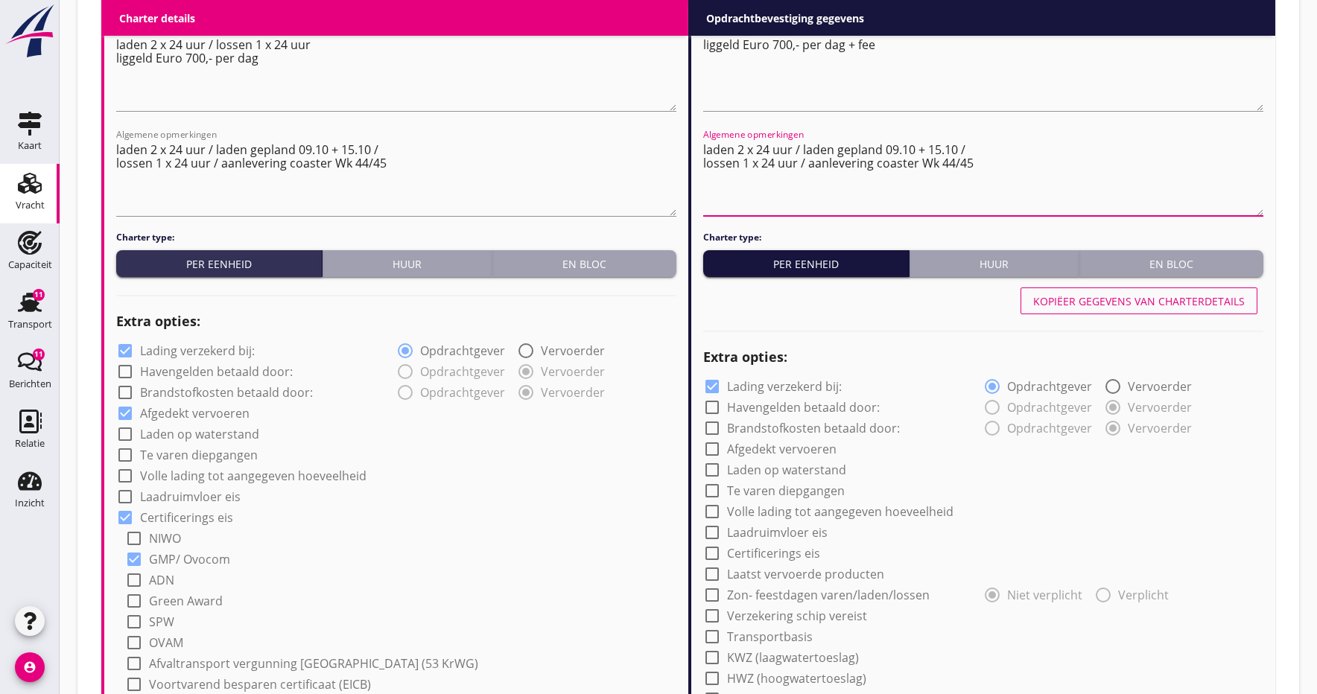
scroll to position [749, 0]
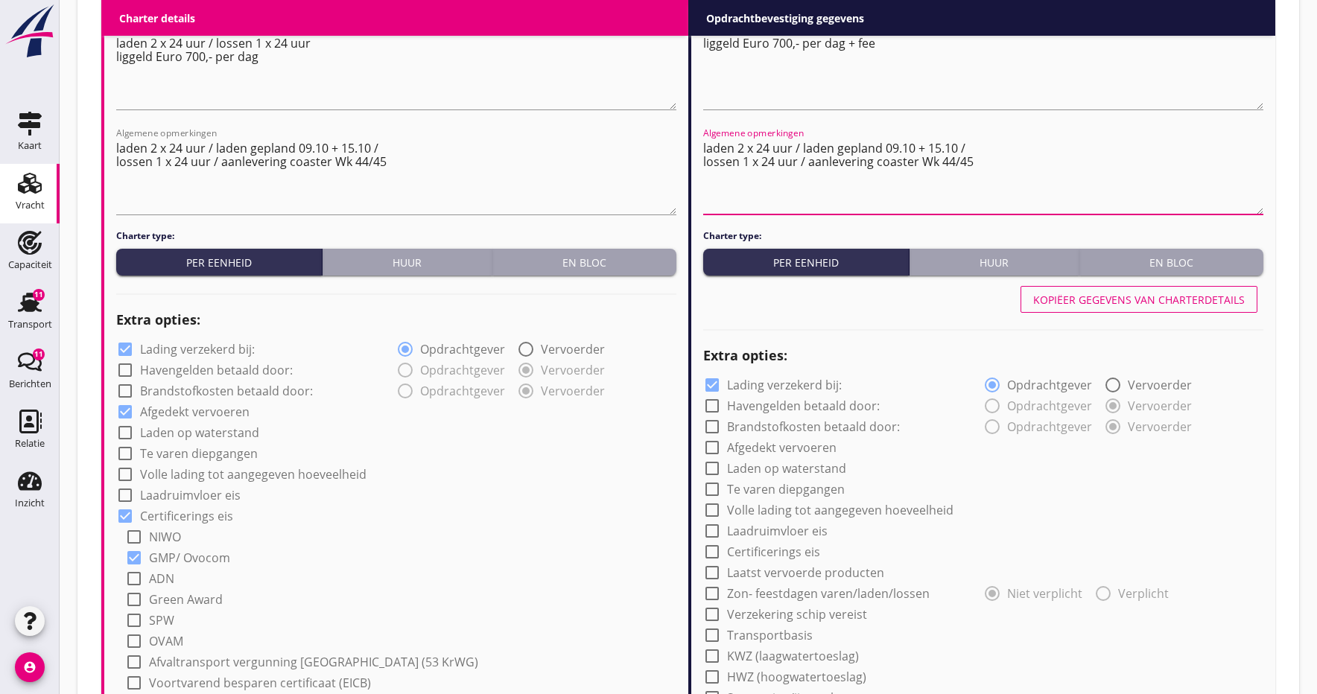
type textarea "laden 2 x 24 uur / laden gepland 09.10 + 15.10 / lossen 1 x 24 uur / aanleverin…"
click at [1120, 302] on div "Kopiëer gegevens van charterdetails" at bounding box center [1139, 300] width 212 height 16
checkbox input "true"
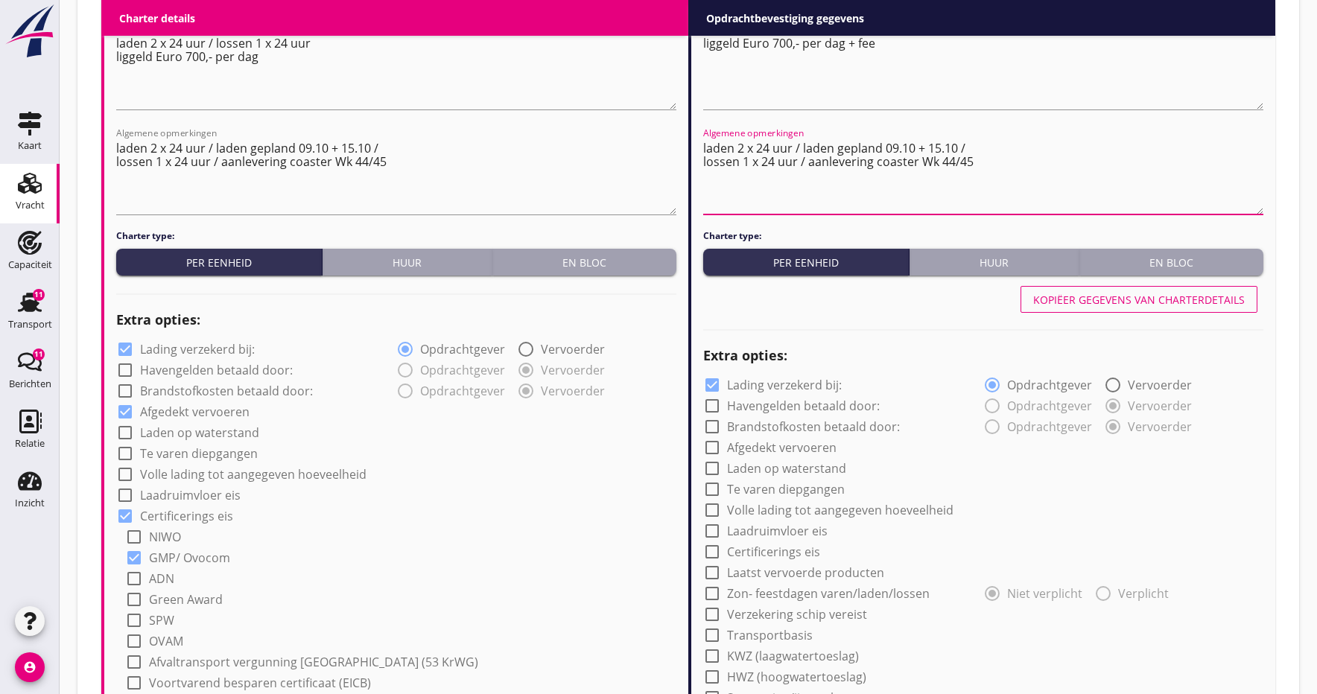
checkbox input "true"
radio input "false"
radio input "true"
radio input "false"
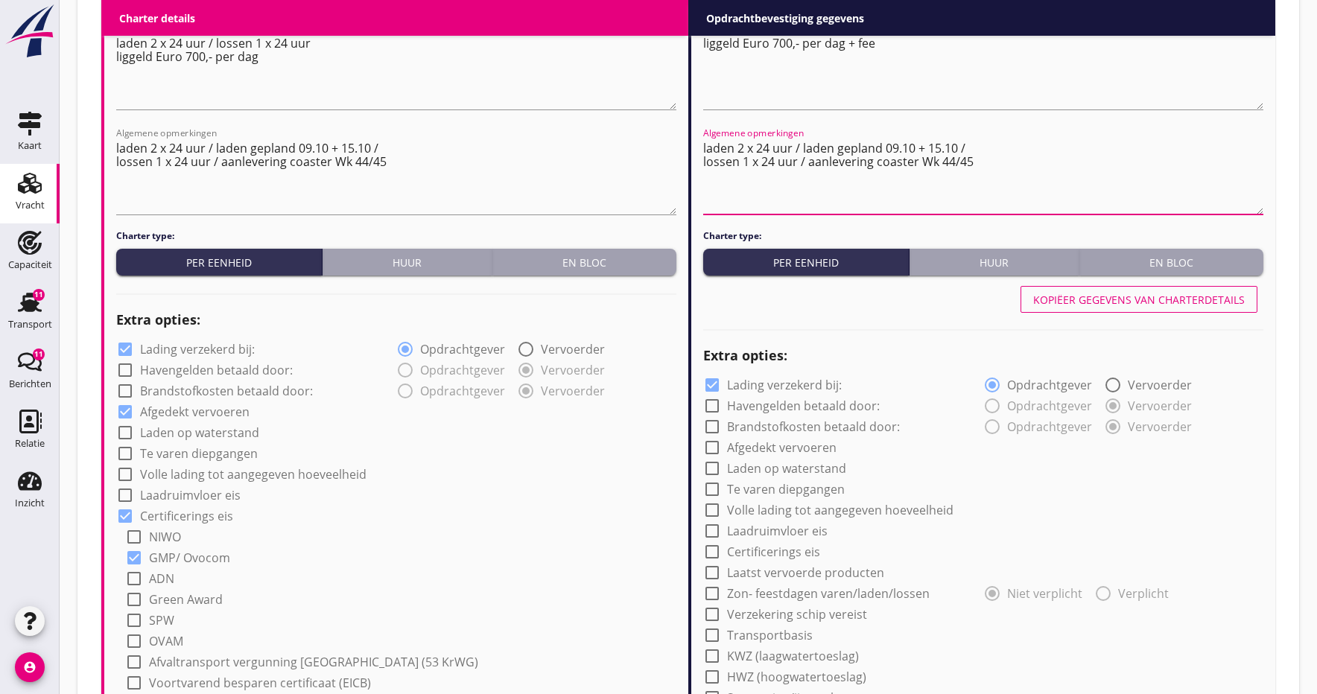
radio input "true"
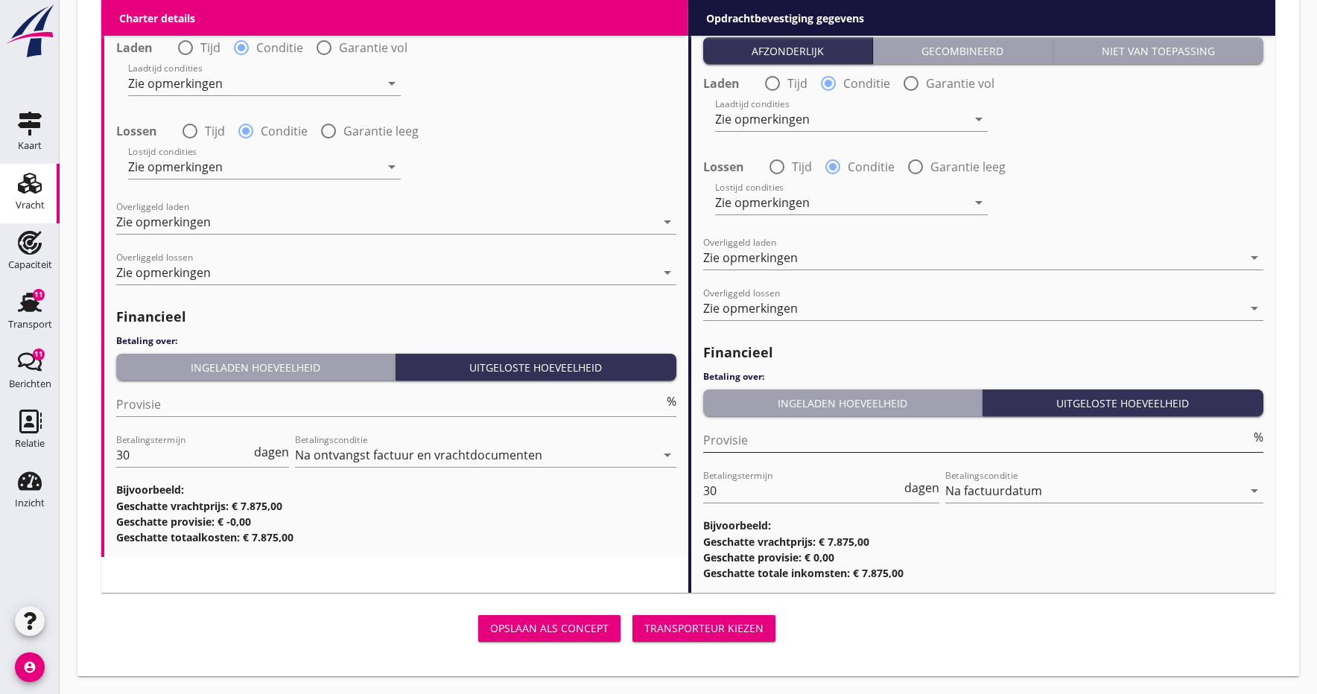
scroll to position [1733, 0]
click at [730, 495] on input "30" at bounding box center [802, 492] width 198 height 24
type input "3"
type input "14"
click at [685, 630] on div "Transporteur kiezen" at bounding box center [703, 629] width 119 height 16
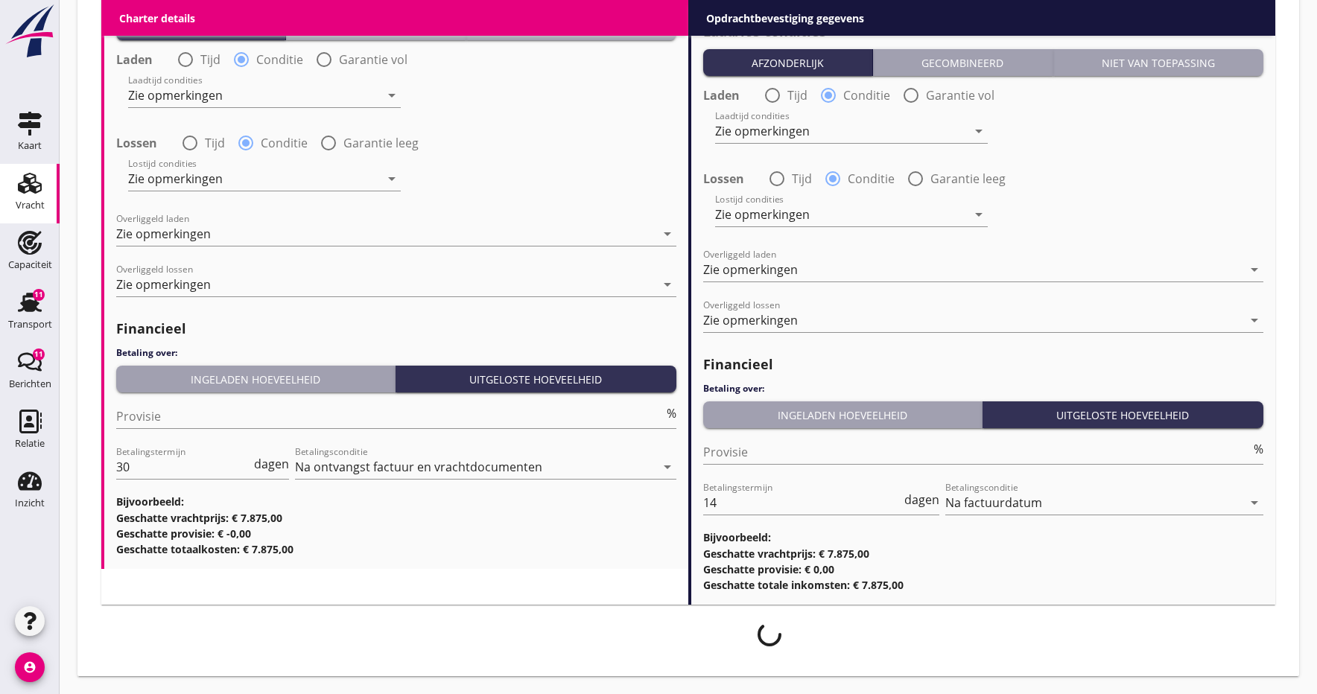
scroll to position [1721, 0]
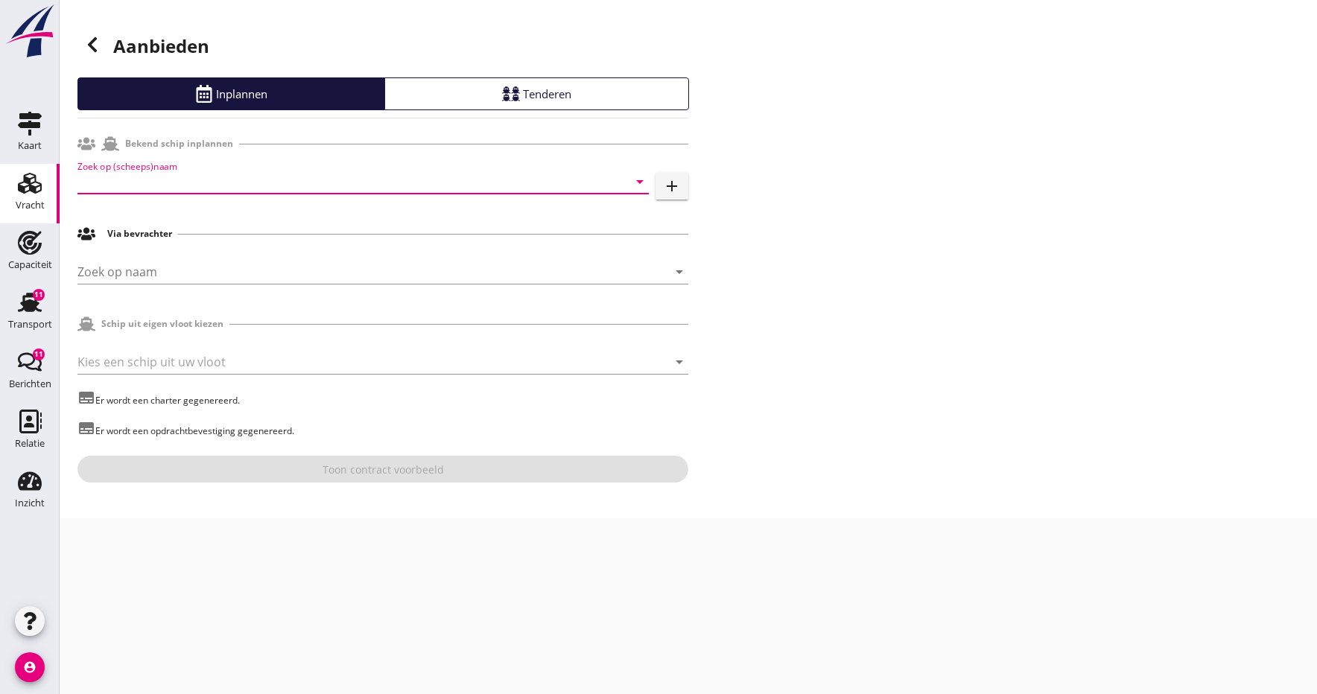
click at [129, 181] on input "Zoek op (scheeps)naam" at bounding box center [342, 182] width 530 height 24
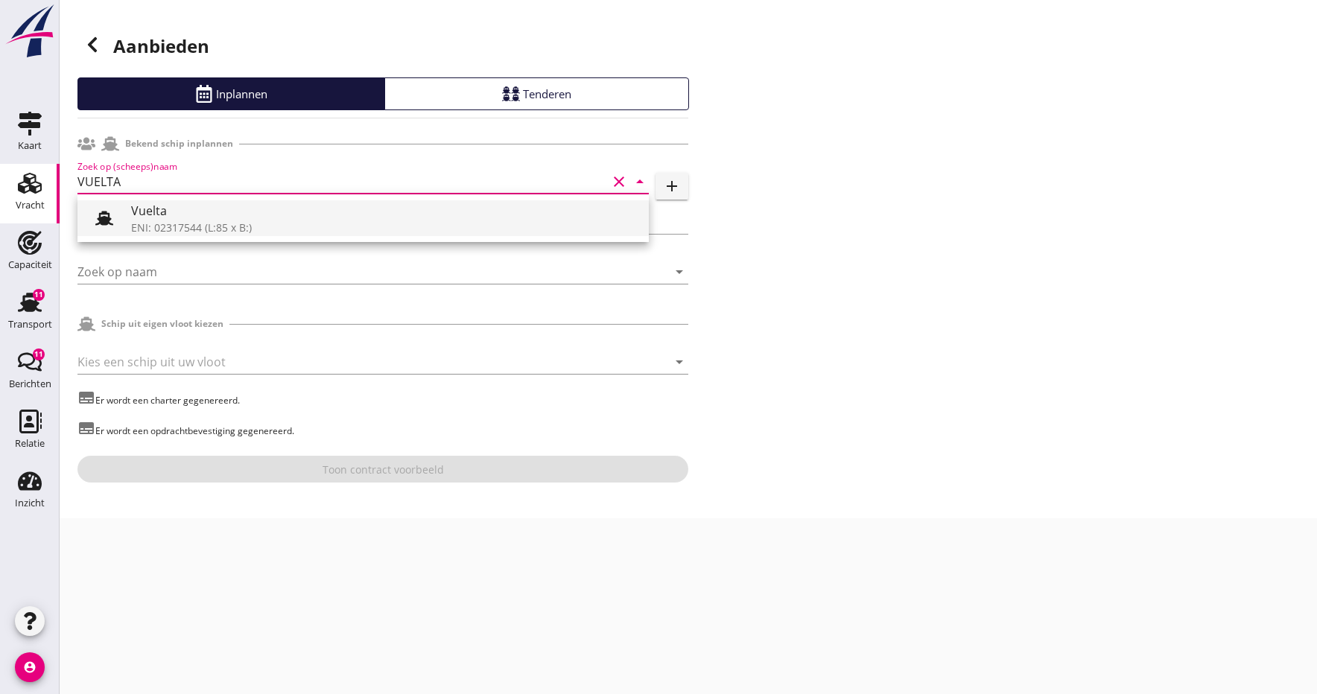
click at [185, 223] on div "ENI: 02317544 (L:85 x B:)" at bounding box center [384, 228] width 506 height 16
type input "Vuelta"
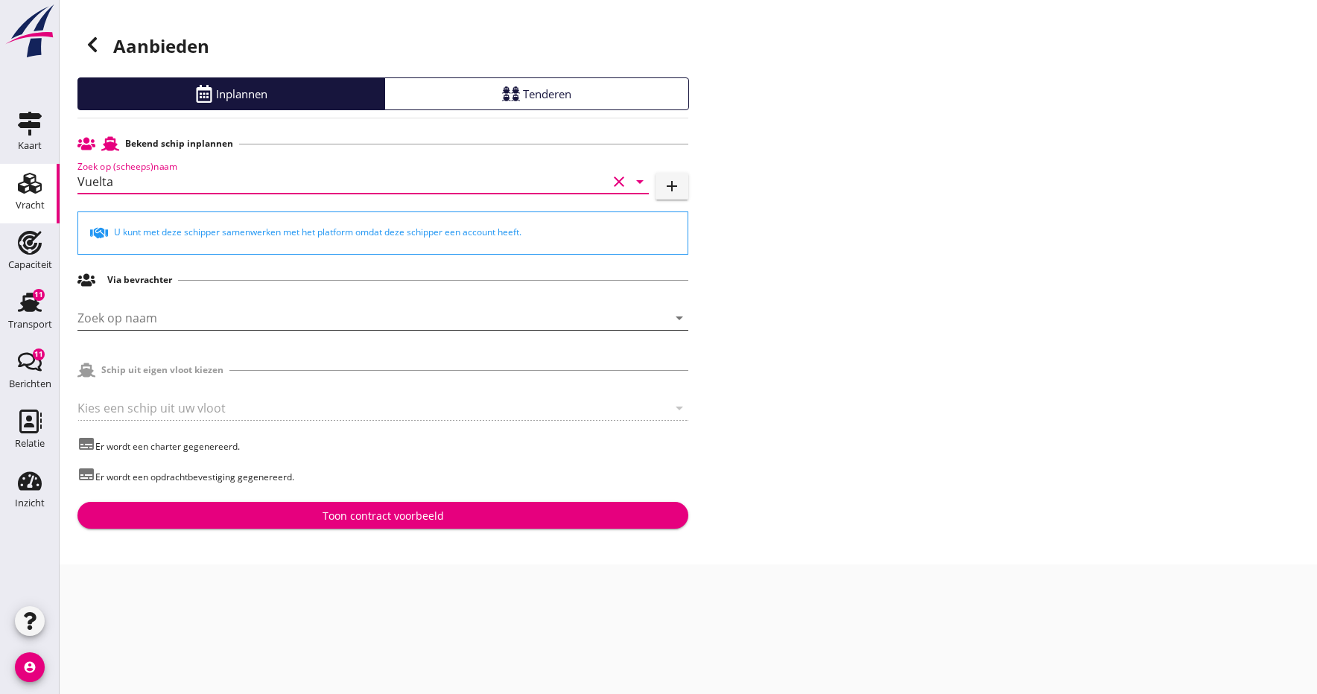
click at [162, 310] on input "Zoek op naam" at bounding box center [361, 318] width 569 height 24
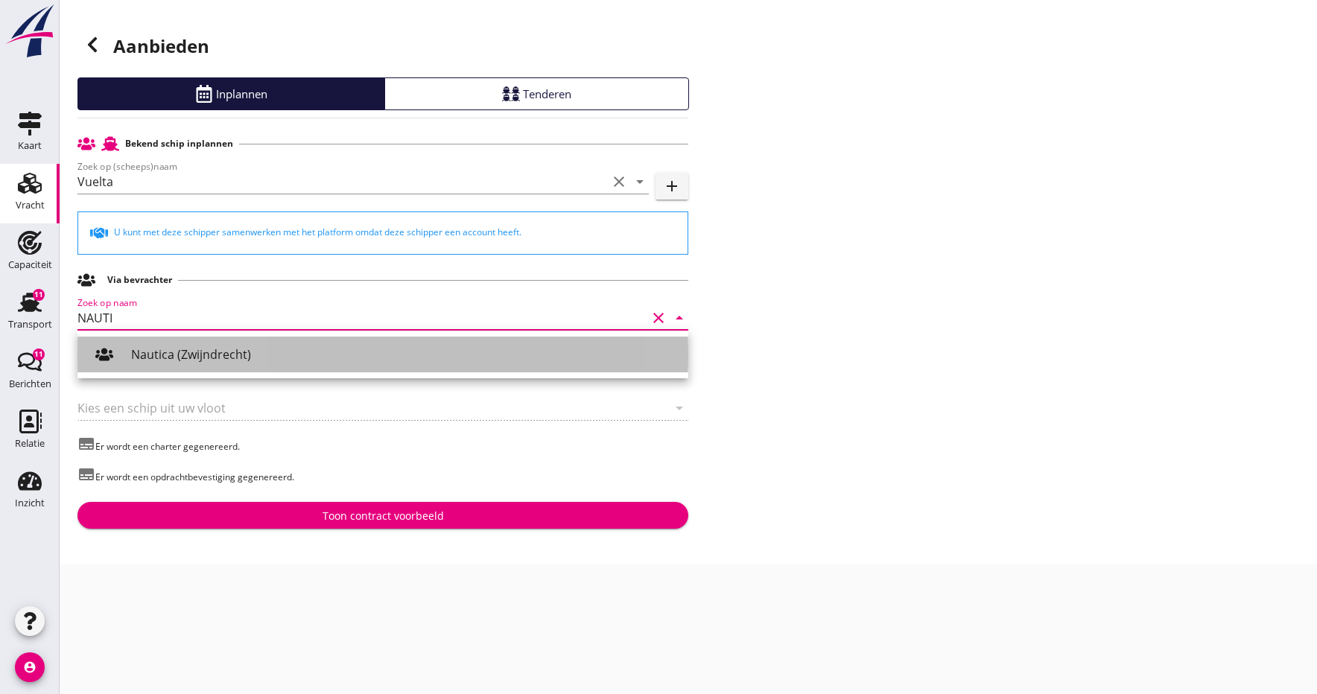
click at [141, 355] on div "Nautica (Zwijndrecht)" at bounding box center [403, 355] width 545 height 18
type input "Nautica (Zwijndrecht)"
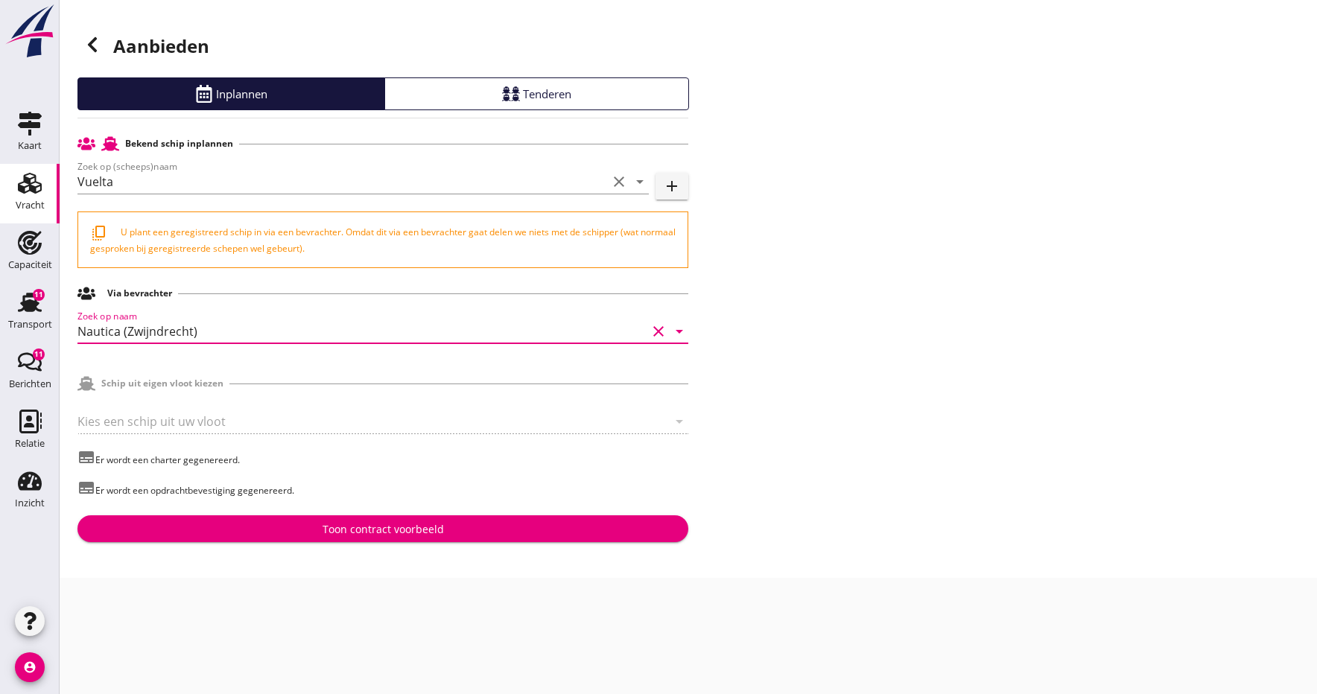
click at [620, 489] on p "subtitles Er wordt een opdrachtbevestiging gegenereerd." at bounding box center [382, 488] width 611 height 19
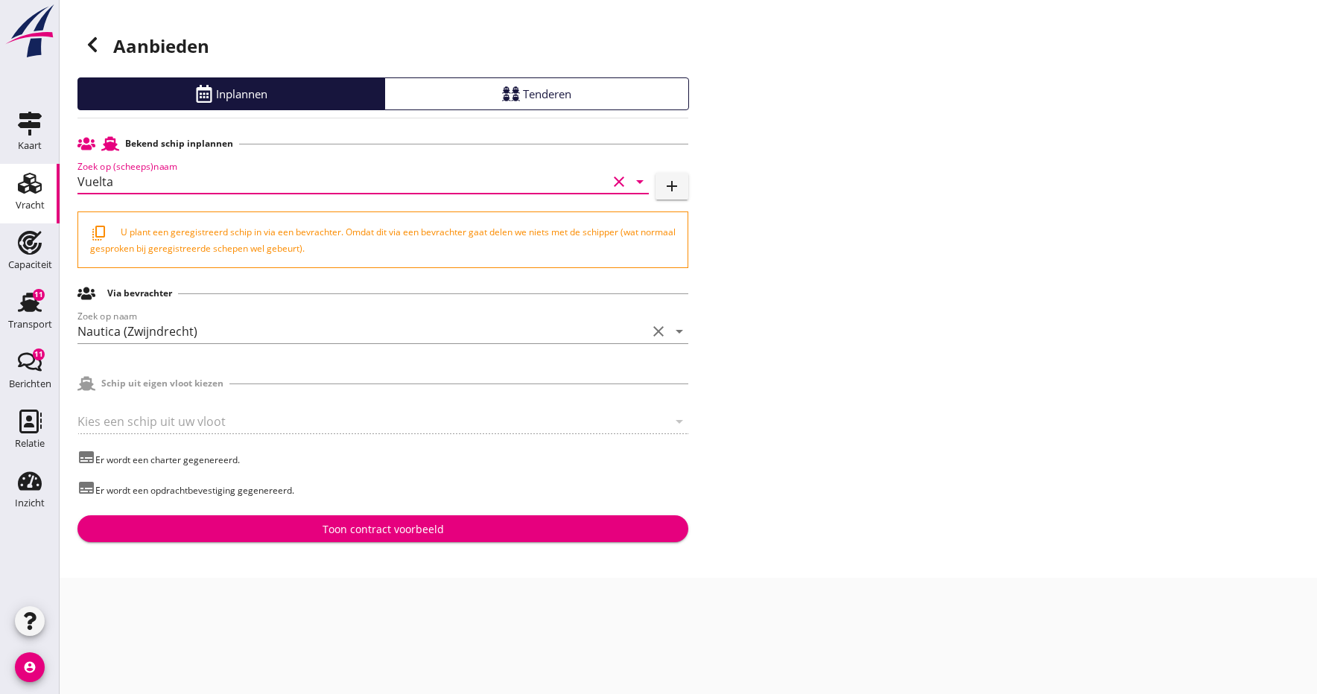
click at [126, 178] on input "Vuelta" at bounding box center [342, 182] width 530 height 24
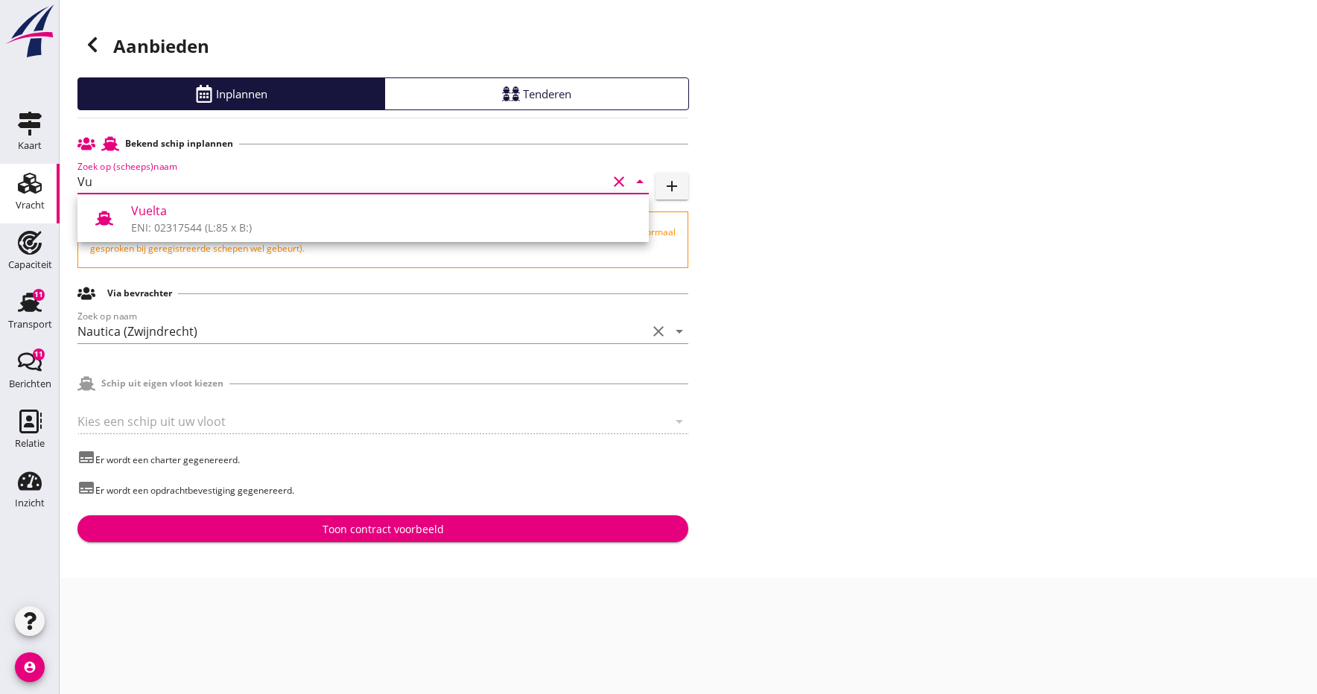
type input "V"
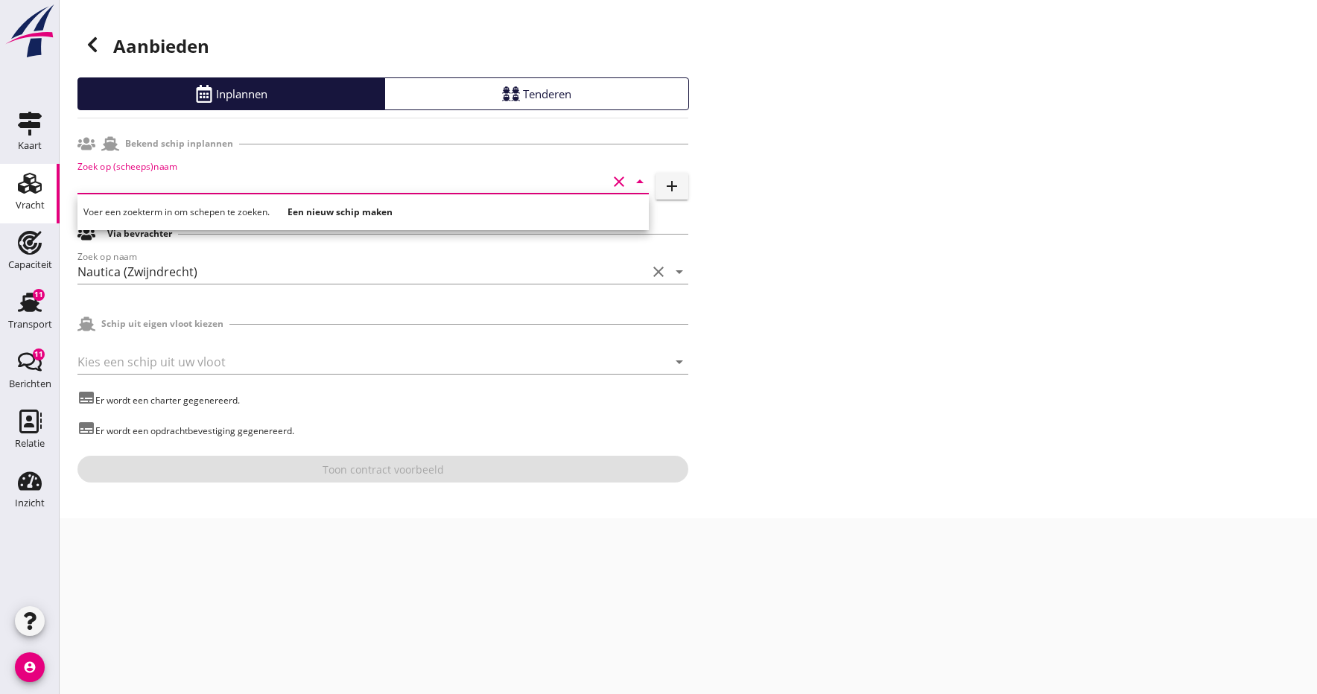
click at [675, 186] on icon "add" at bounding box center [672, 186] width 18 height 18
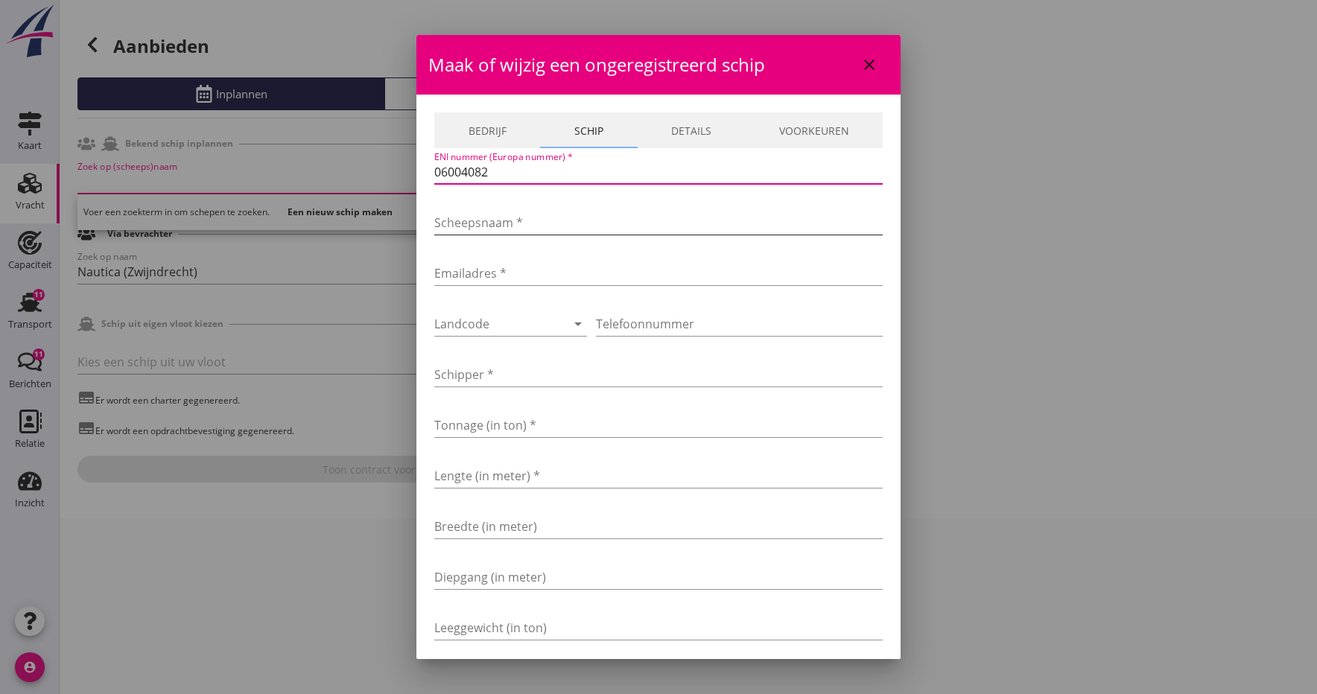
type input "06004082"
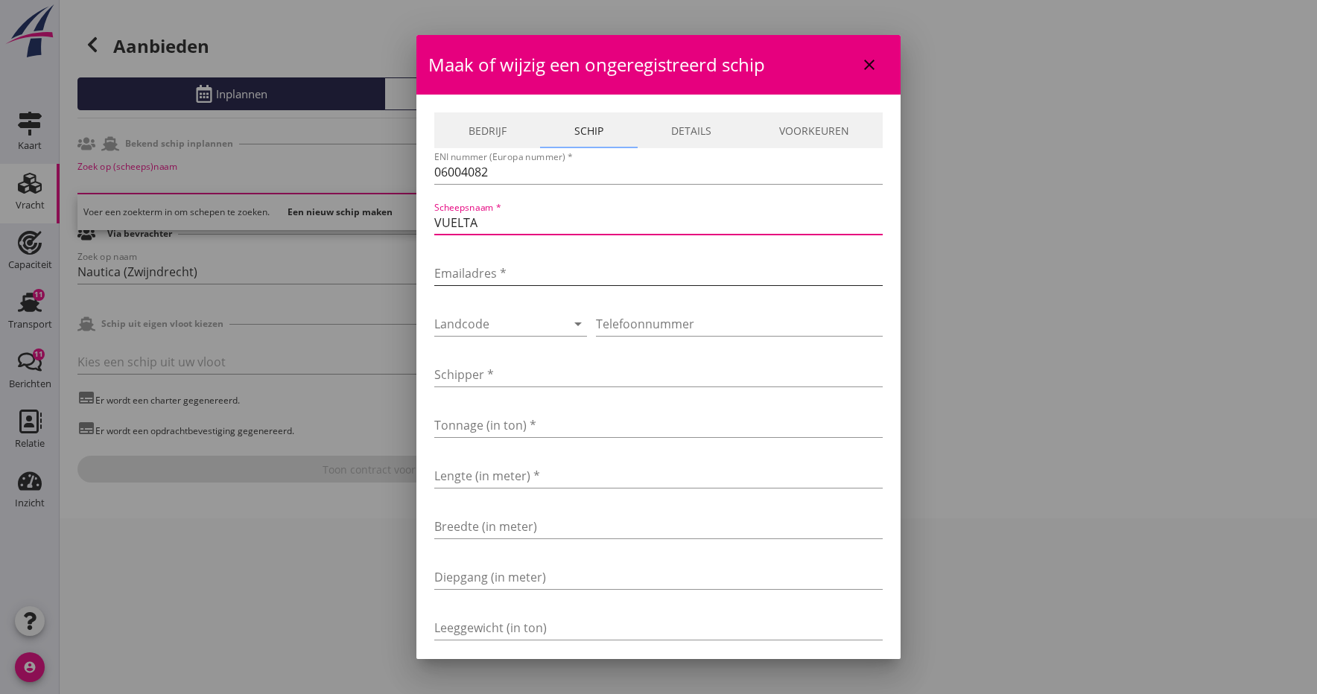
type input "VUELTA"
drag, startPoint x: 484, startPoint y: 271, endPoint x: 519, endPoint y: 260, distance: 36.7
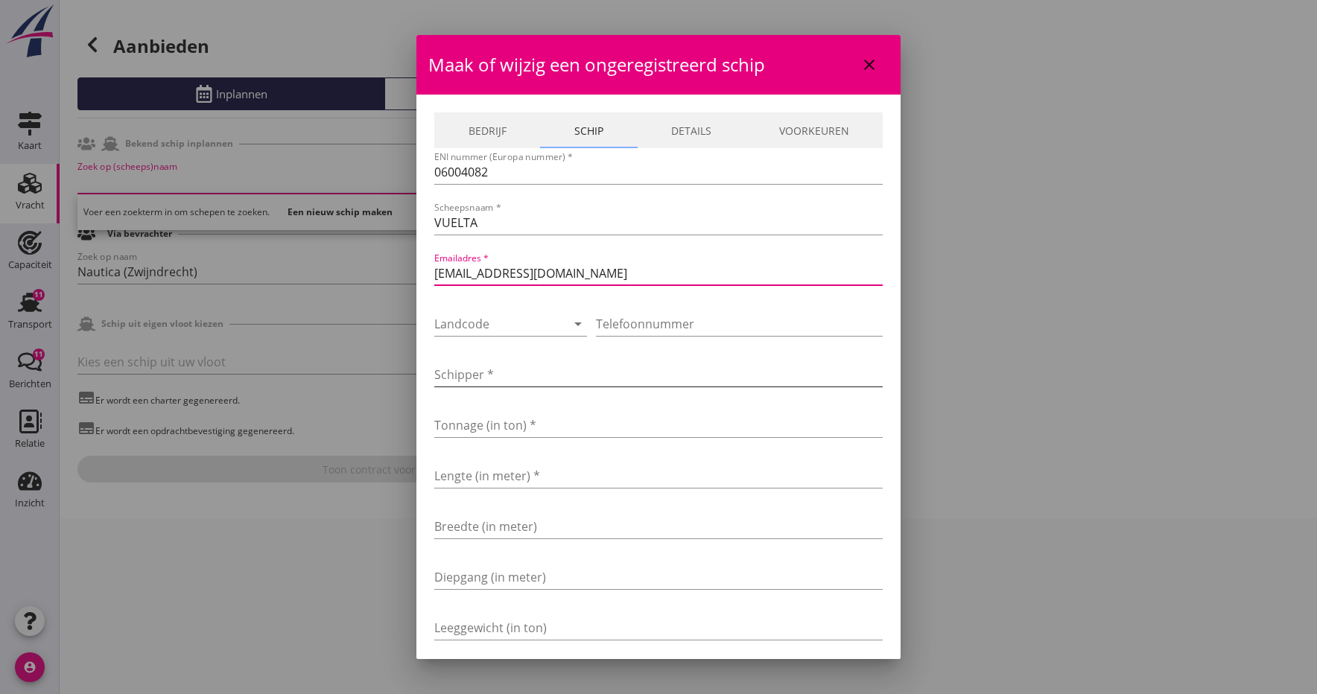
type input "henkkieboom@live.nl"
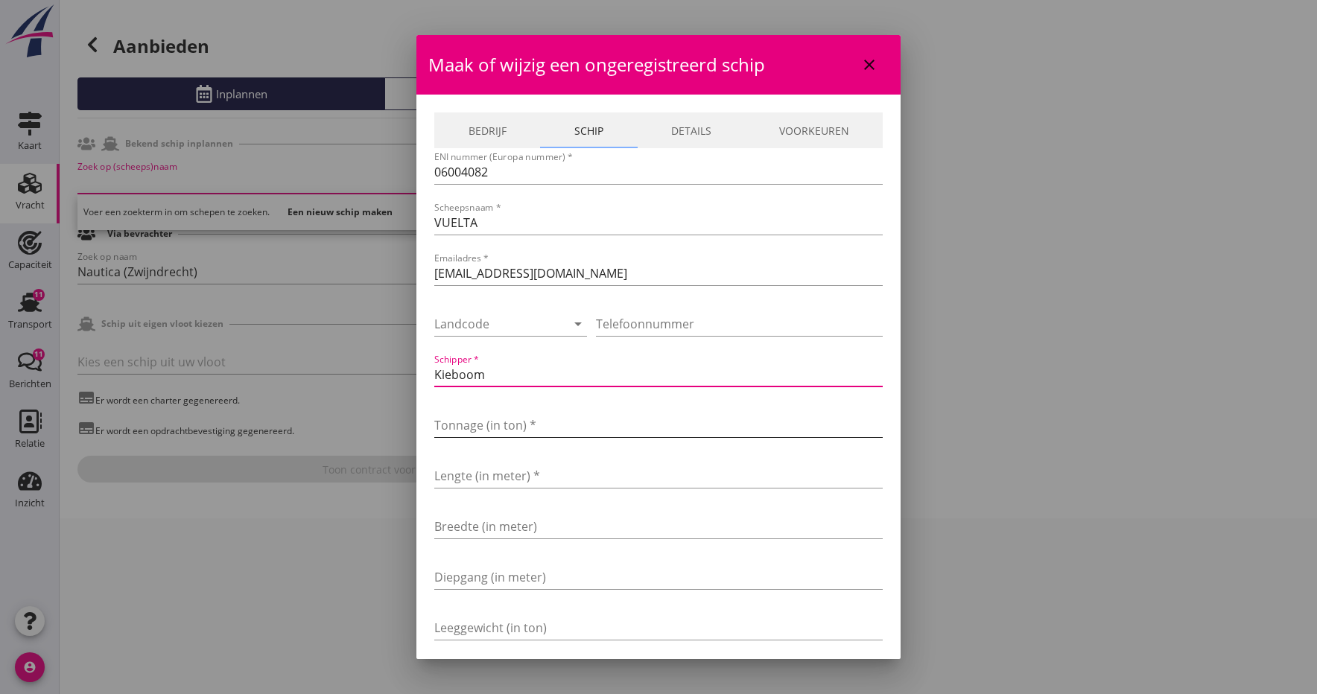
type input "Kieboom"
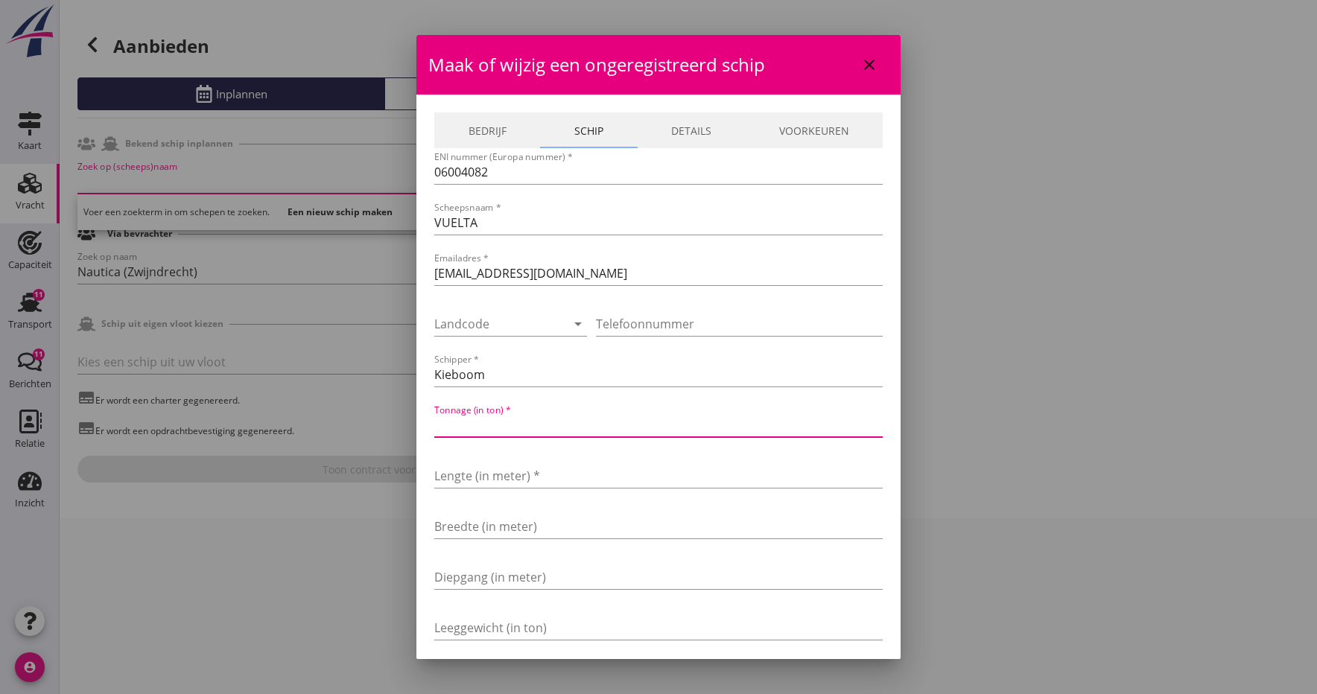
click at [474, 425] on input "Tonnage (in ton) *" at bounding box center [658, 425] width 448 height 24
type input "3101"
click at [479, 473] on input "Lengte (in meter) *" at bounding box center [658, 476] width 448 height 24
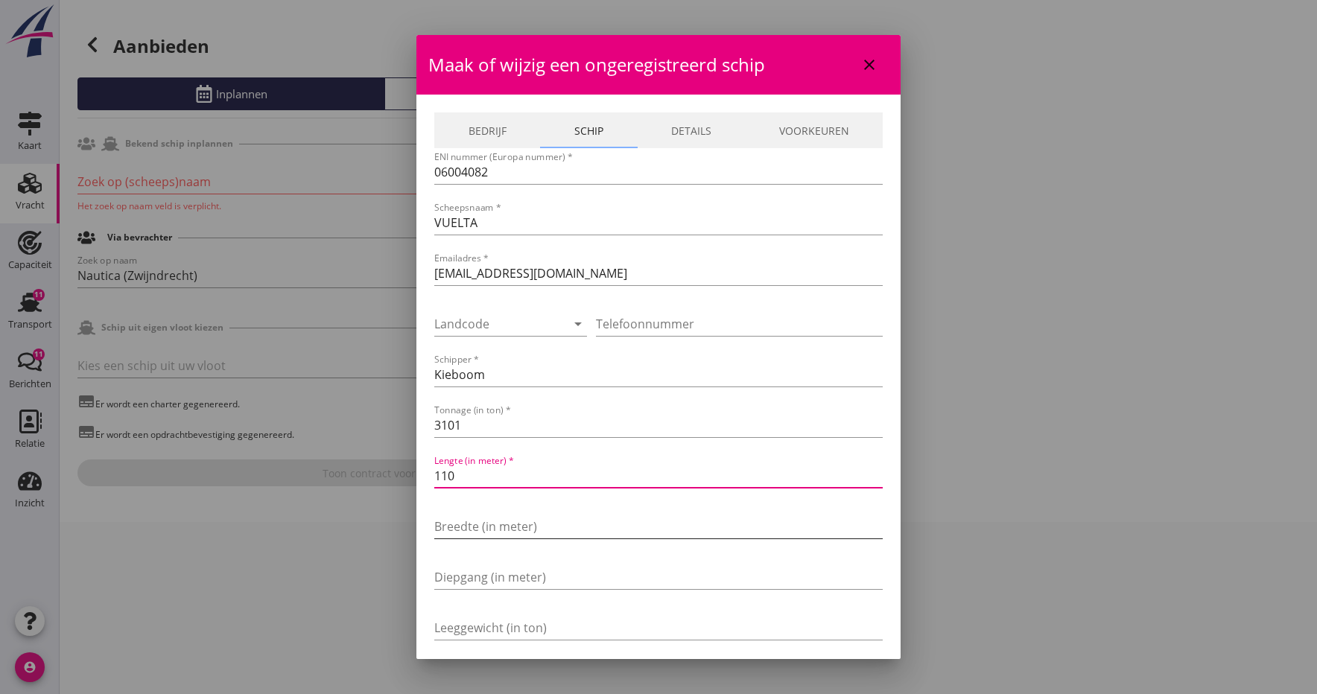
type input "110"
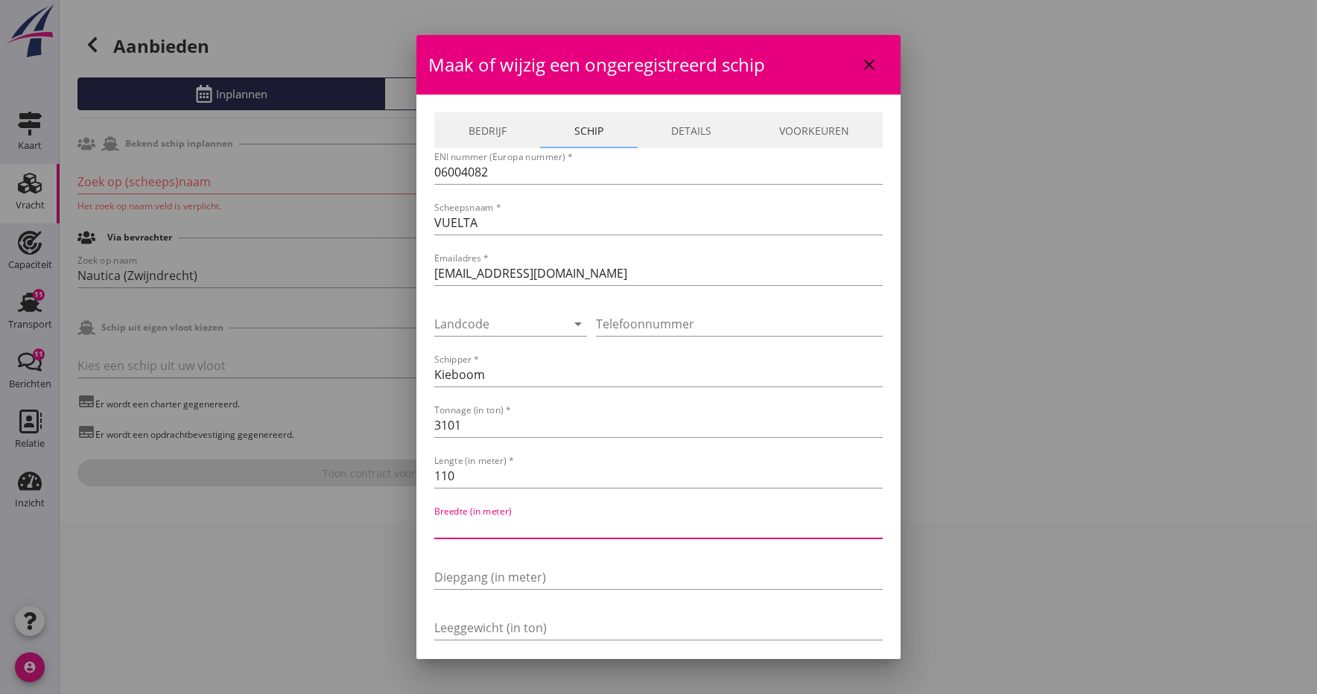
click at [488, 516] on input "Breedte (in meter)" at bounding box center [658, 527] width 448 height 24
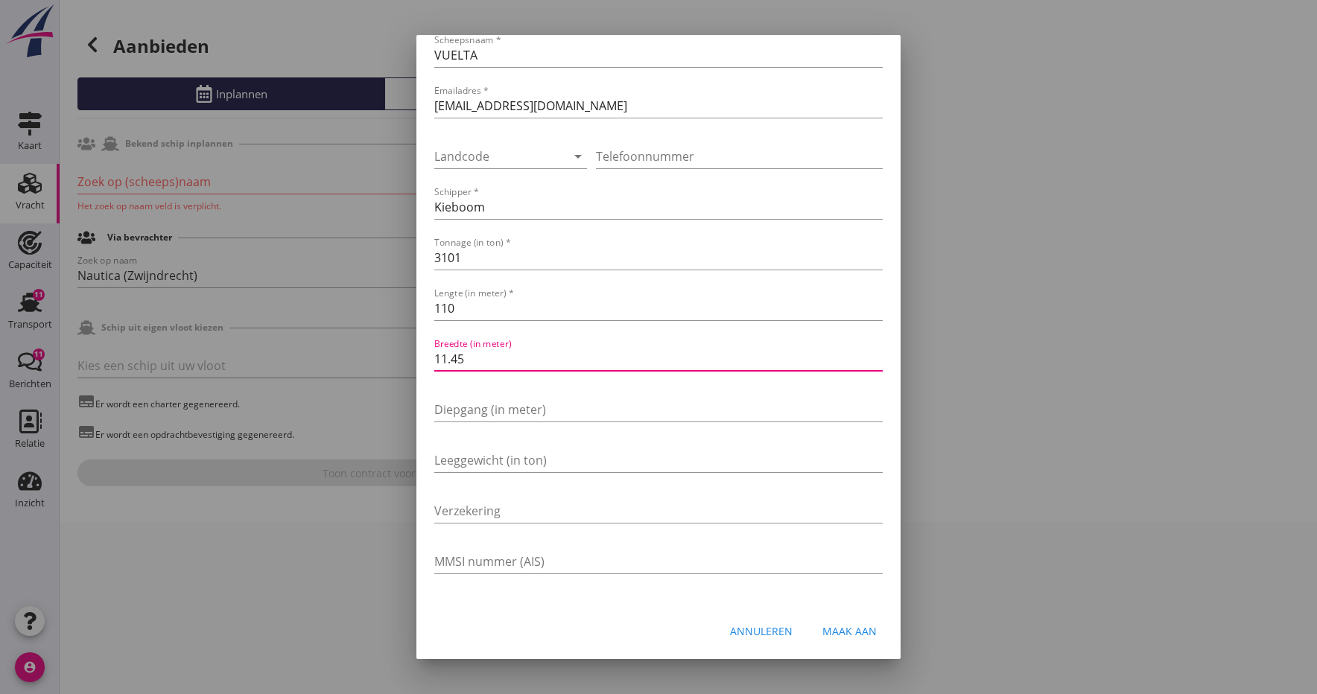
scroll to position [168, 0]
type input "11.45"
click at [597, 559] on input "MMSI nummer (AIS)" at bounding box center [658, 562] width 448 height 24
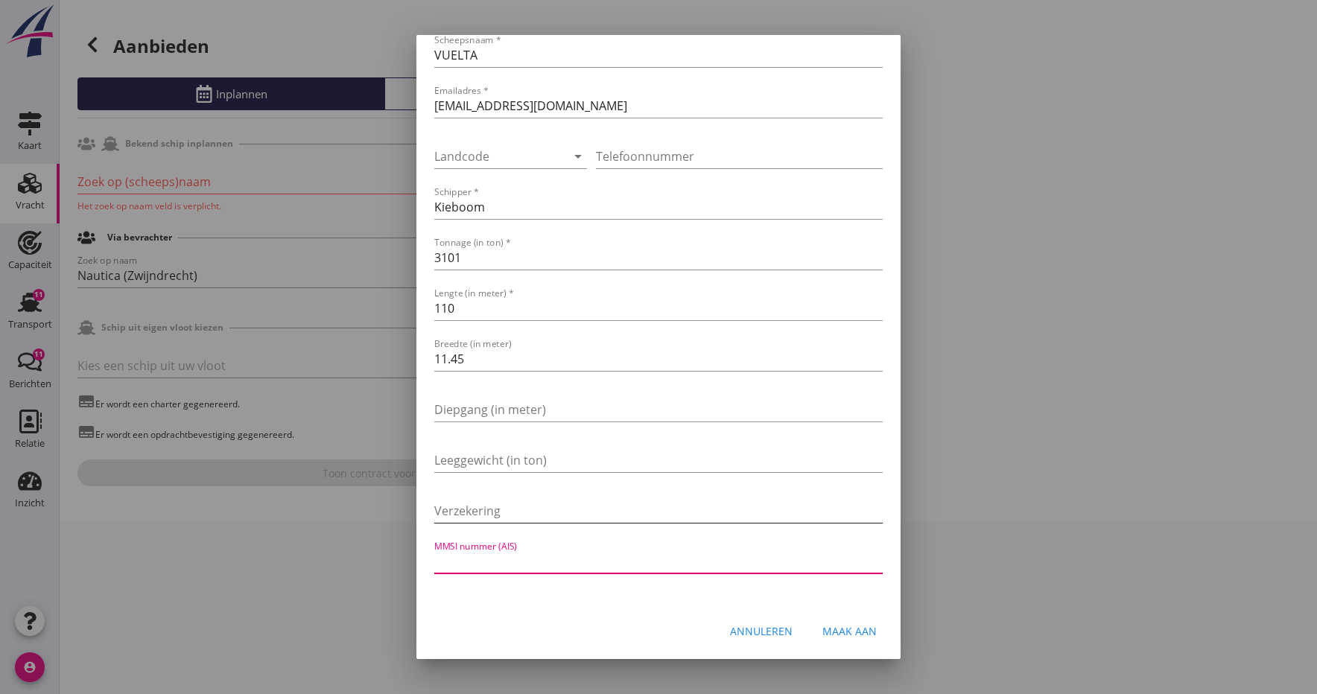
click at [460, 511] on input "Verzekering" at bounding box center [658, 511] width 448 height 24
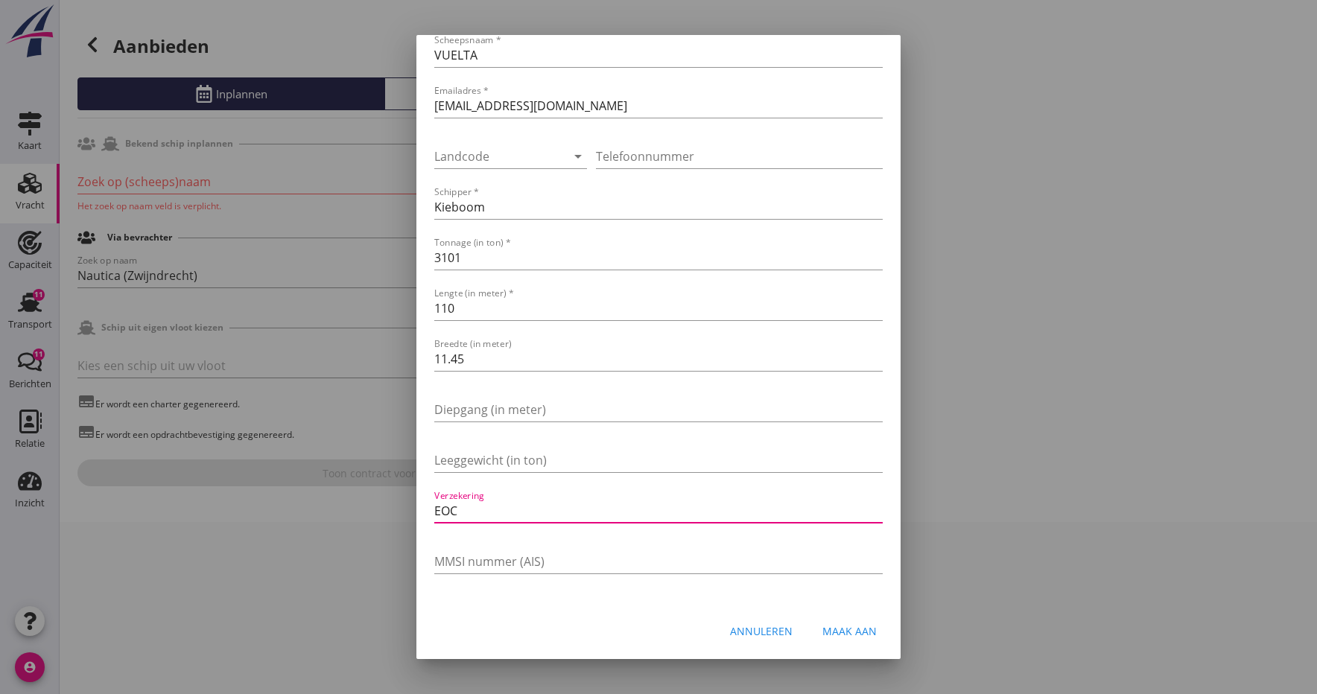
type input "EOC"
click at [853, 629] on div "Maak aan" at bounding box center [849, 631] width 54 height 16
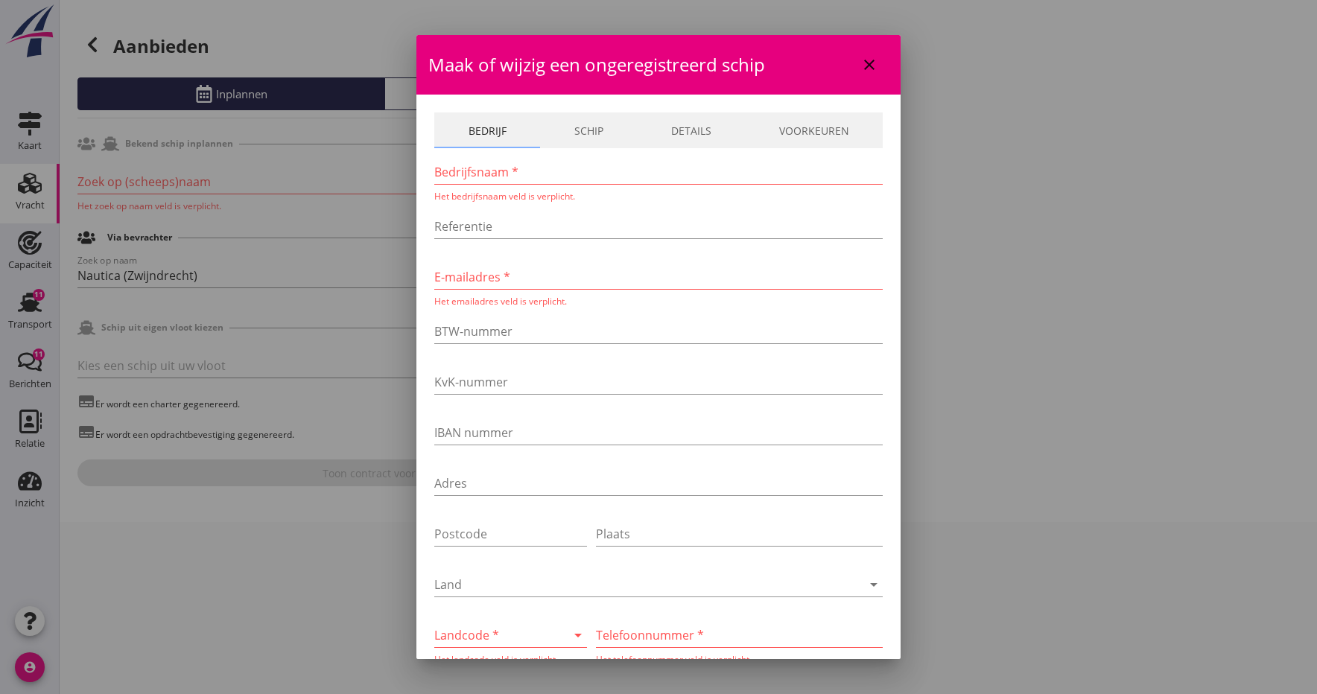
scroll to position [0, 0]
drag, startPoint x: 464, startPoint y: 169, endPoint x: 355, endPoint y: 241, distance: 130.6
type input "VUELTA"
drag, startPoint x: 483, startPoint y: 273, endPoint x: 302, endPoint y: 300, distance: 183.0
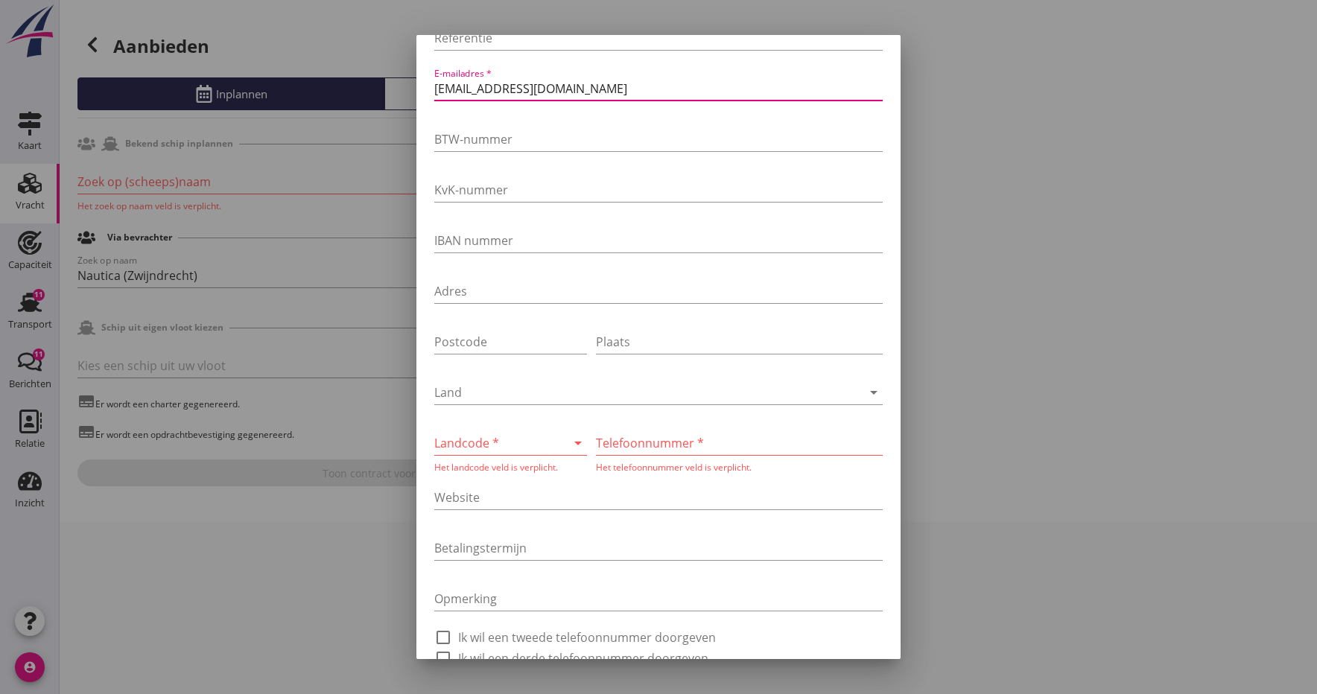
scroll to position [194, 0]
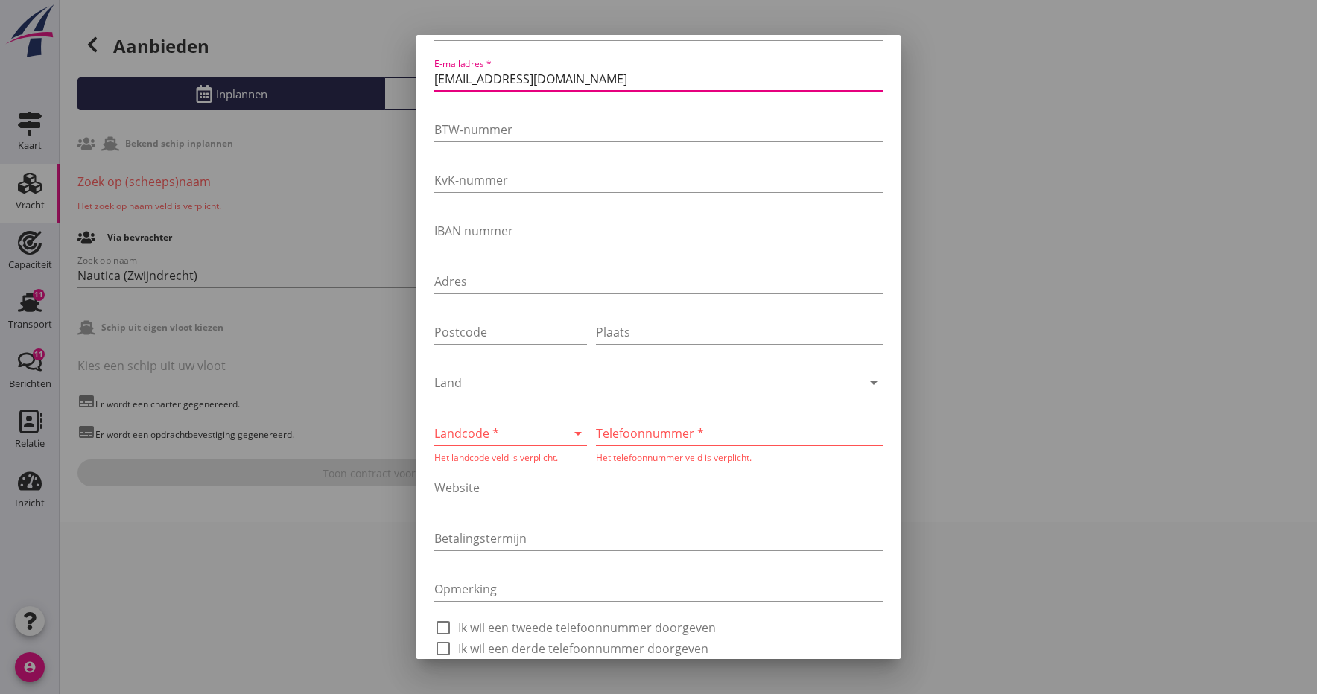
type input "henkkieboom@live.nl"
click at [513, 443] on div at bounding box center [489, 434] width 111 height 24
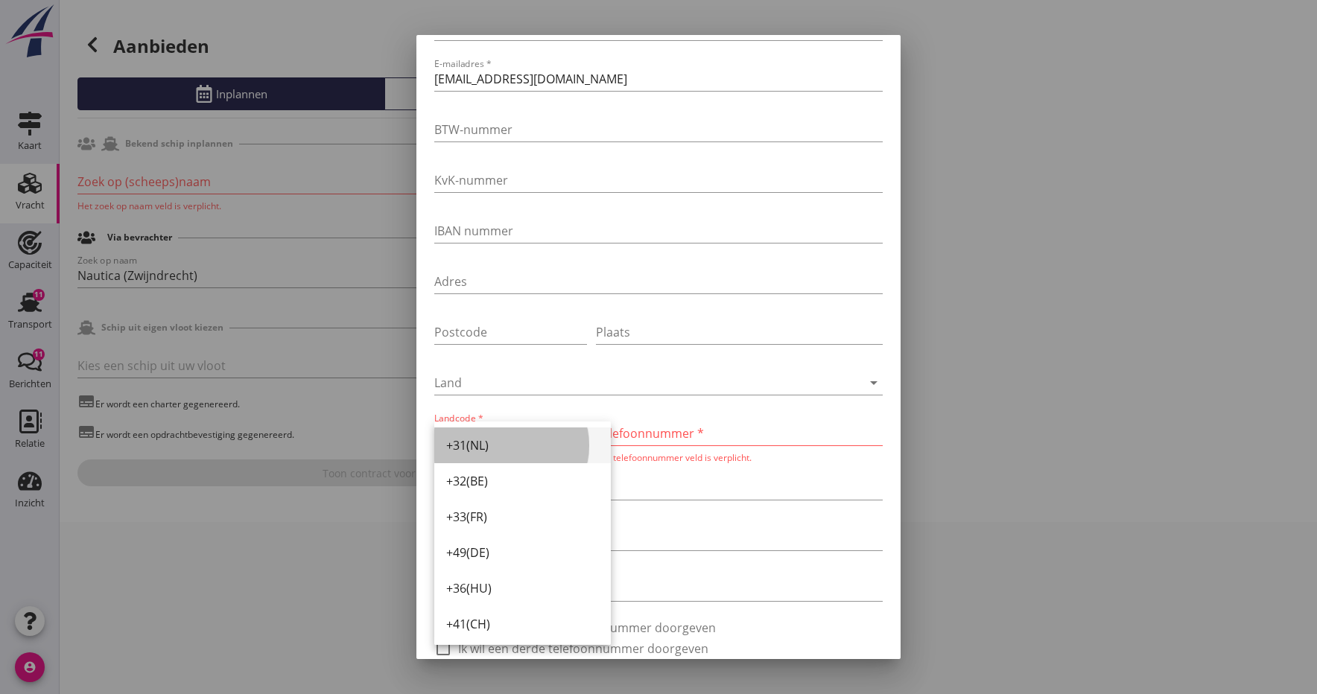
click at [480, 450] on div "+31(NL)" at bounding box center [522, 445] width 153 height 18
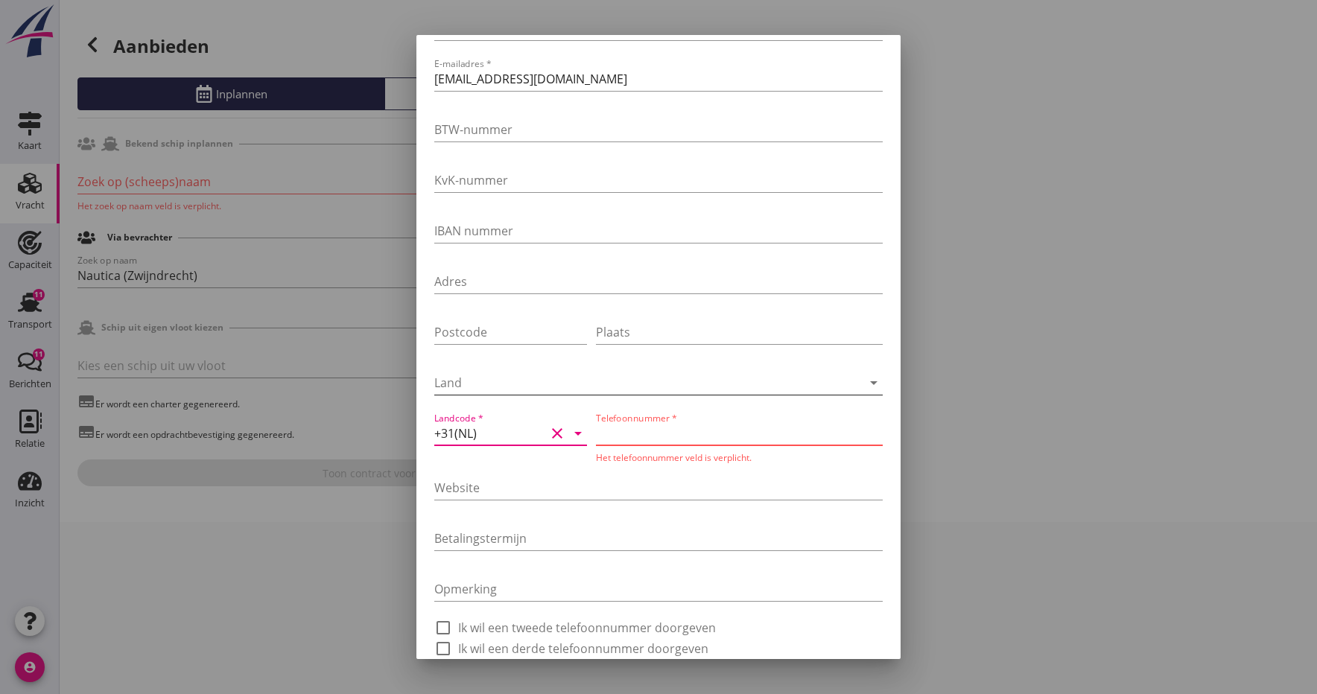
drag, startPoint x: 629, startPoint y: 435, endPoint x: 609, endPoint y: 393, distance: 46.6
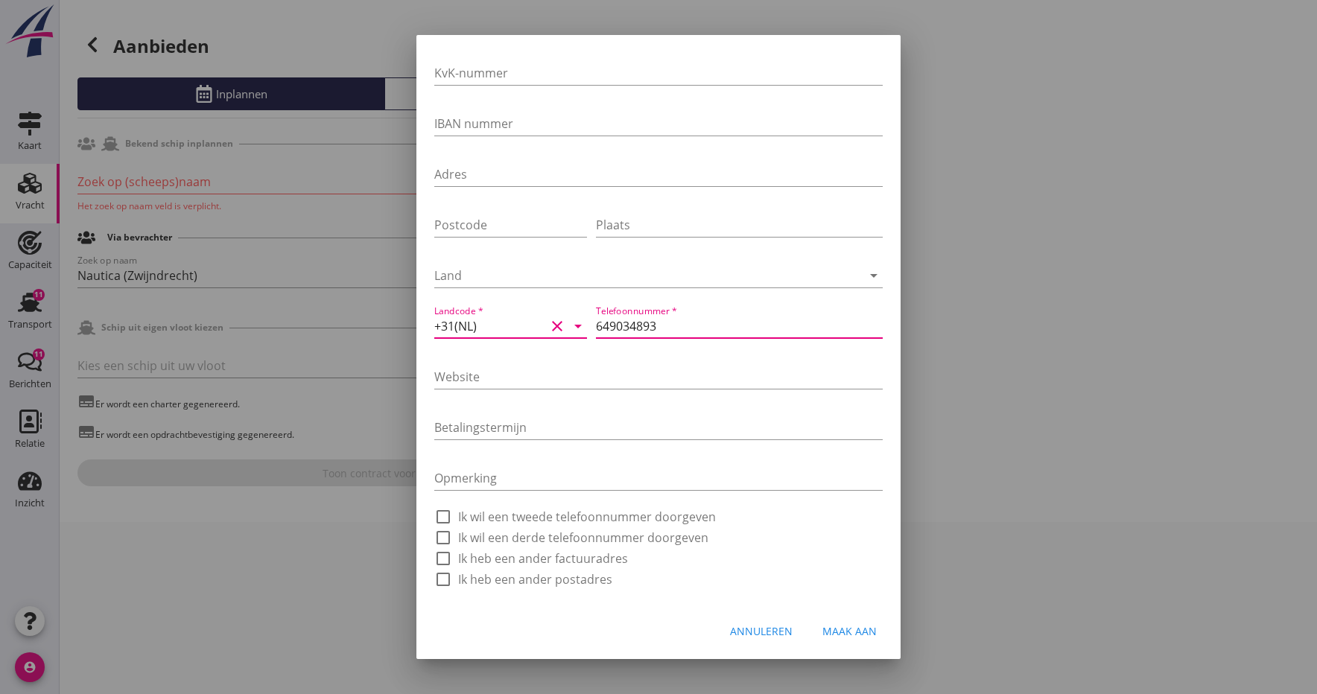
scroll to position [302, 0]
type input "649034893"
click at [565, 376] on input "Website" at bounding box center [658, 377] width 448 height 24
click at [845, 629] on div "Maak aan" at bounding box center [849, 631] width 54 height 16
type input "VUELTA"
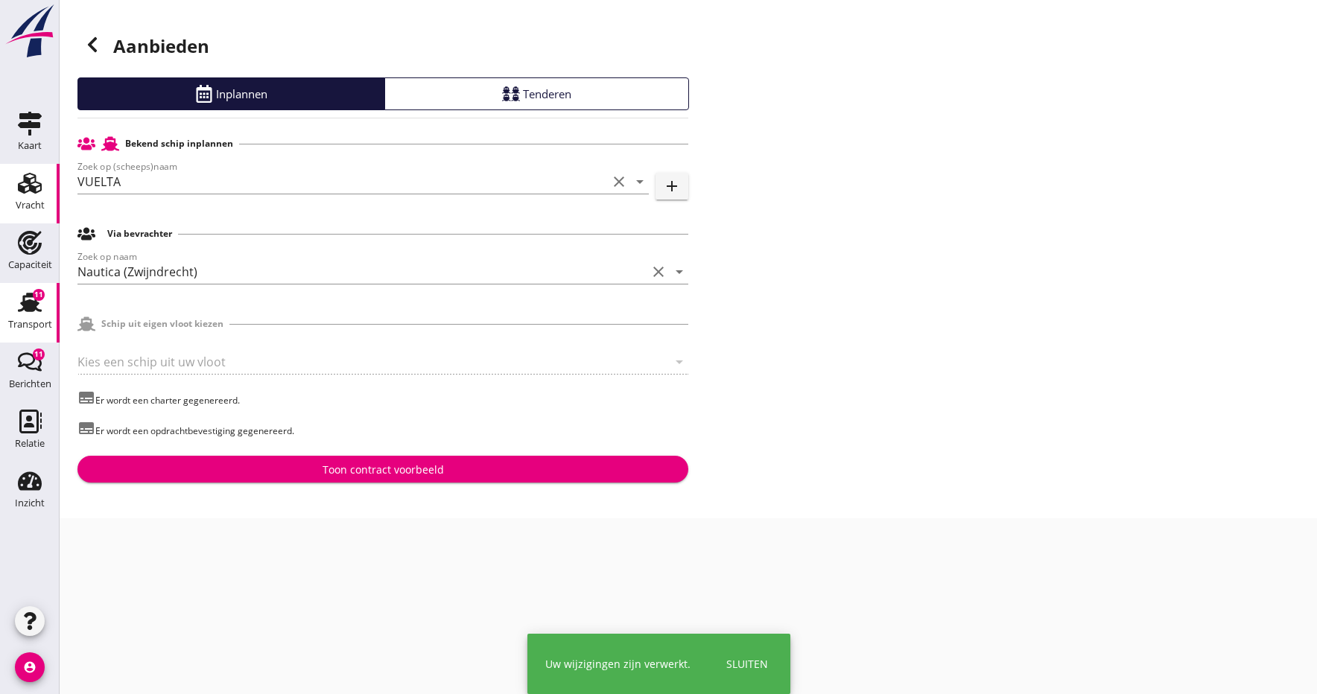
scroll to position [0, 0]
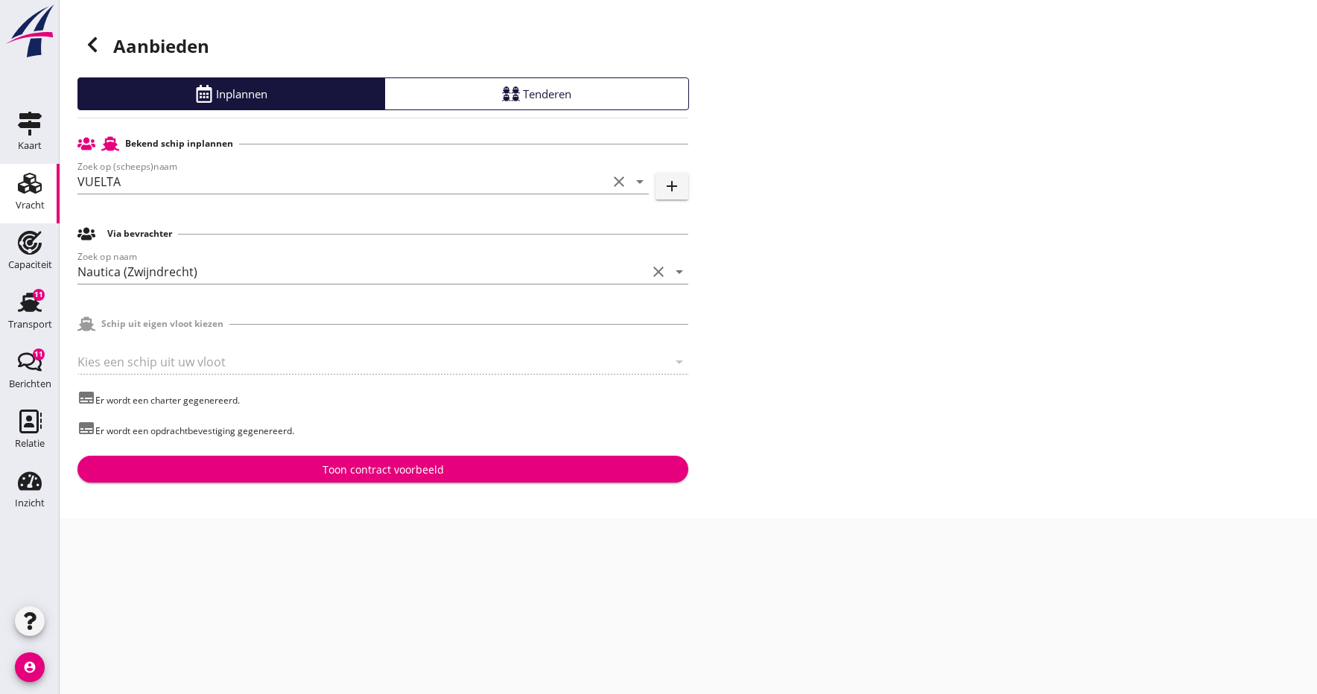
click at [376, 476] on div "Toon contract voorbeeld" at bounding box center [383, 470] width 121 height 16
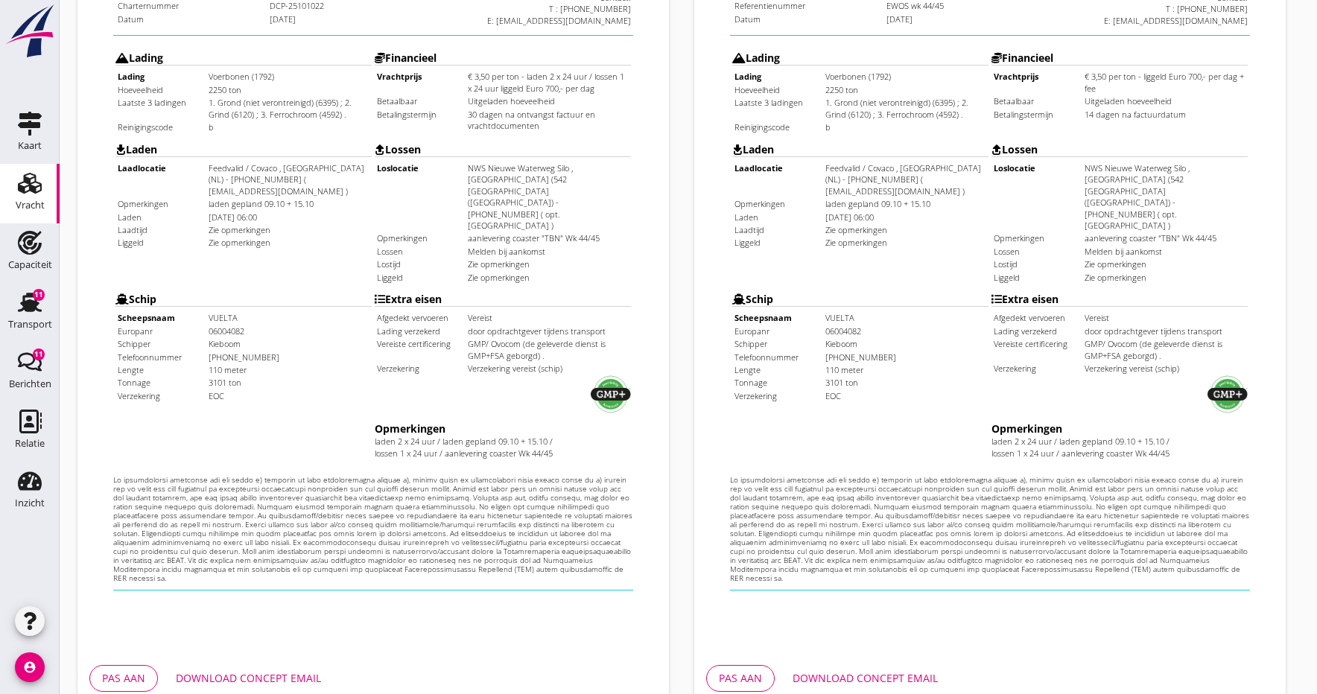
scroll to position [407, 0]
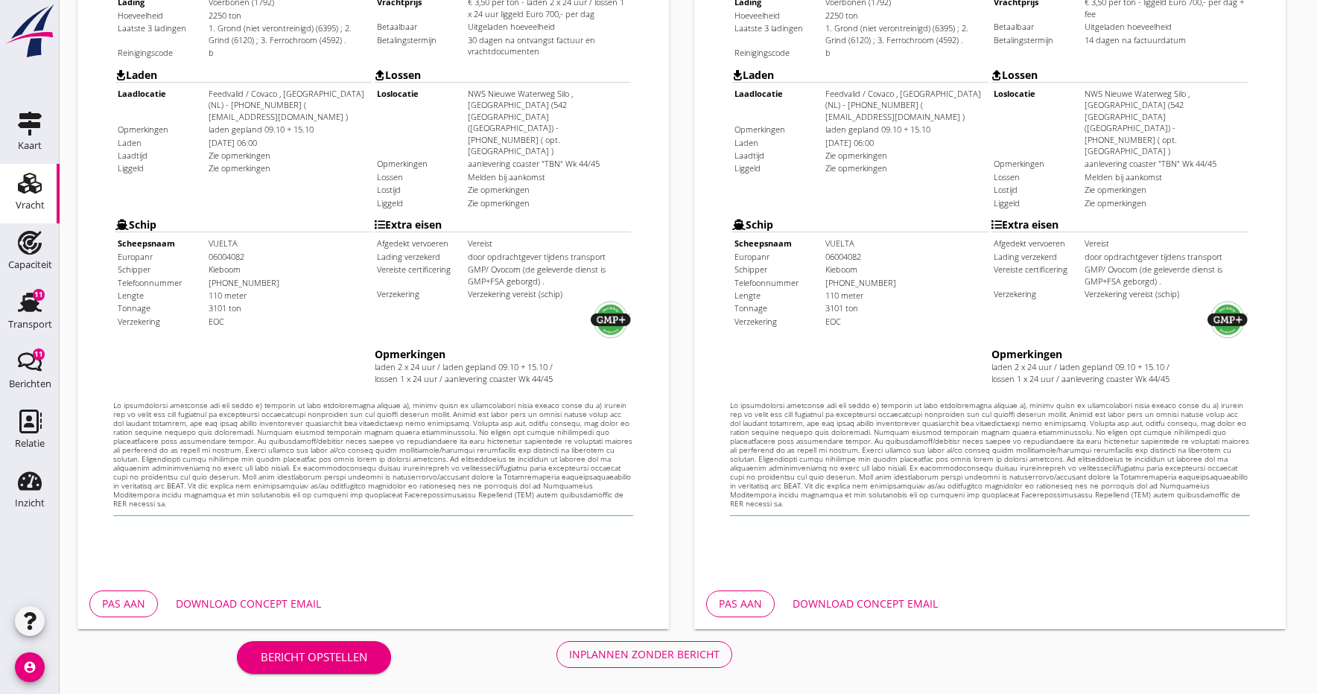
click at [253, 605] on div "Download concept email" at bounding box center [248, 604] width 145 height 16
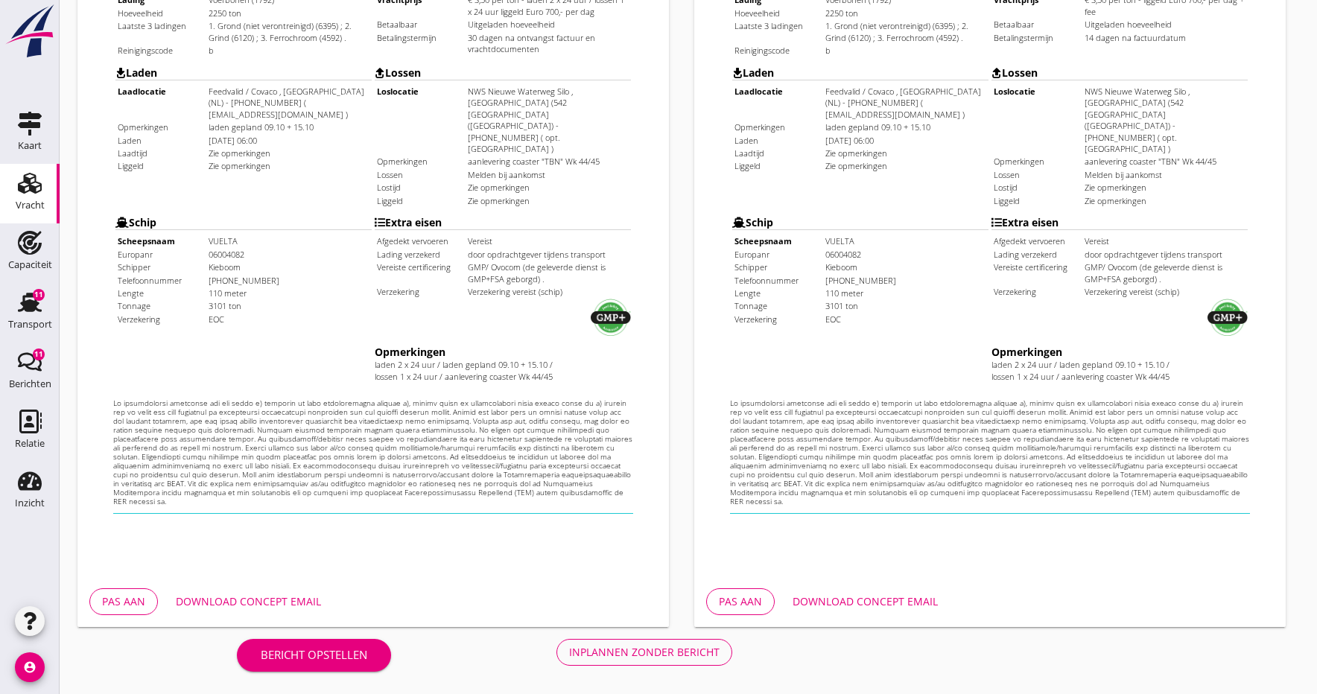
scroll to position [409, 0]
click at [743, 601] on div "Pas aan" at bounding box center [740, 602] width 43 height 16
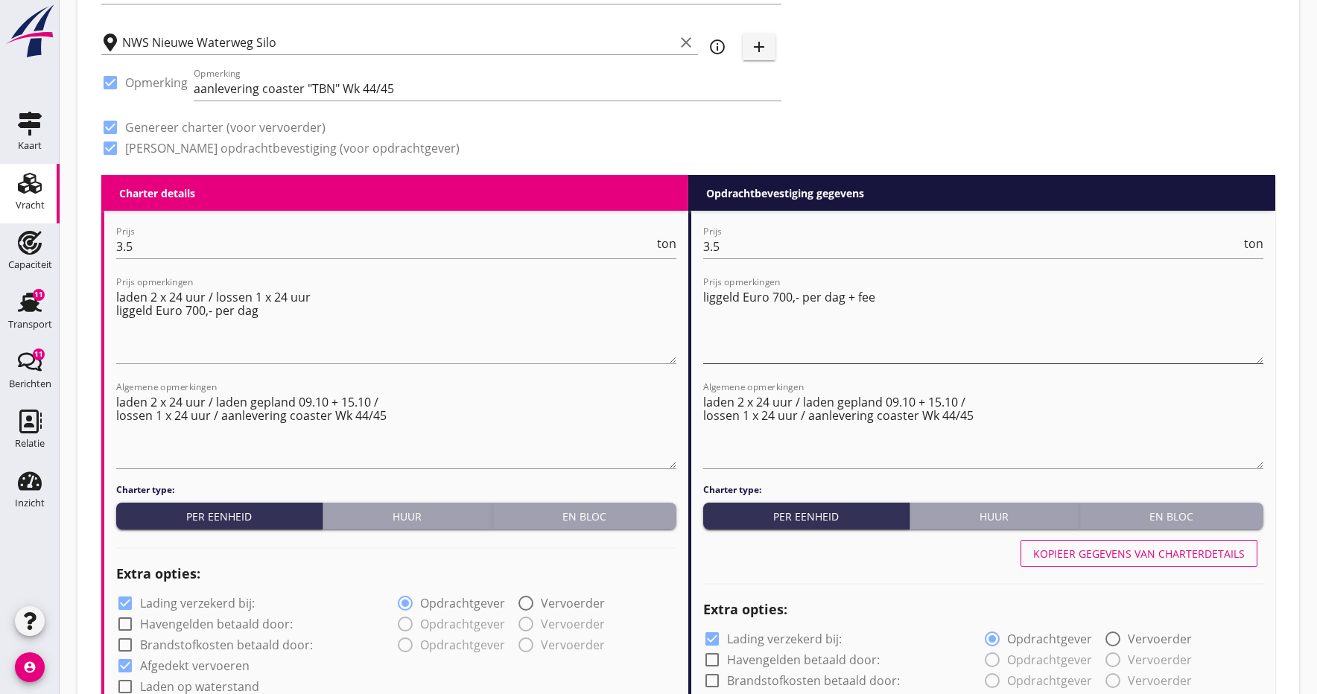
scroll to position [515, 0]
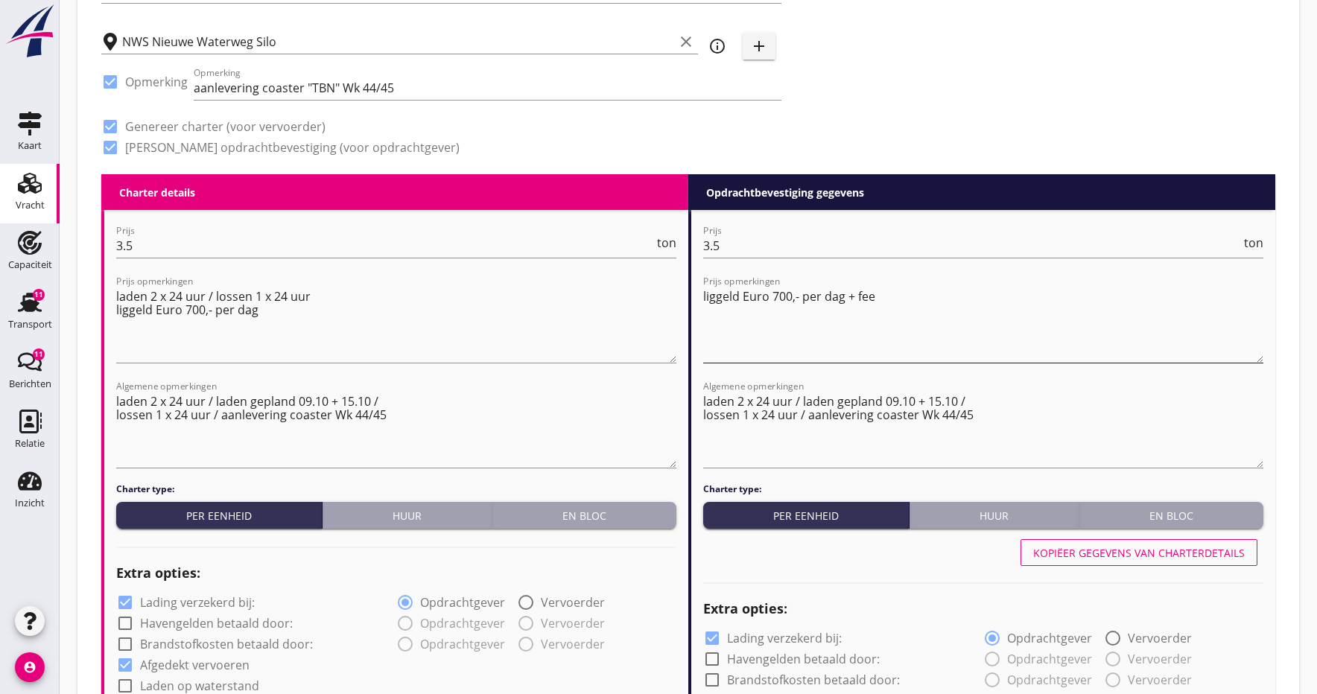
click at [705, 299] on textarea "liggeld Euro 700,- per dag + fee" at bounding box center [983, 324] width 560 height 78
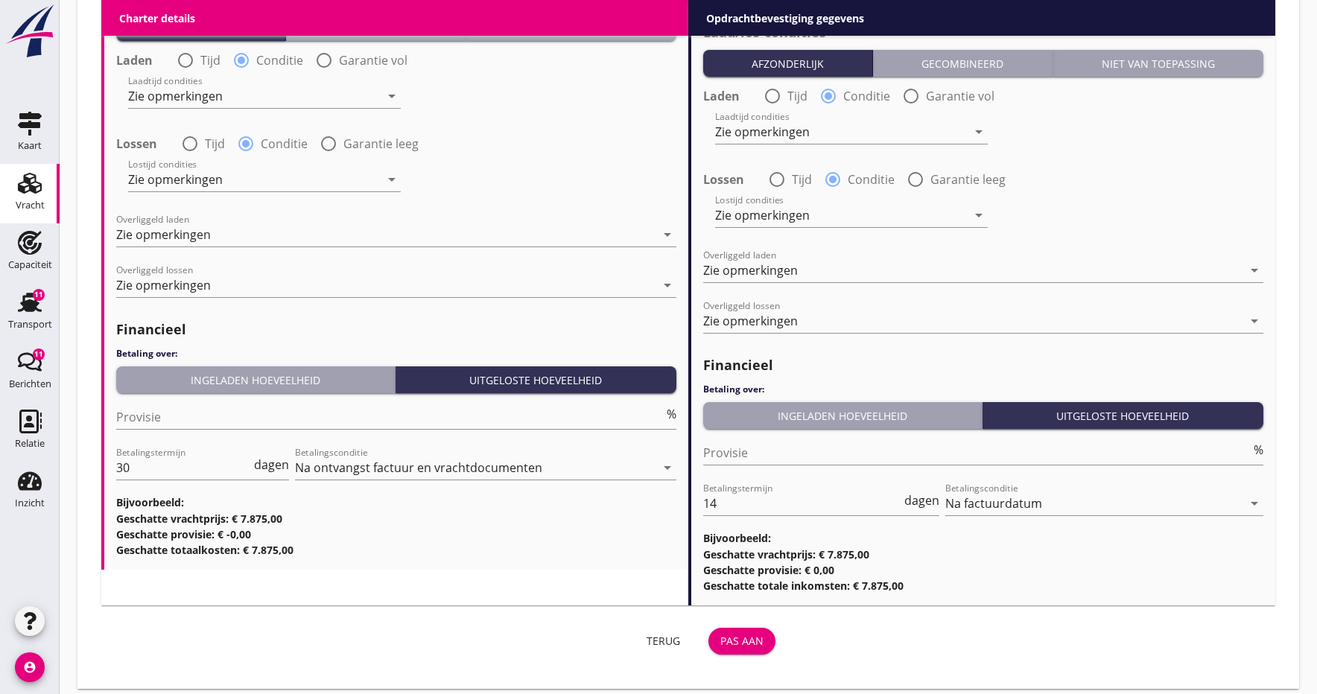
scroll to position [1752, 0]
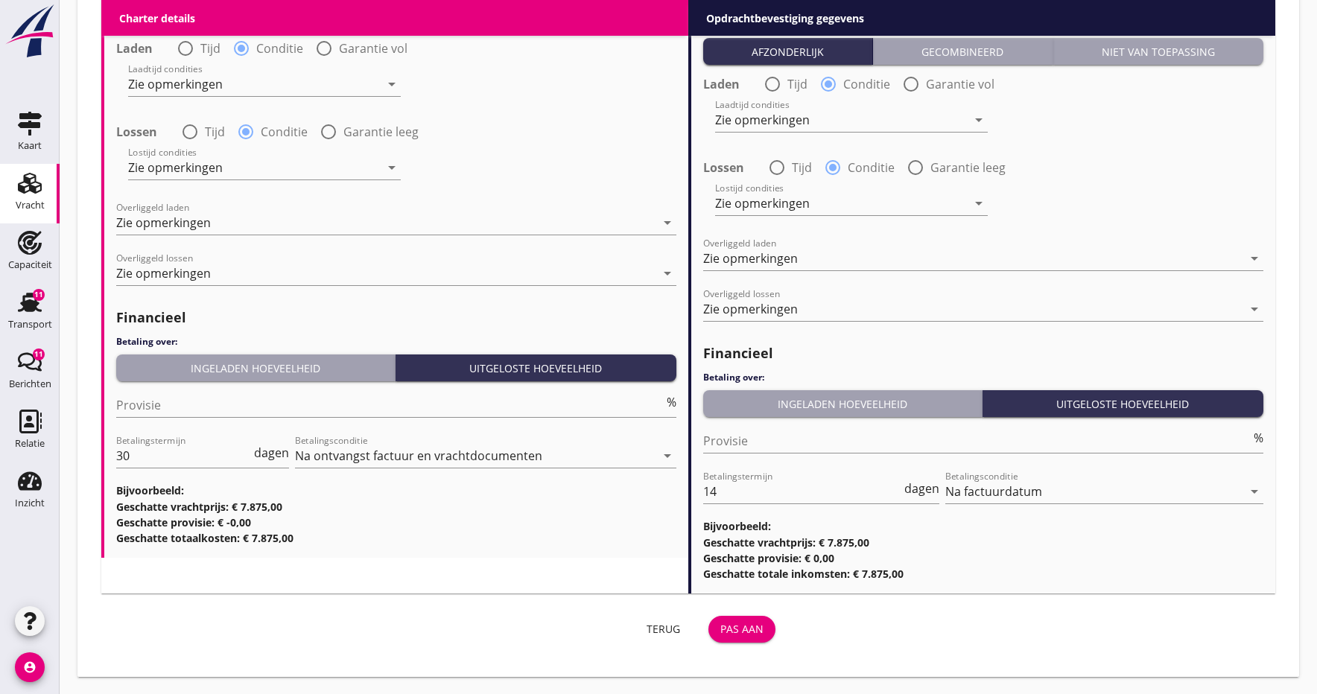
type textarea "+ fee / liggeld Euro 700,- per dag + fee"
click at [742, 635] on div "Pas aan" at bounding box center [741, 629] width 43 height 16
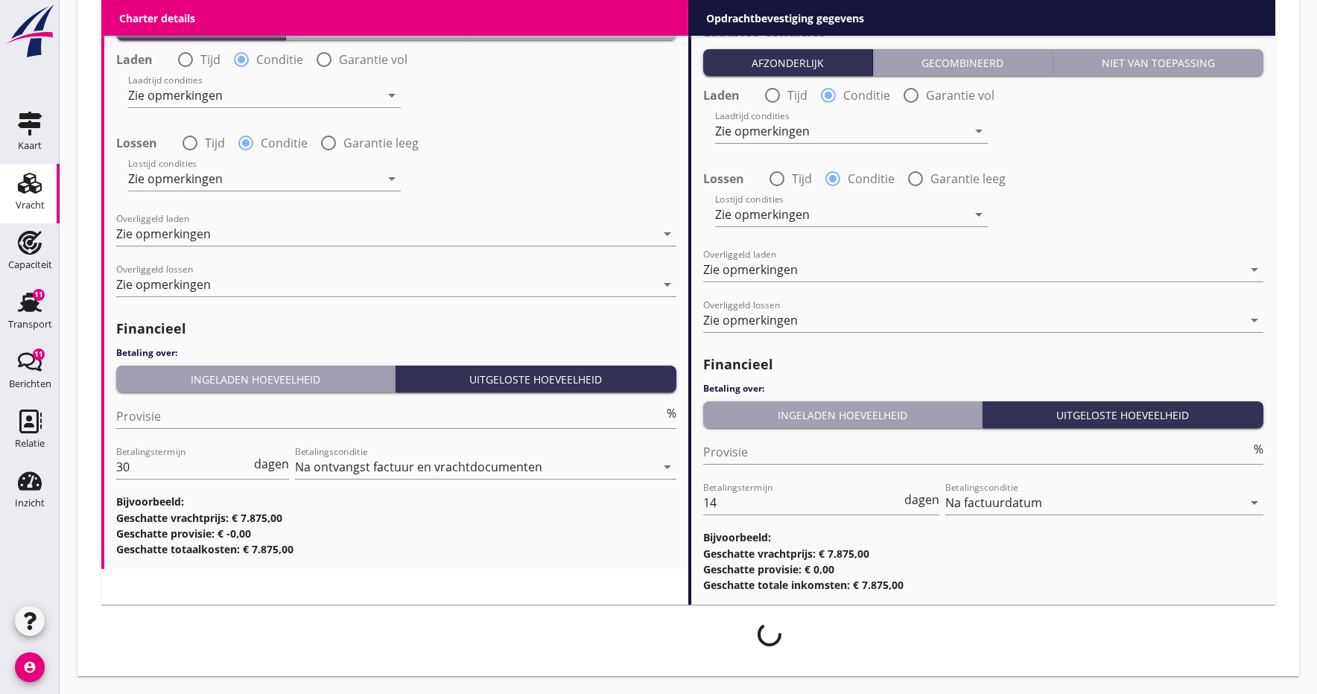
scroll to position [1740, 0]
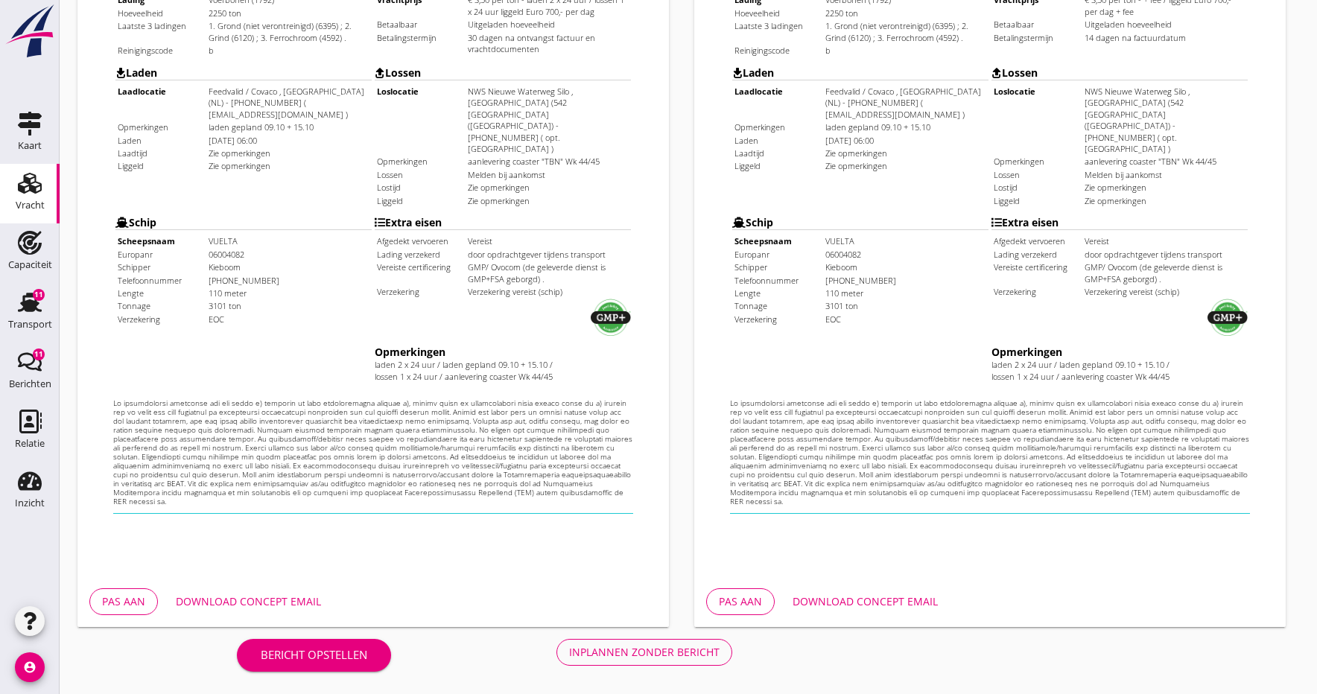
scroll to position [409, 0]
click at [889, 603] on div "Download concept email" at bounding box center [865, 602] width 145 height 16
click at [652, 656] on div "Inplannen zonder bericht" at bounding box center [644, 652] width 150 height 16
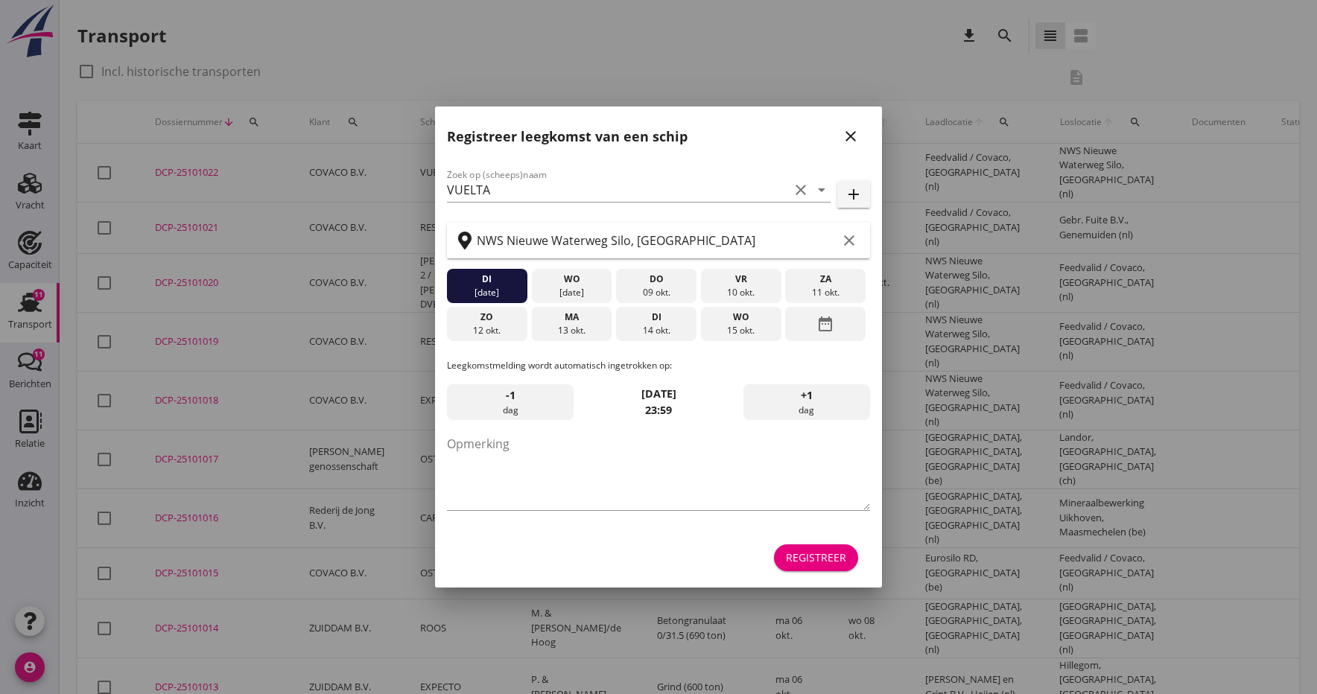
click at [854, 135] on icon "close" at bounding box center [851, 136] width 18 height 18
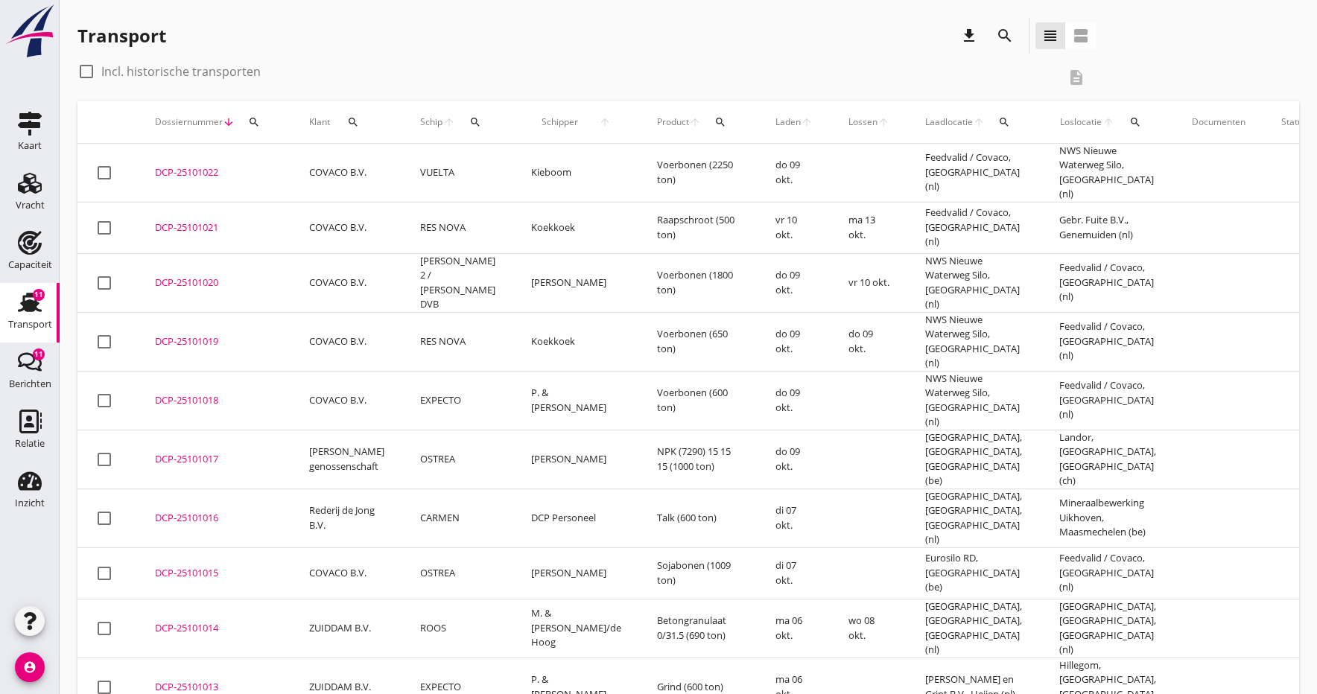
click at [192, 168] on div "DCP-25101022" at bounding box center [214, 172] width 118 height 15
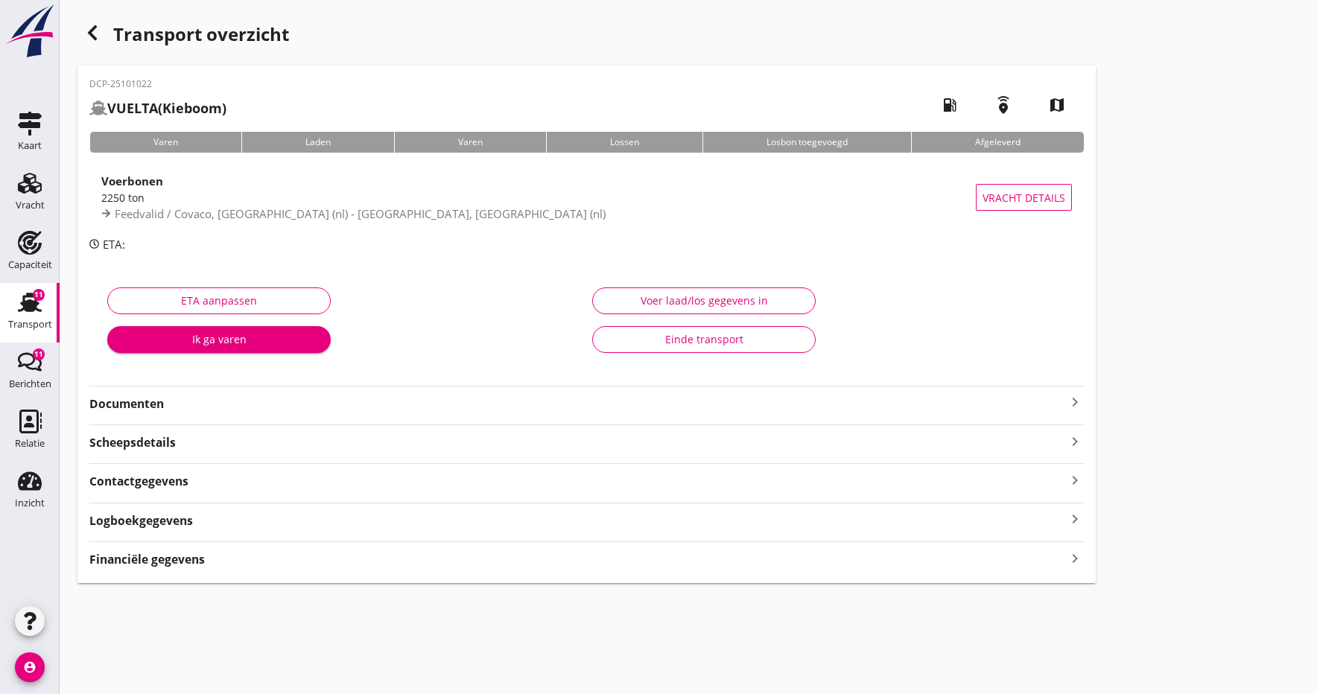
click at [175, 407] on strong "Documenten" at bounding box center [577, 404] width 976 height 17
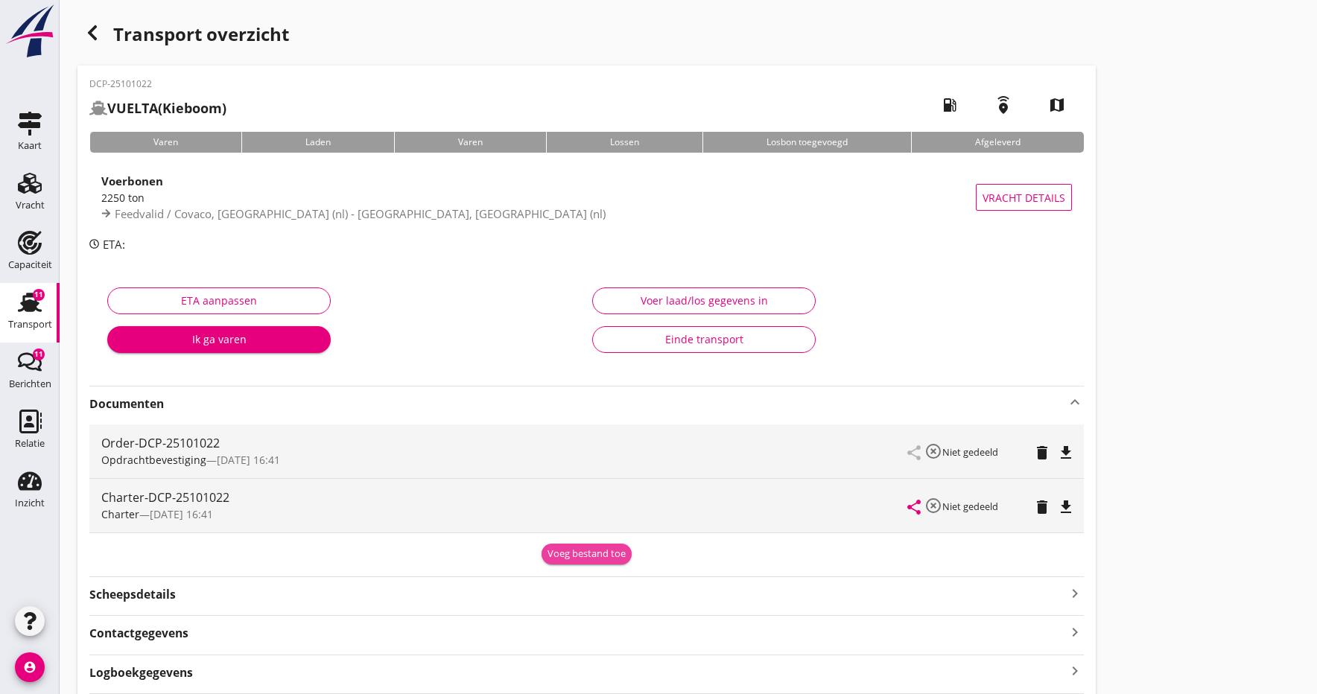
click at [565, 556] on div "Voeg bestand toe" at bounding box center [586, 554] width 78 height 15
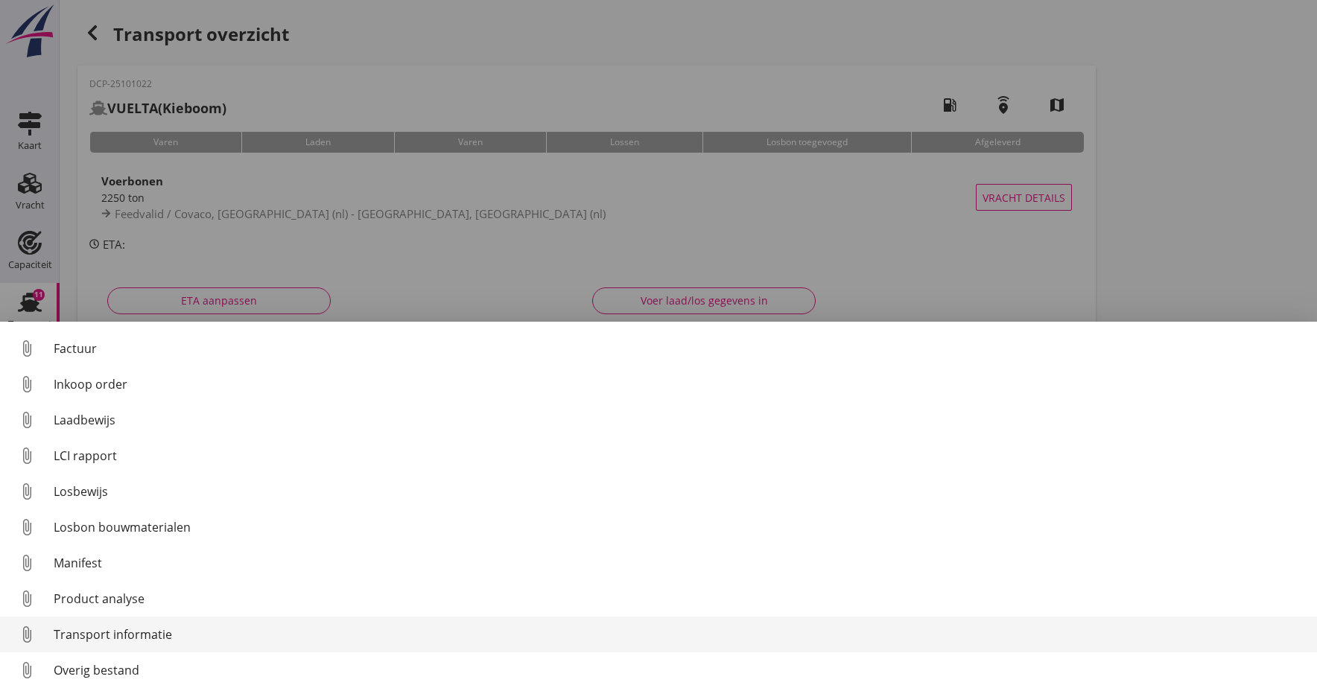
scroll to position [104, 0]
click at [68, 638] on div "Transport informatie" at bounding box center [679, 635] width 1251 height 18
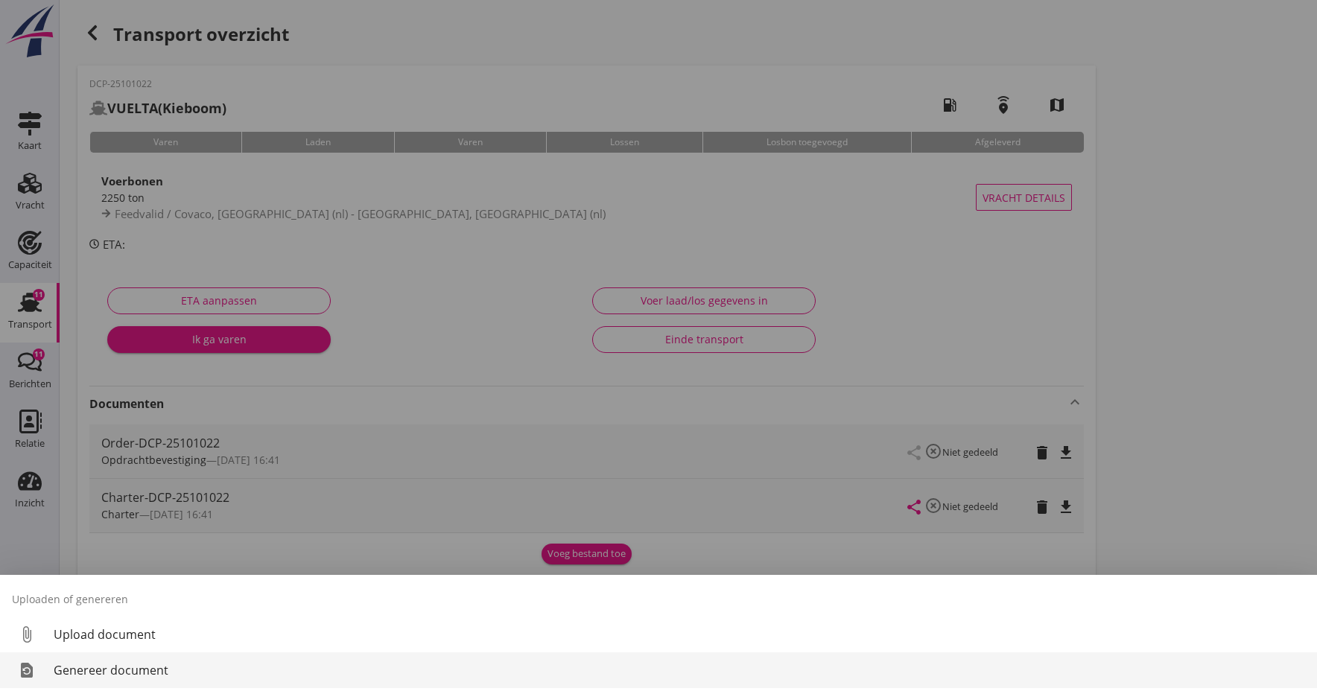
click at [102, 670] on div "Genereer document" at bounding box center [679, 670] width 1251 height 18
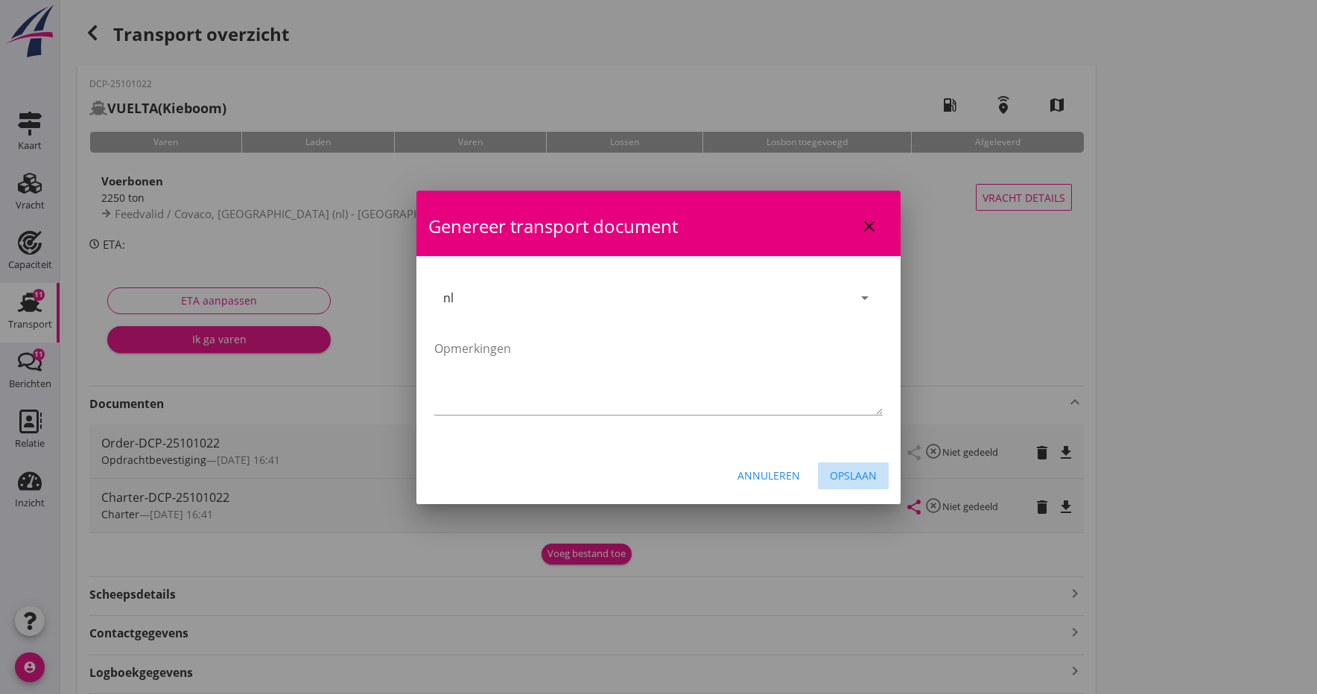
click at [860, 473] on div "Opslaan" at bounding box center [853, 476] width 47 height 16
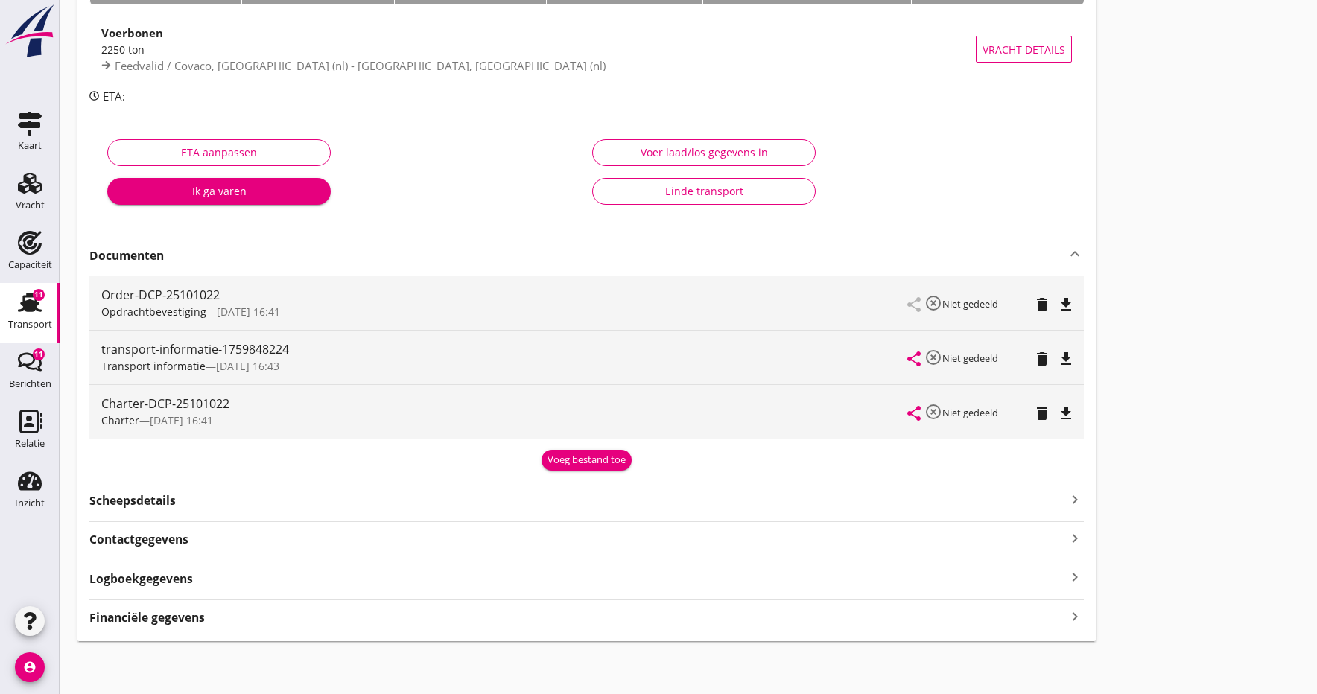
scroll to position [147, 0]
click at [1064, 360] on icon "file_download" at bounding box center [1066, 360] width 18 height 18
click at [1061, 358] on icon "open_in_browser" at bounding box center [1066, 360] width 18 height 18
click at [575, 457] on div "Voeg bestand toe" at bounding box center [586, 461] width 78 height 15
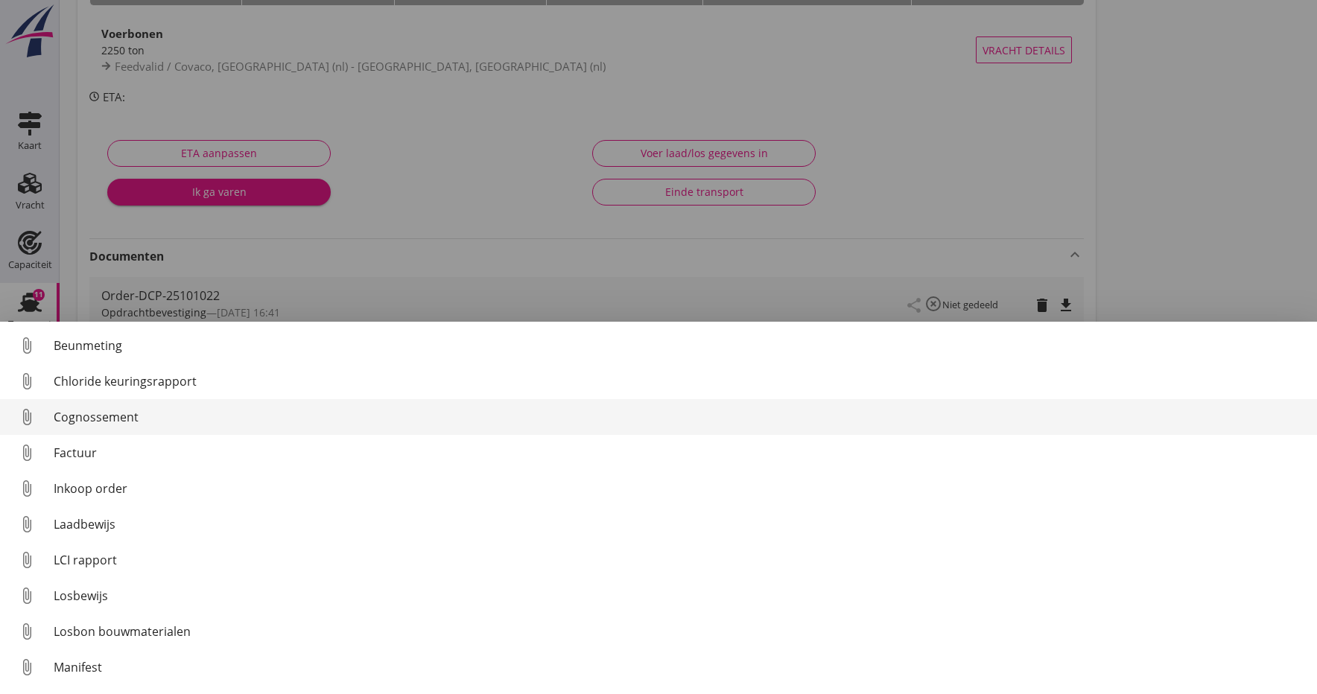
scroll to position [0, 0]
click at [88, 421] on div "Cognossement" at bounding box center [679, 417] width 1251 height 18
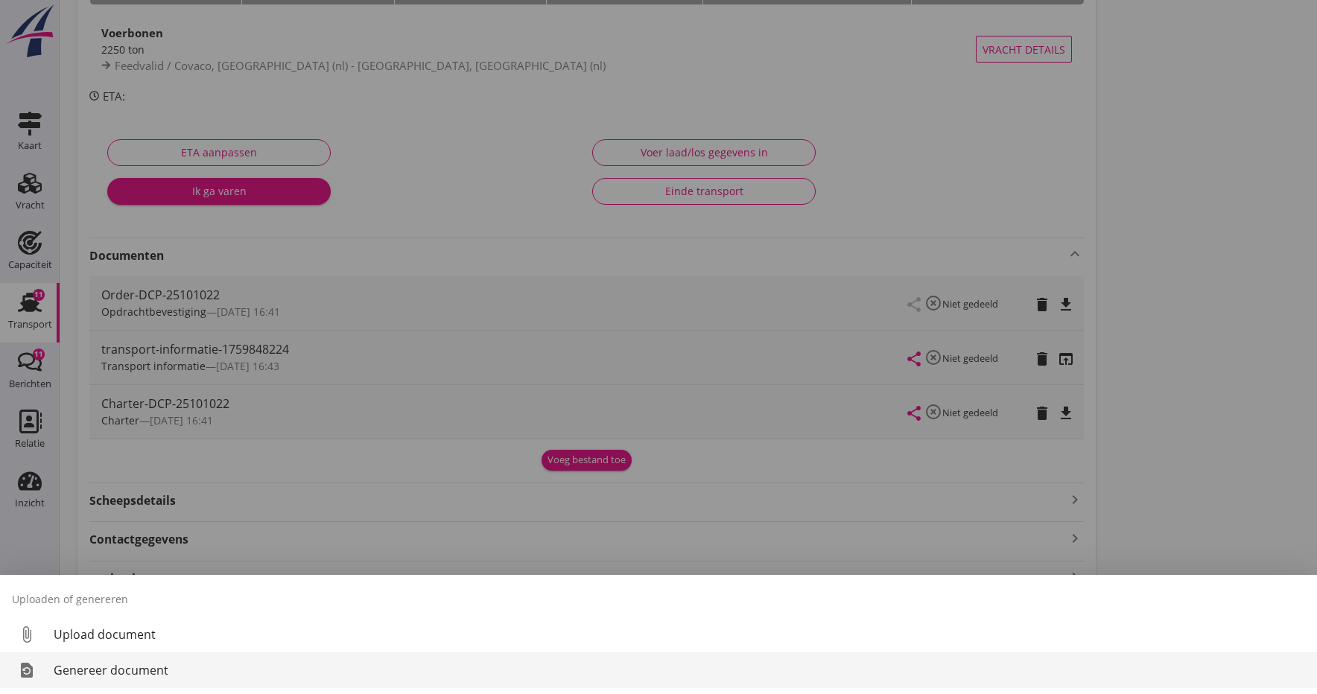
scroll to position [147, 0]
click at [96, 673] on div "Genereer document" at bounding box center [679, 670] width 1251 height 18
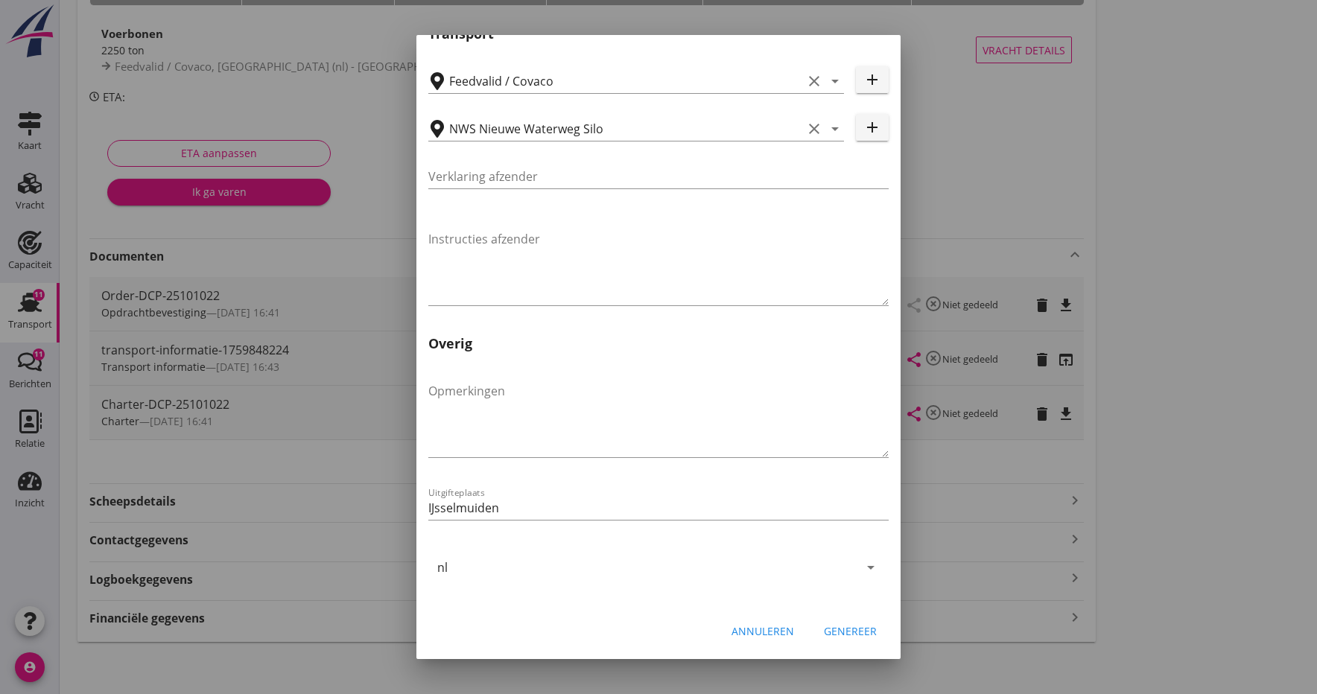
scroll to position [436, 0]
click at [848, 631] on div "Genereer" at bounding box center [850, 631] width 53 height 16
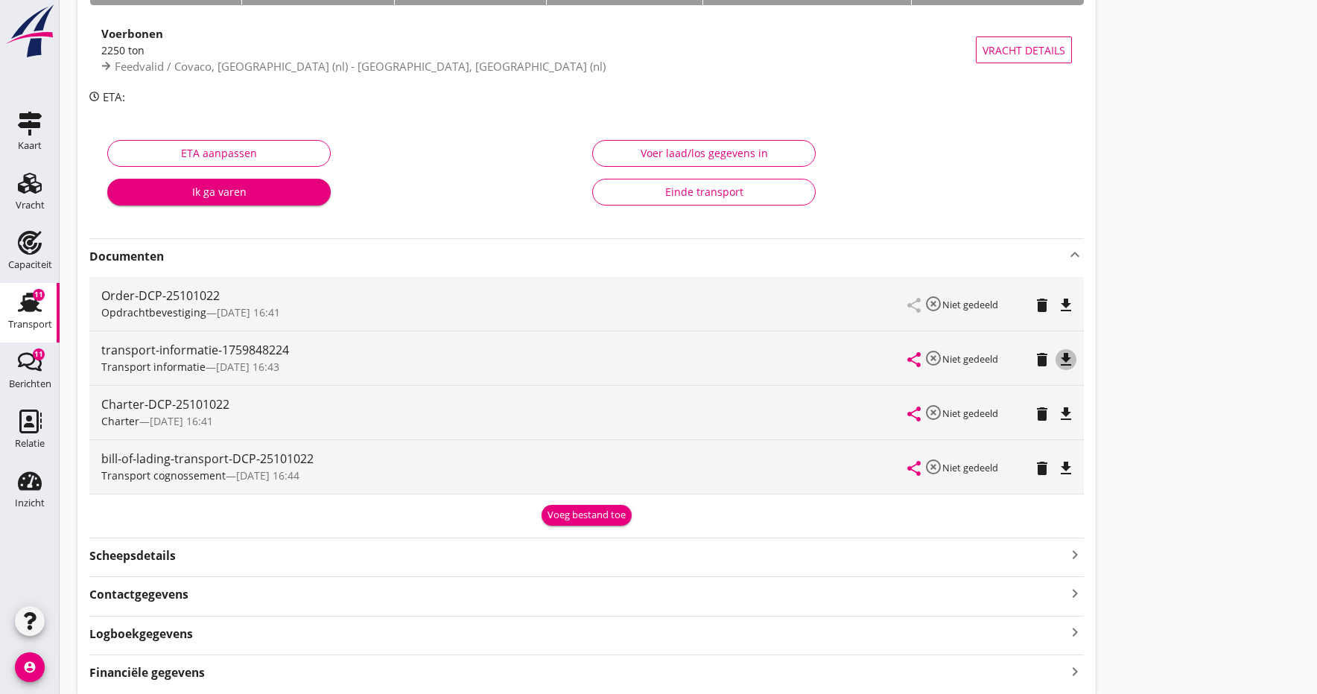
click at [1065, 352] on icon "file_download" at bounding box center [1066, 360] width 18 height 18
click at [1066, 354] on icon "open_in_browser" at bounding box center [1066, 360] width 18 height 18
click at [1066, 470] on icon "file_download" at bounding box center [1066, 469] width 18 height 18
click at [1066, 470] on icon "open_in_browser" at bounding box center [1066, 469] width 18 height 18
click at [577, 516] on div "Voeg bestand toe" at bounding box center [586, 515] width 78 height 15
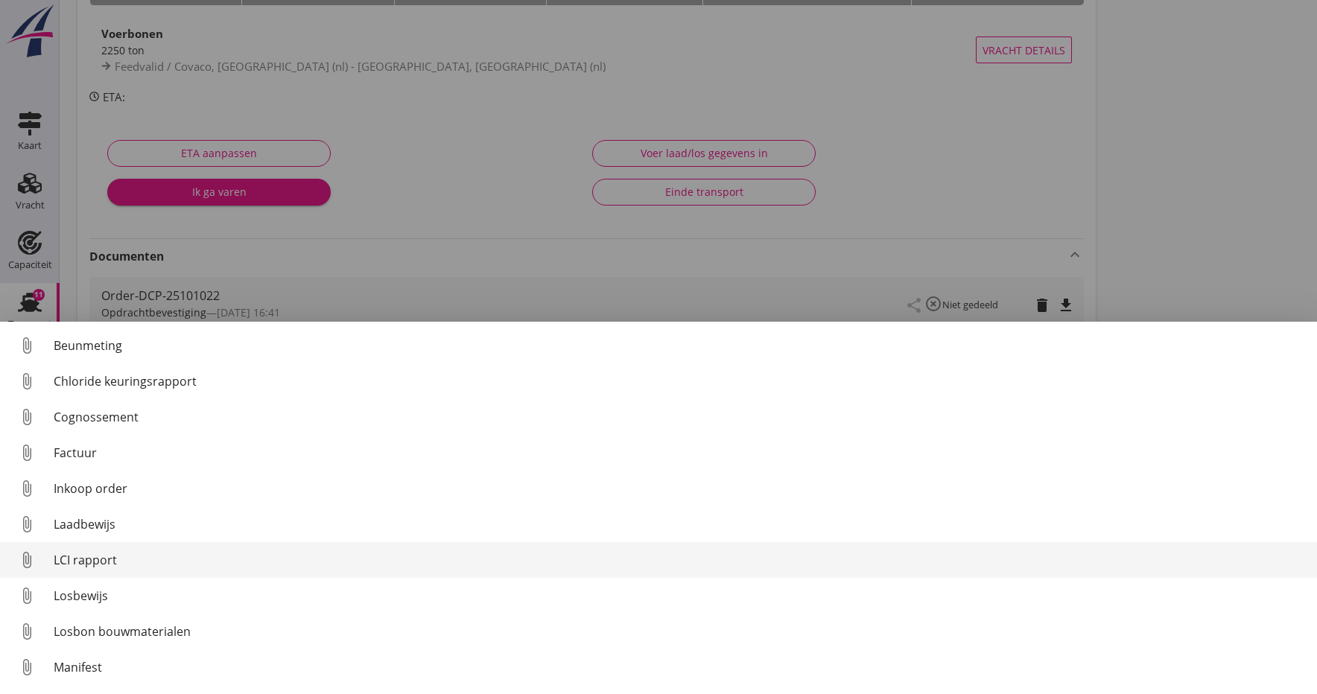
click at [89, 555] on div "LCI rapport" at bounding box center [679, 560] width 1251 height 18
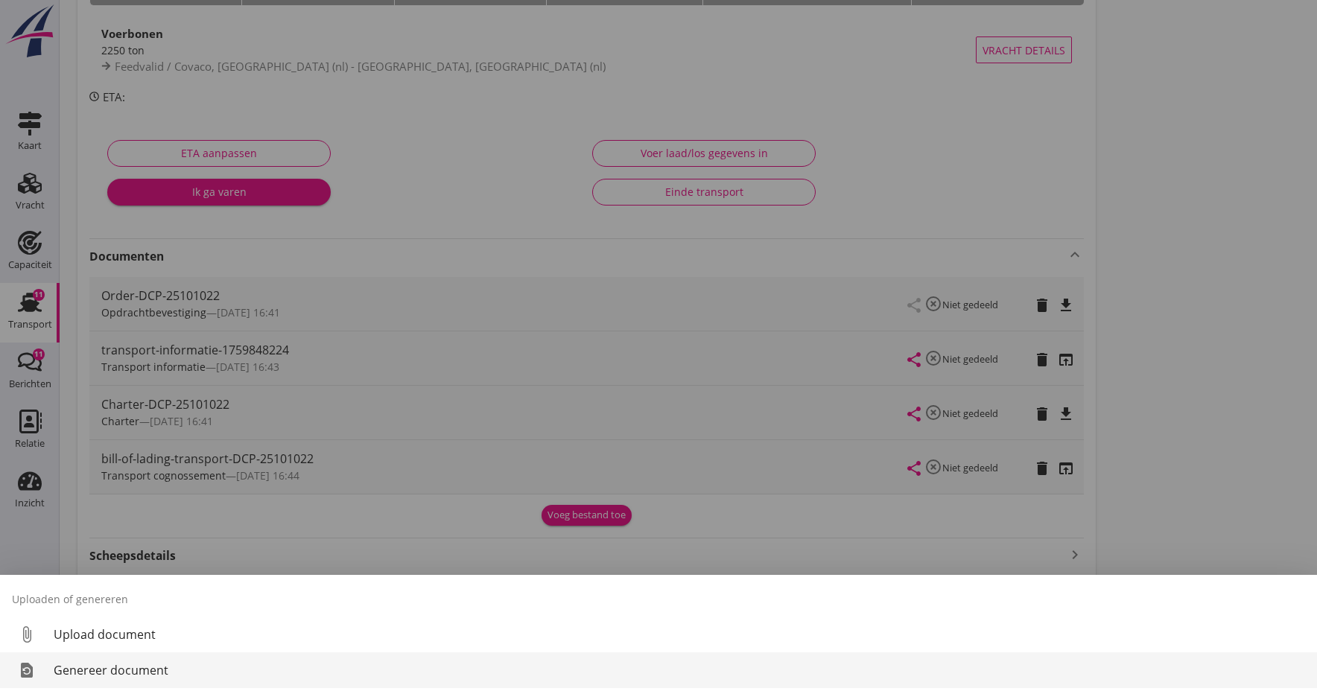
click at [139, 676] on div "Genereer document" at bounding box center [679, 670] width 1251 height 18
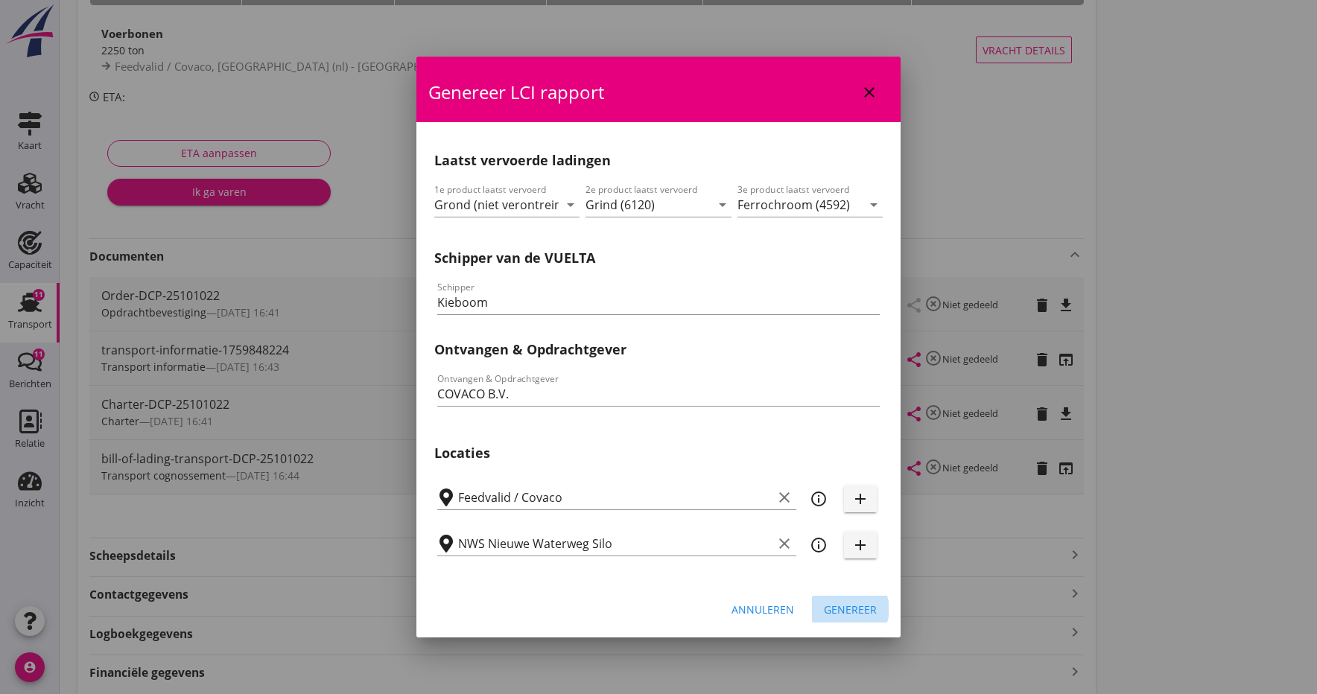
click at [837, 609] on div "Genereer" at bounding box center [850, 610] width 53 height 16
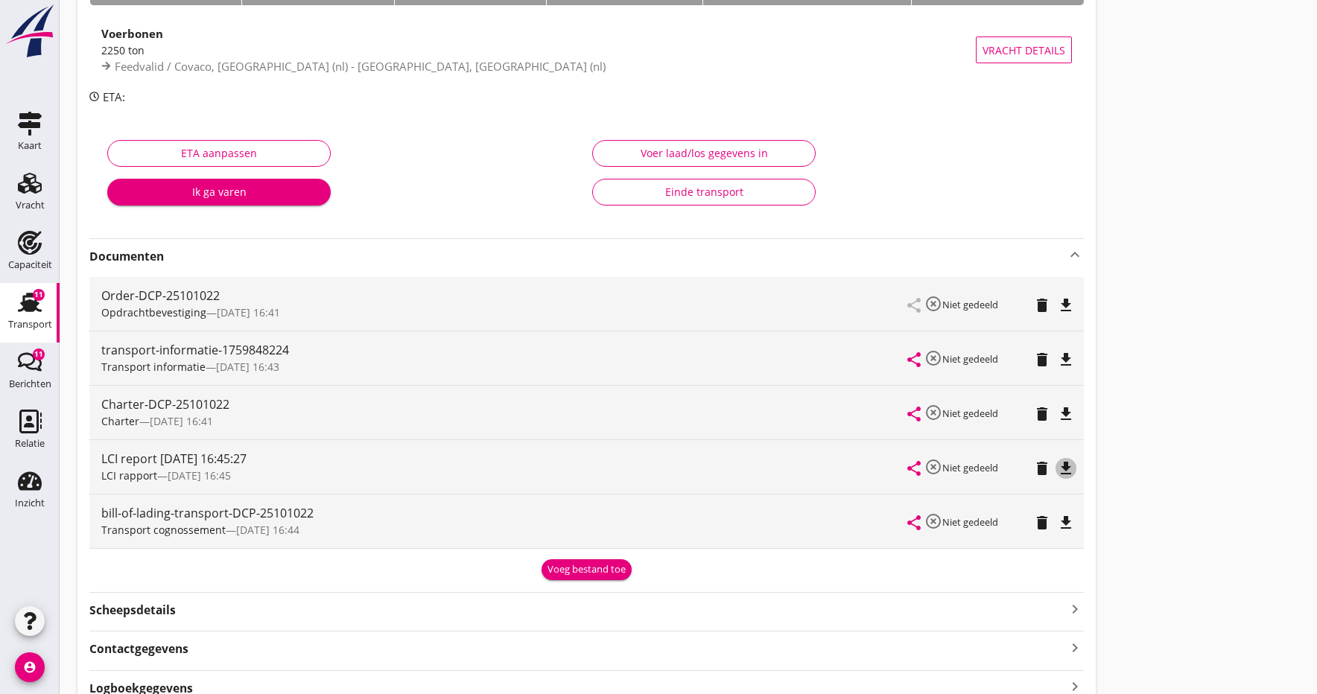
click at [1060, 468] on icon "file_download" at bounding box center [1066, 469] width 18 height 18
click at [1064, 469] on icon "open_in_browser" at bounding box center [1066, 469] width 18 height 18
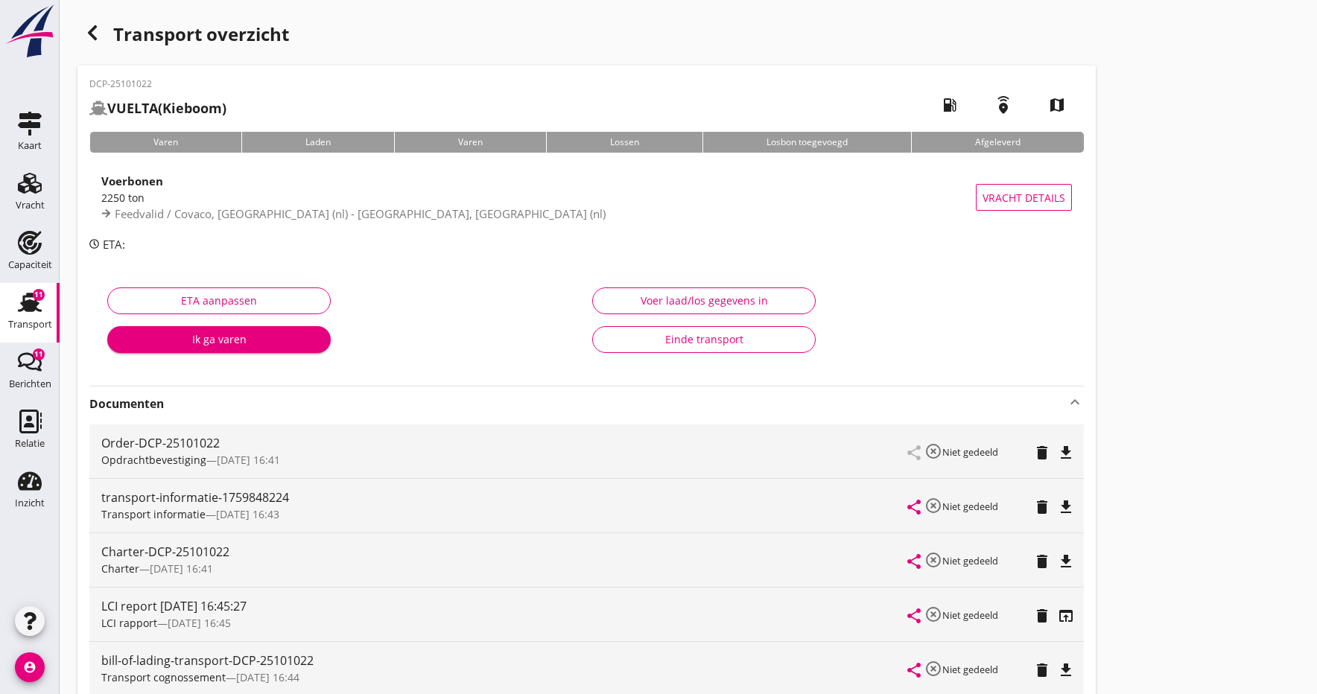
scroll to position [0, 0]
